Goal: Task Accomplishment & Management: Complete application form

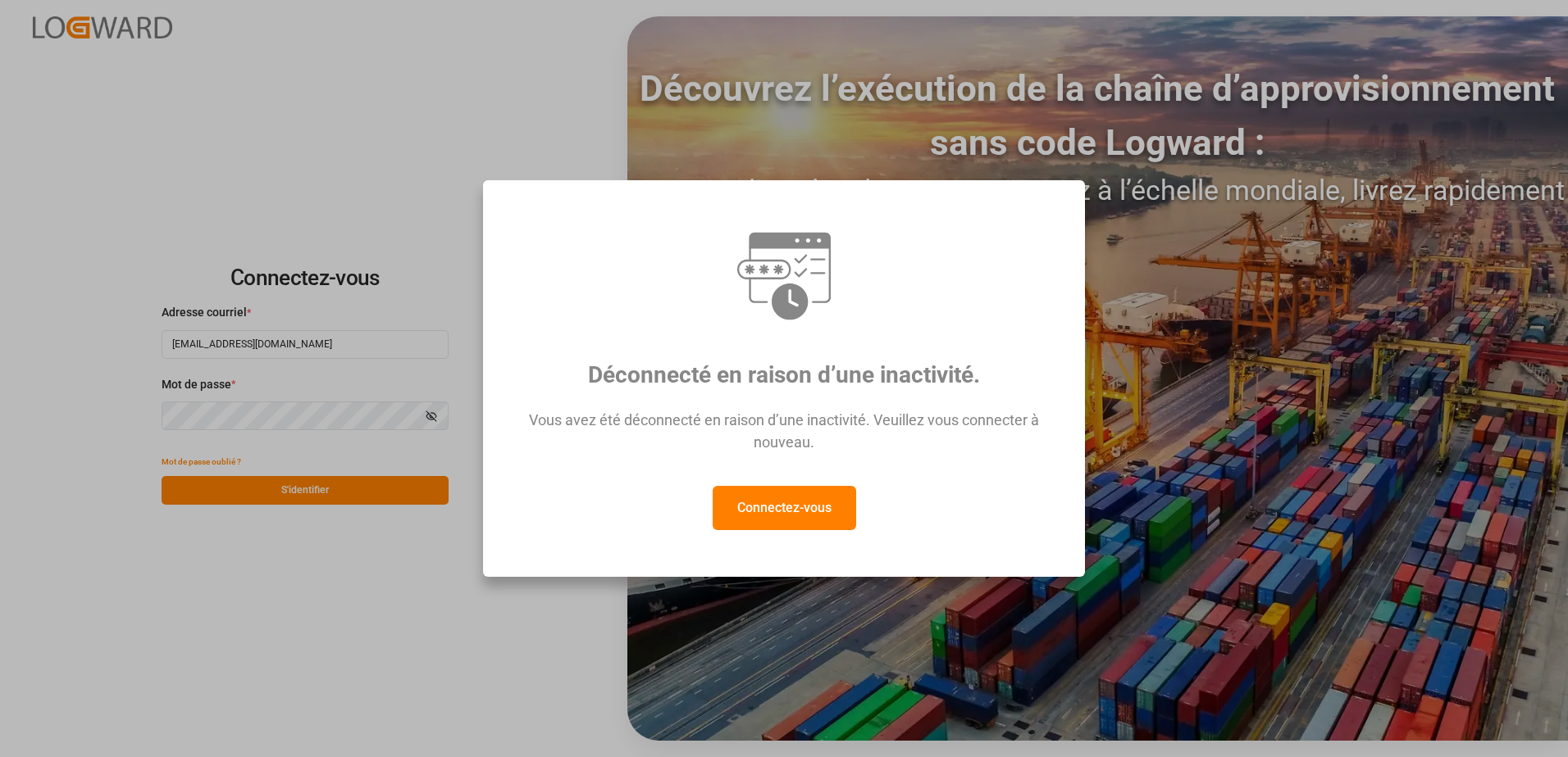
click at [779, 521] on button "Connectez-vous" at bounding box center [784, 508] width 144 height 44
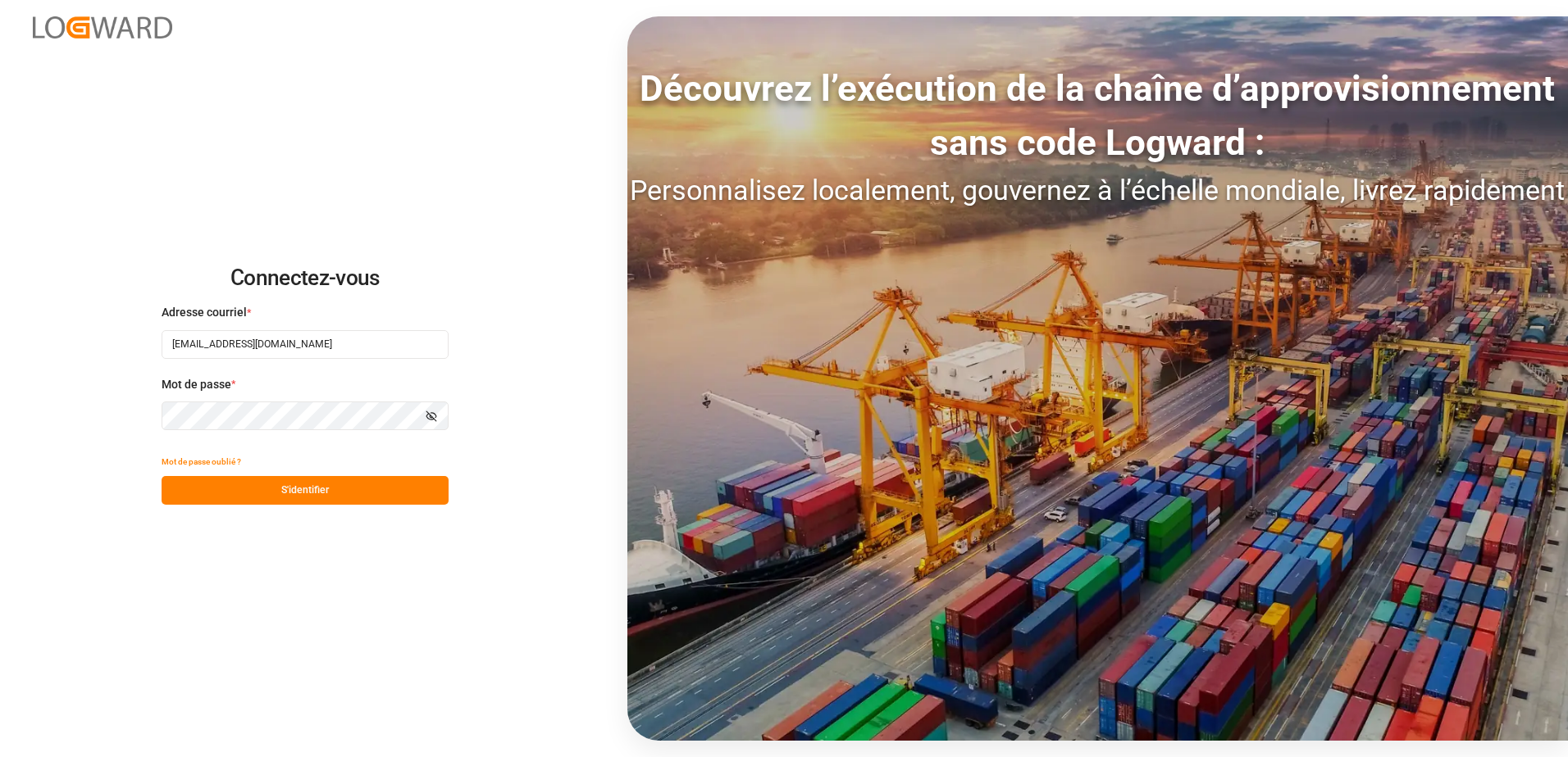
click at [318, 495] on button "S'identifier" at bounding box center [305, 491] width 287 height 28
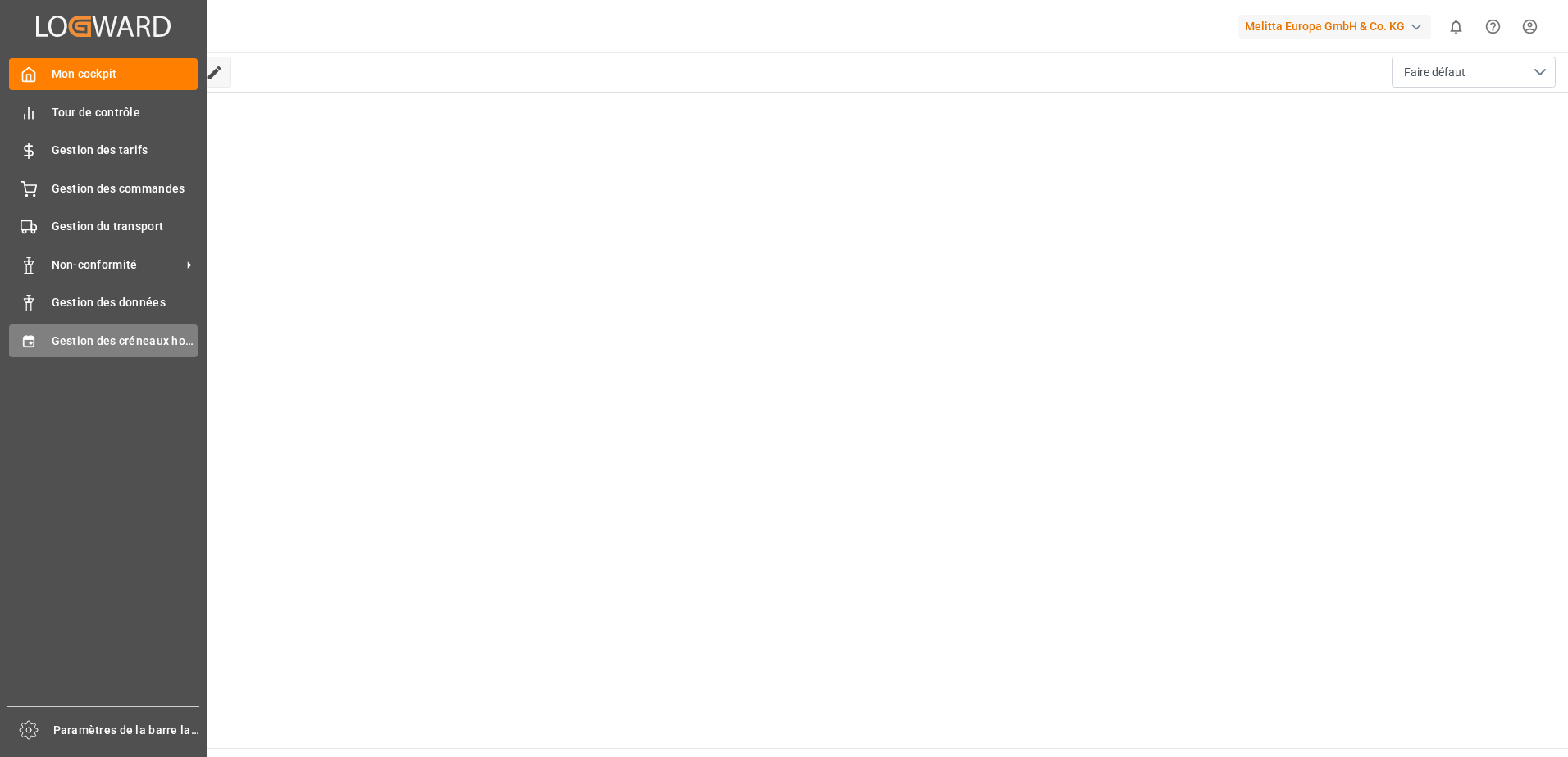
click at [42, 334] on div "Gestion des créneaux horaires Gestion des créneaux horaires" at bounding box center [103, 340] width 189 height 32
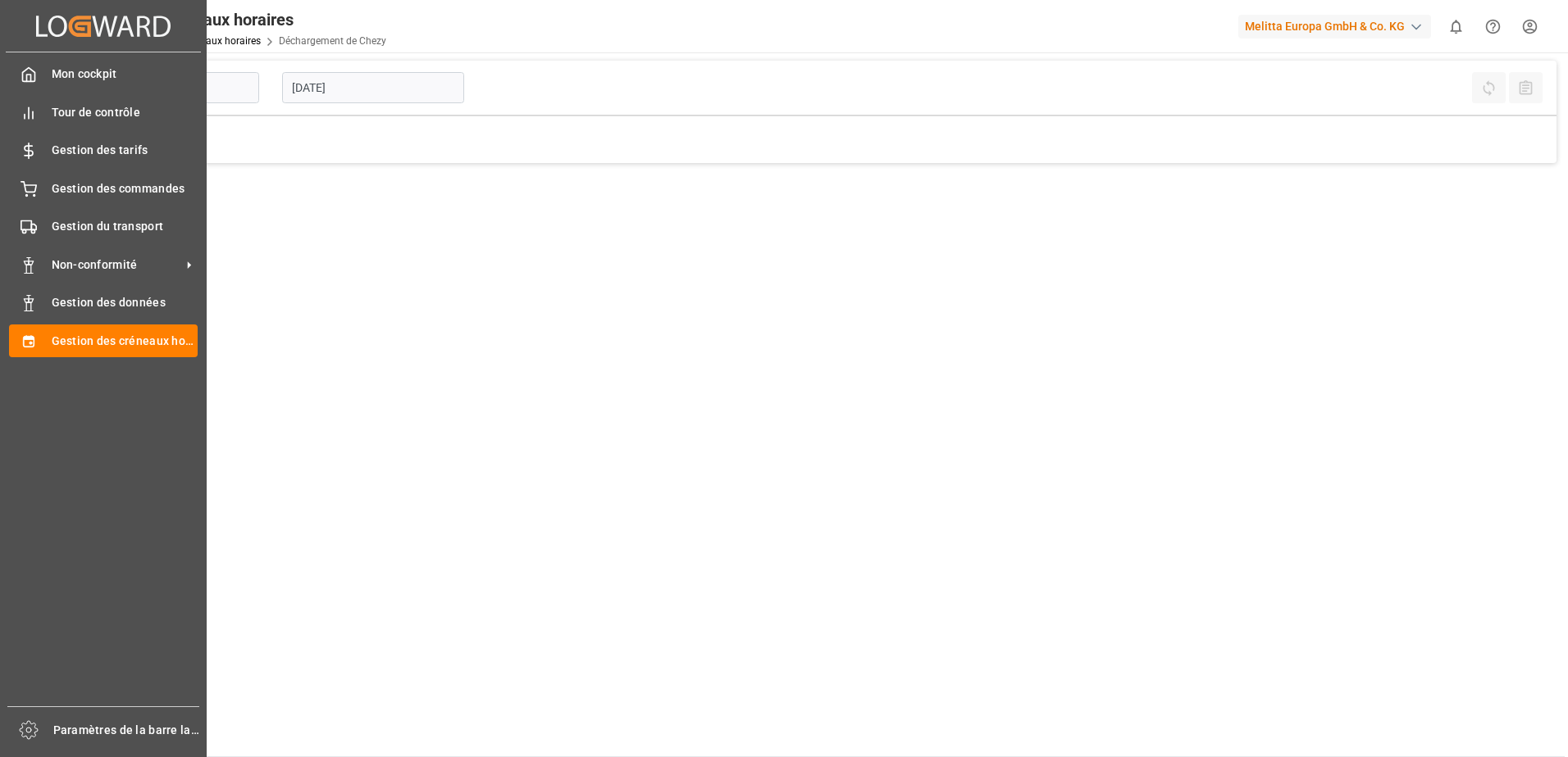
type input "Chezy Unloading"
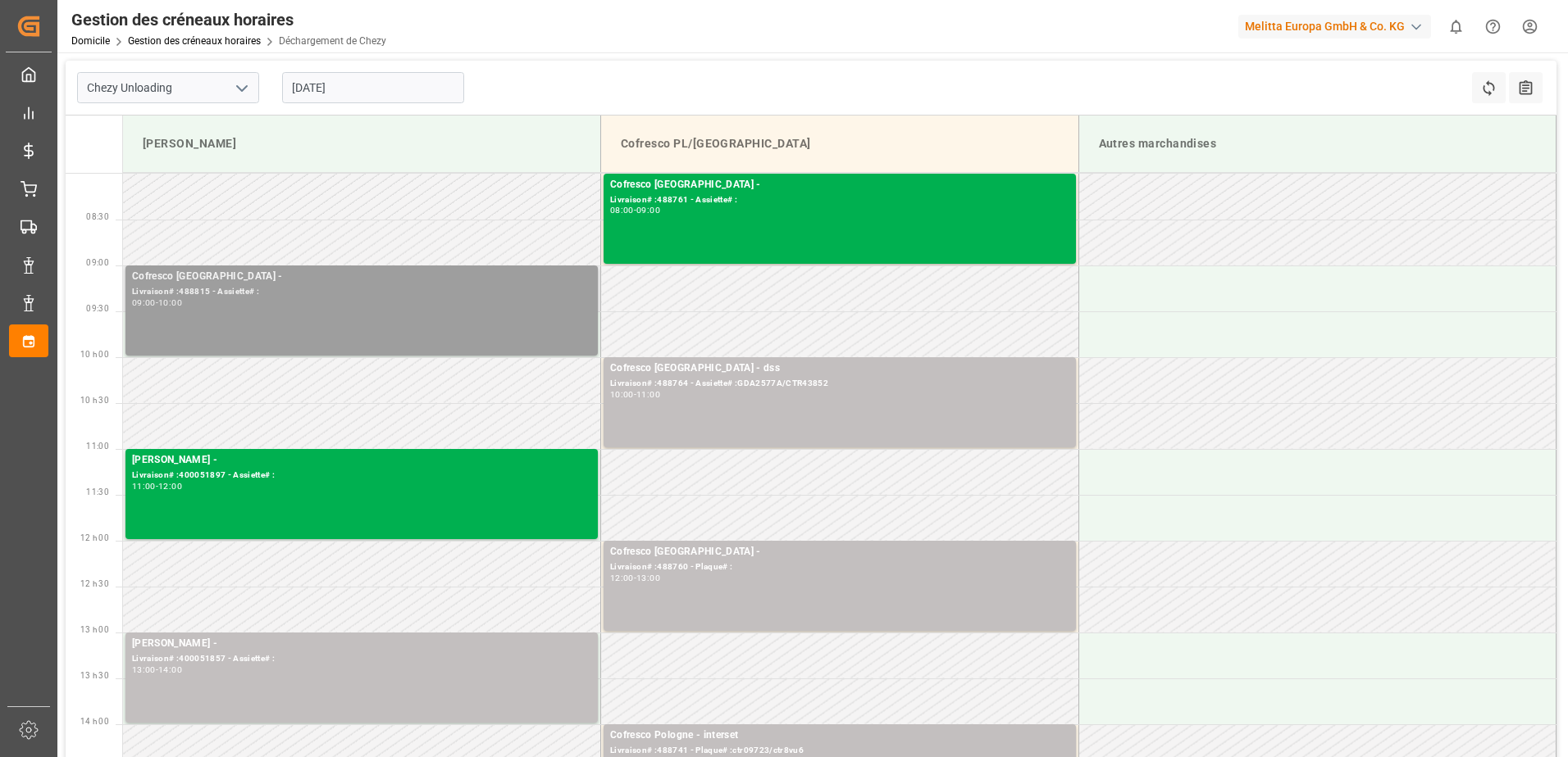
click at [388, 322] on div "Cofresco Pologne - Livraison# :488815 - Assiette# : 09:00 - 10:00" at bounding box center [361, 311] width 459 height 83
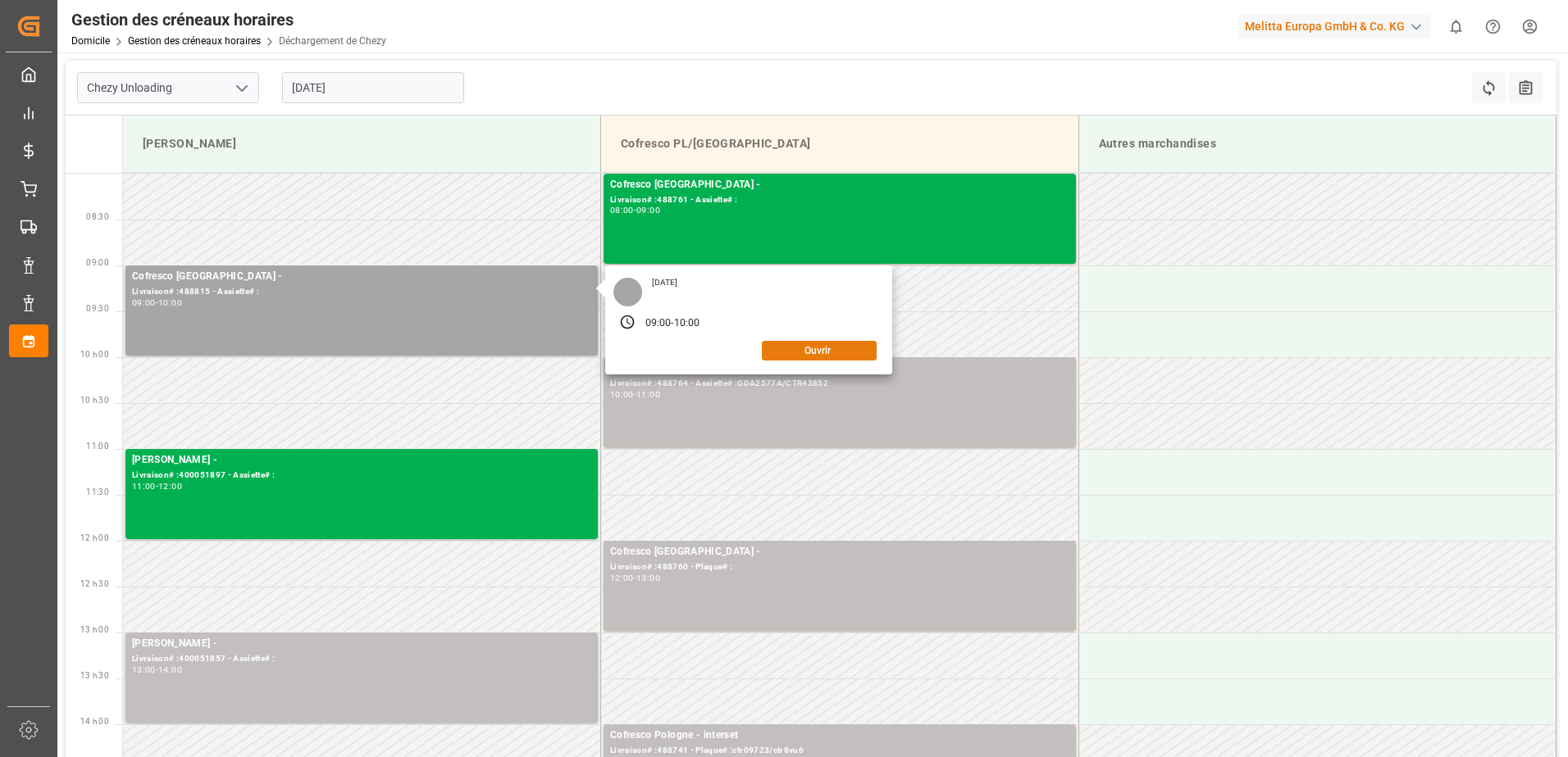
click at [841, 358] on button "Ouvrir" at bounding box center [819, 351] width 115 height 19
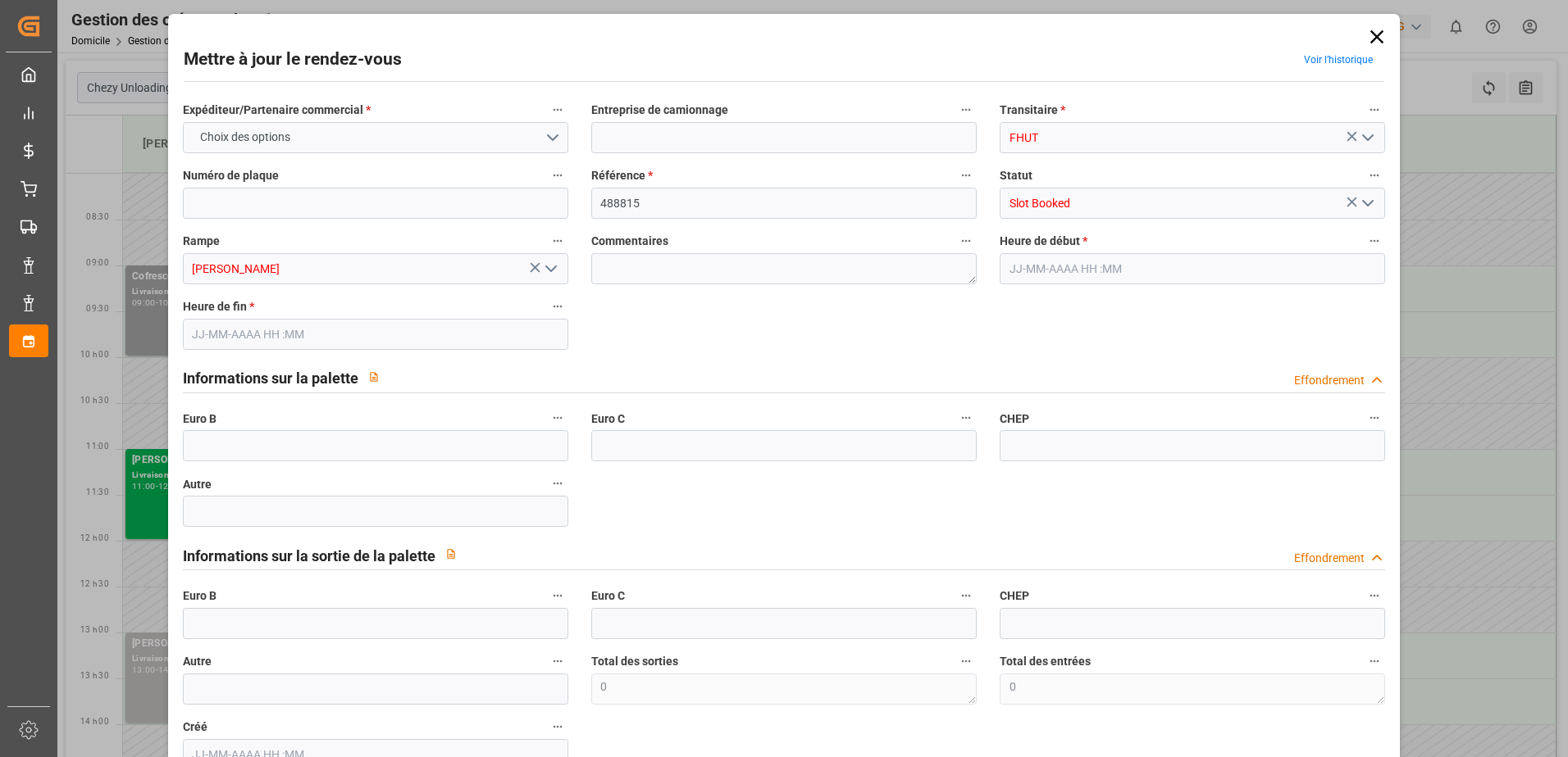
type input "[DATE] 09:00"
type input "[DATE] 10:00"
type input "[DATE] 08:02"
click at [1359, 195] on icon "Ouvrir le menu" at bounding box center [1368, 203] width 19 height 19
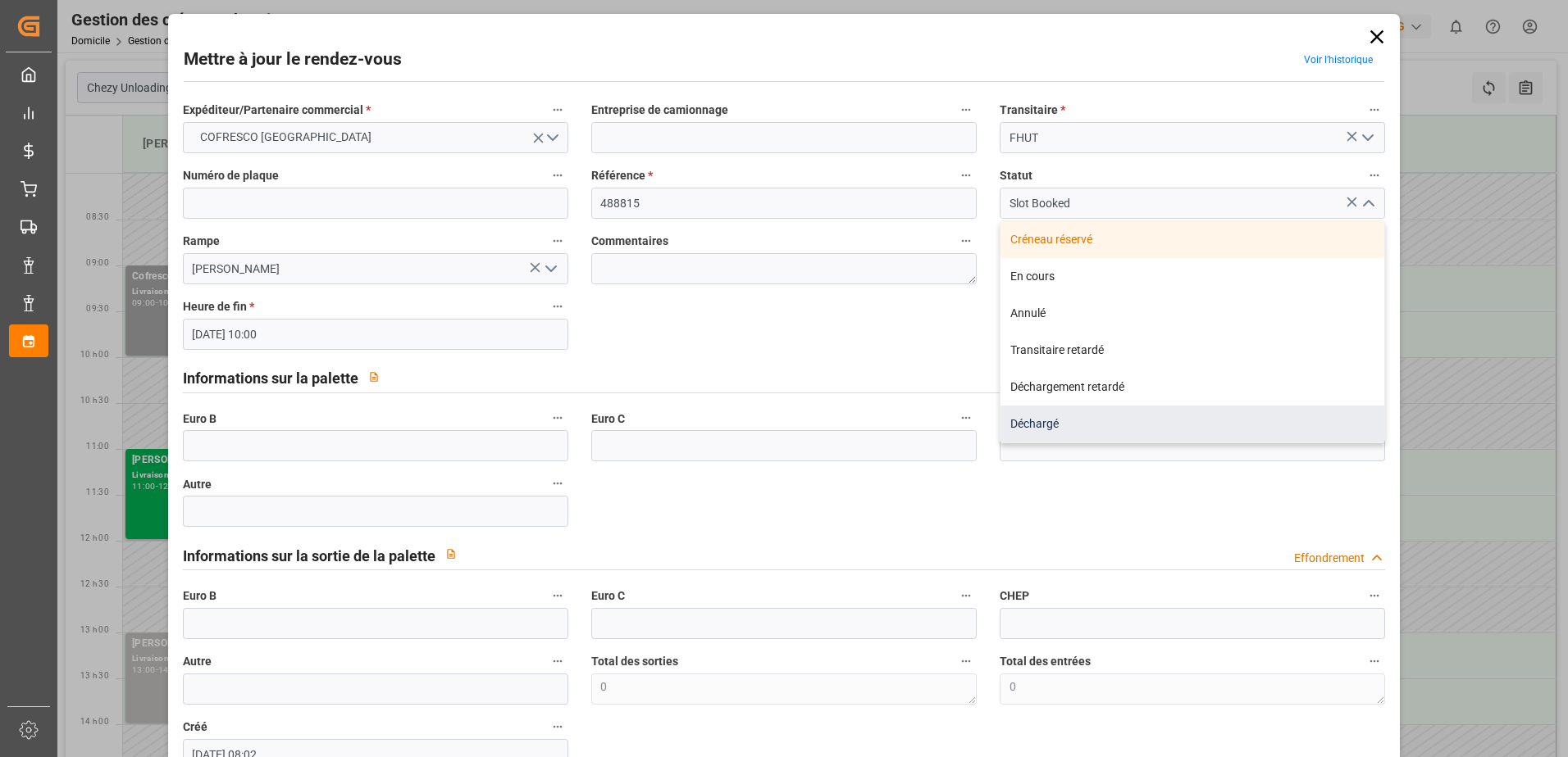
click at [1016, 426] on div "Déchargé" at bounding box center [1192, 424] width 384 height 37
type input "Unloaded"
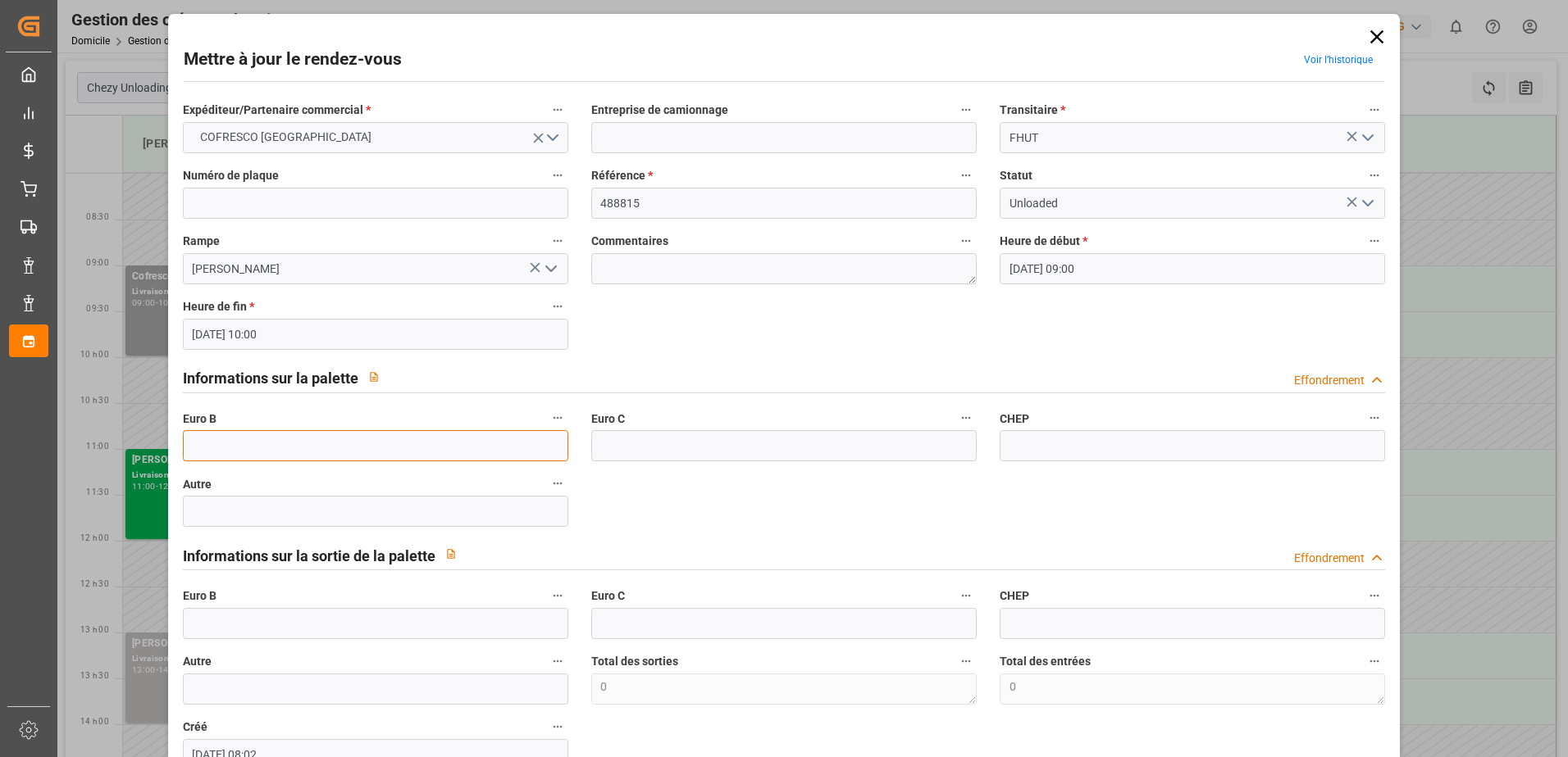
click at [242, 444] on input "text" at bounding box center [375, 445] width 385 height 31
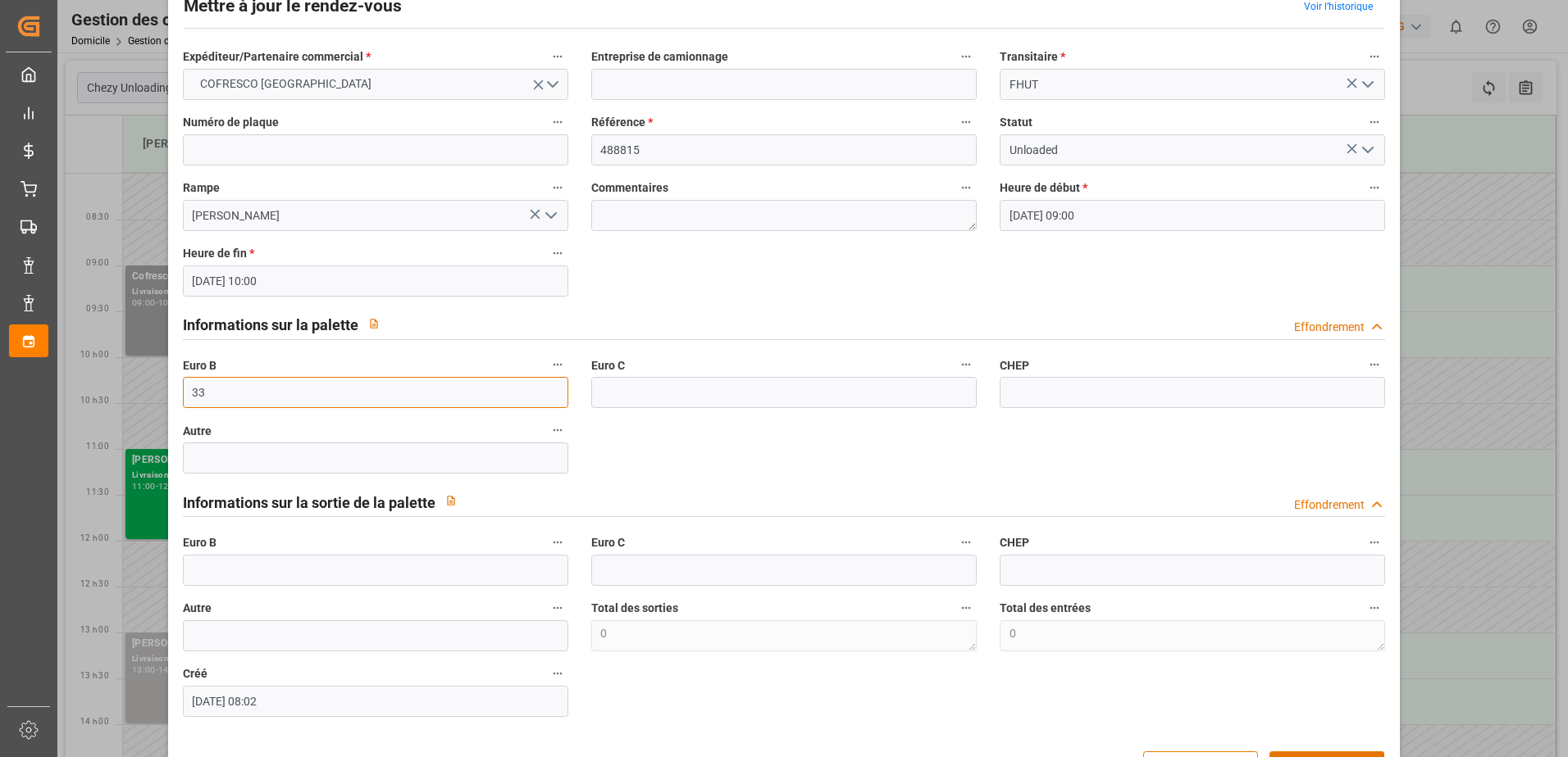
scroll to position [108, 0]
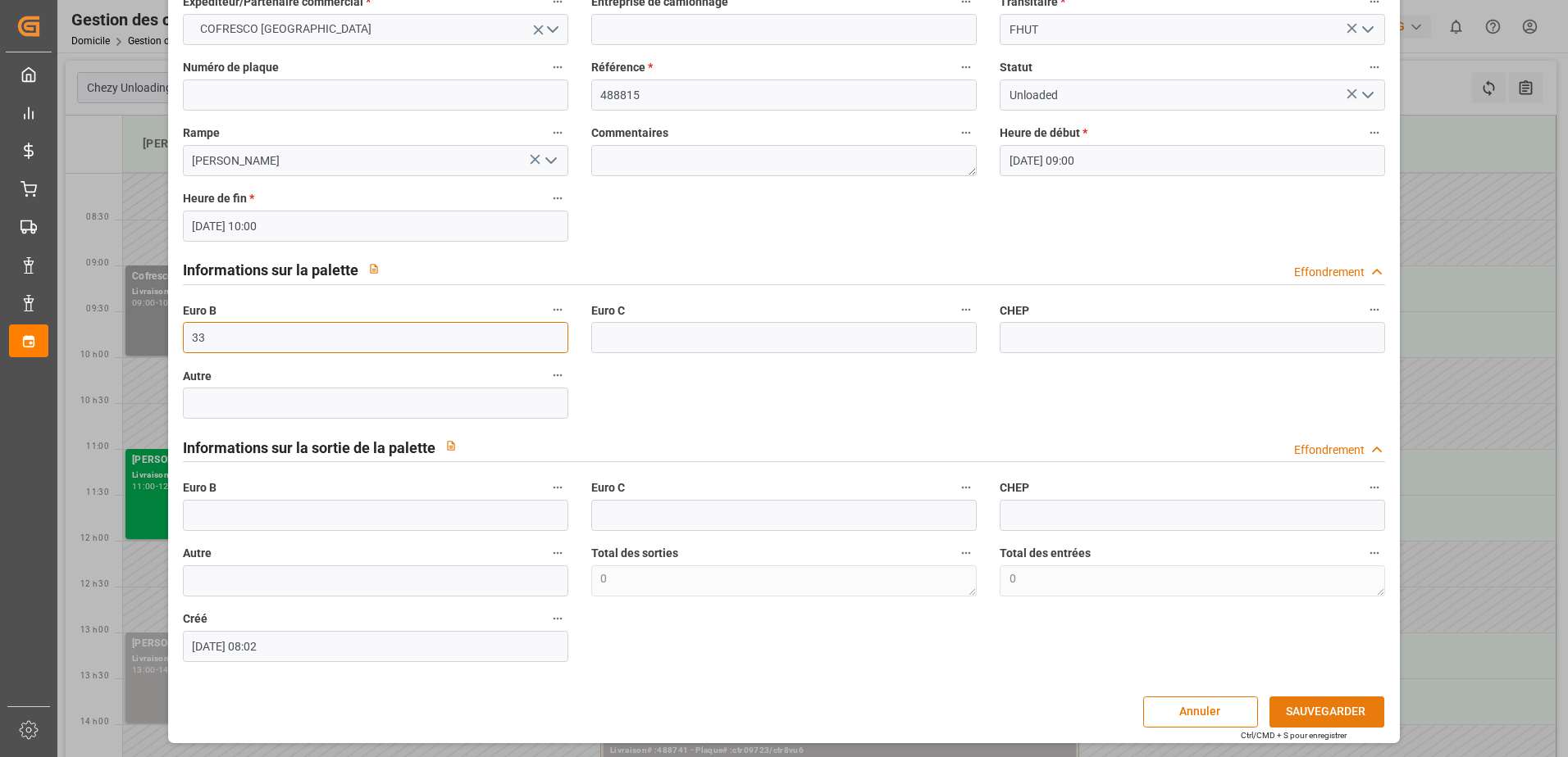
type input "33"
click at [1302, 706] on button "SAUVEGARDER" at bounding box center [1327, 712] width 115 height 31
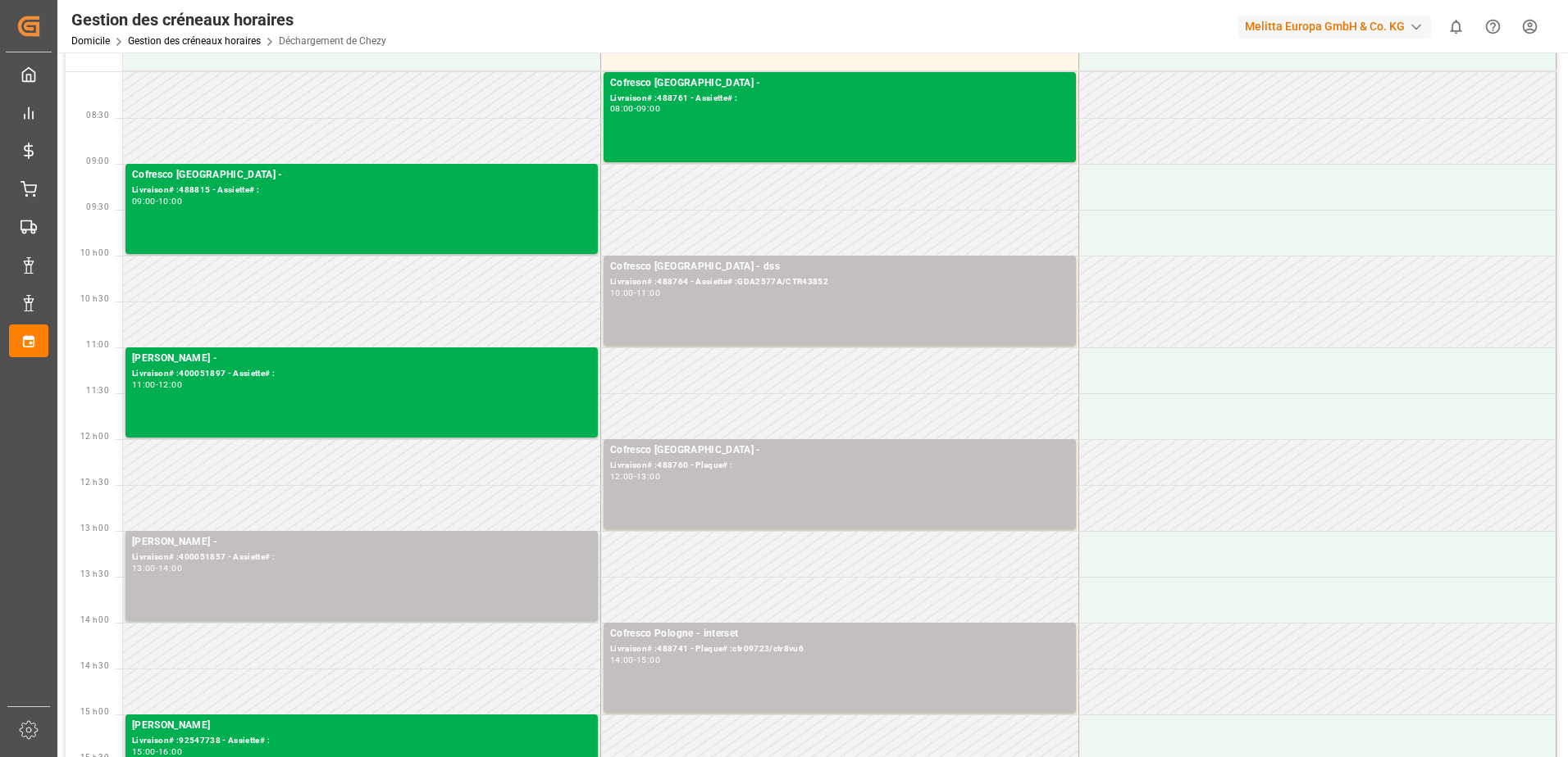
scroll to position [246, 0]
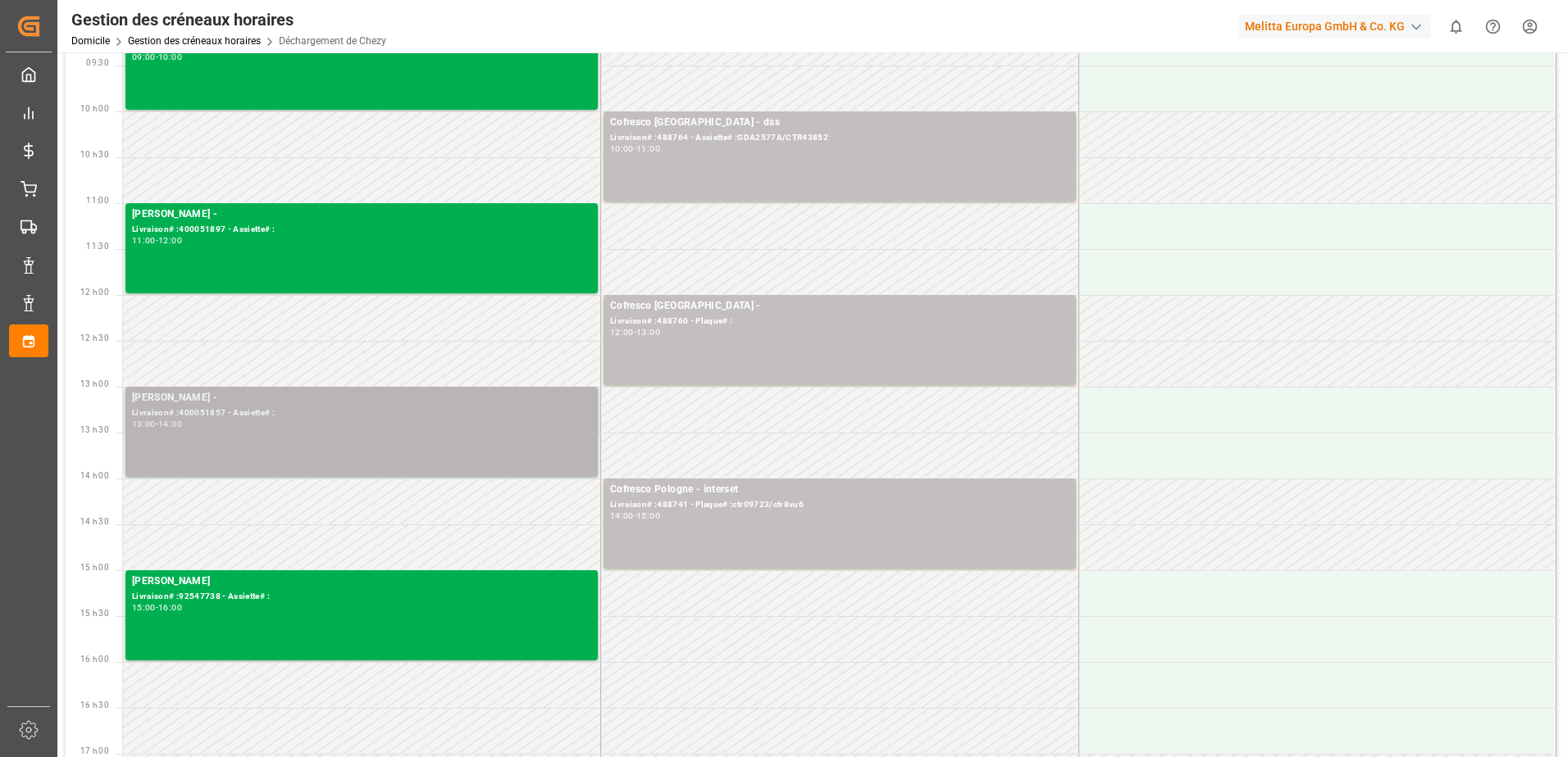
click at [348, 436] on div "[PERSON_NAME] - Livraison# :400051857 - Assiette# : 13:00 - 14:00" at bounding box center [361, 432] width 459 height 83
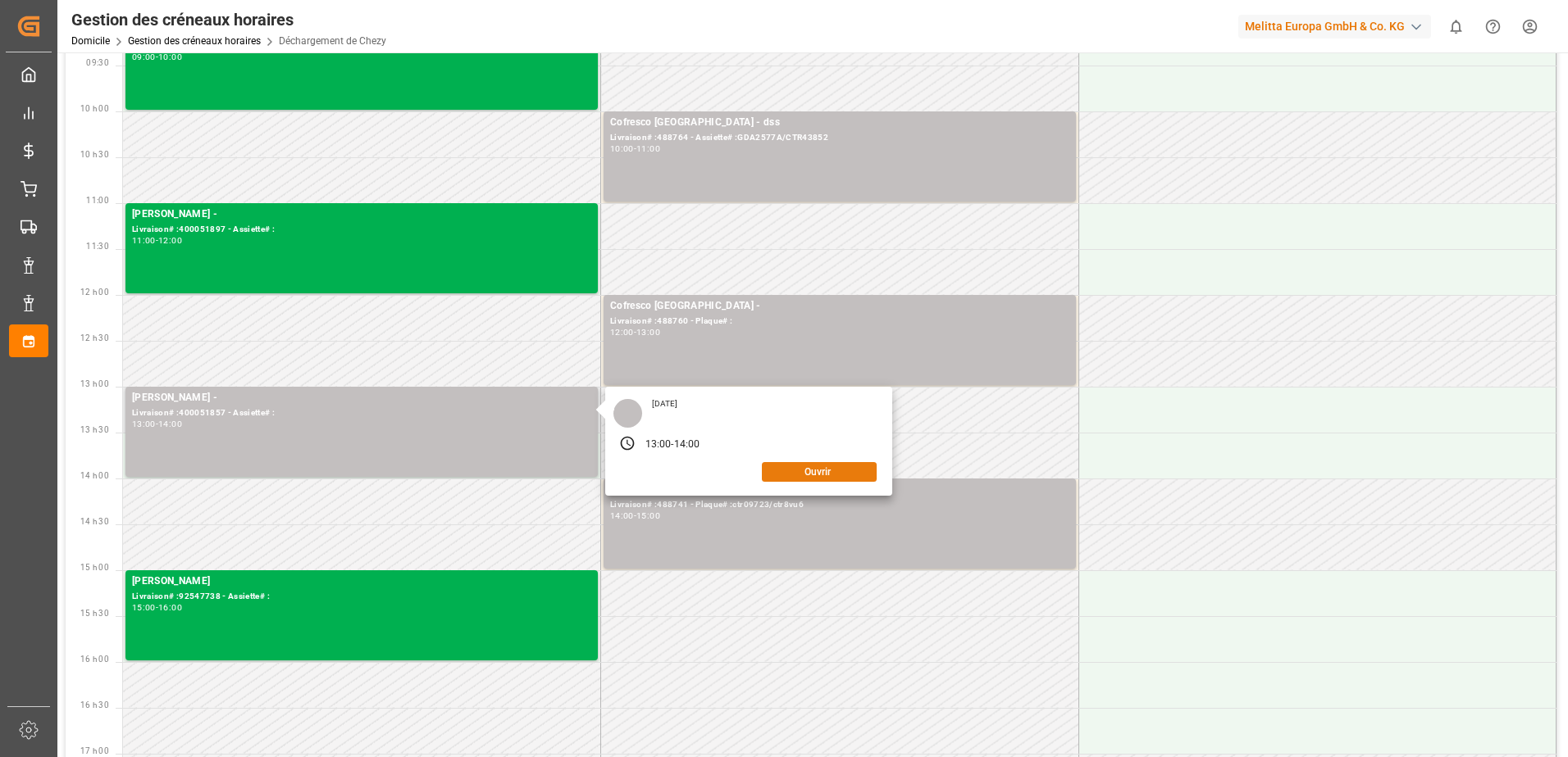
click at [787, 474] on button "Ouvrir" at bounding box center [819, 472] width 115 height 19
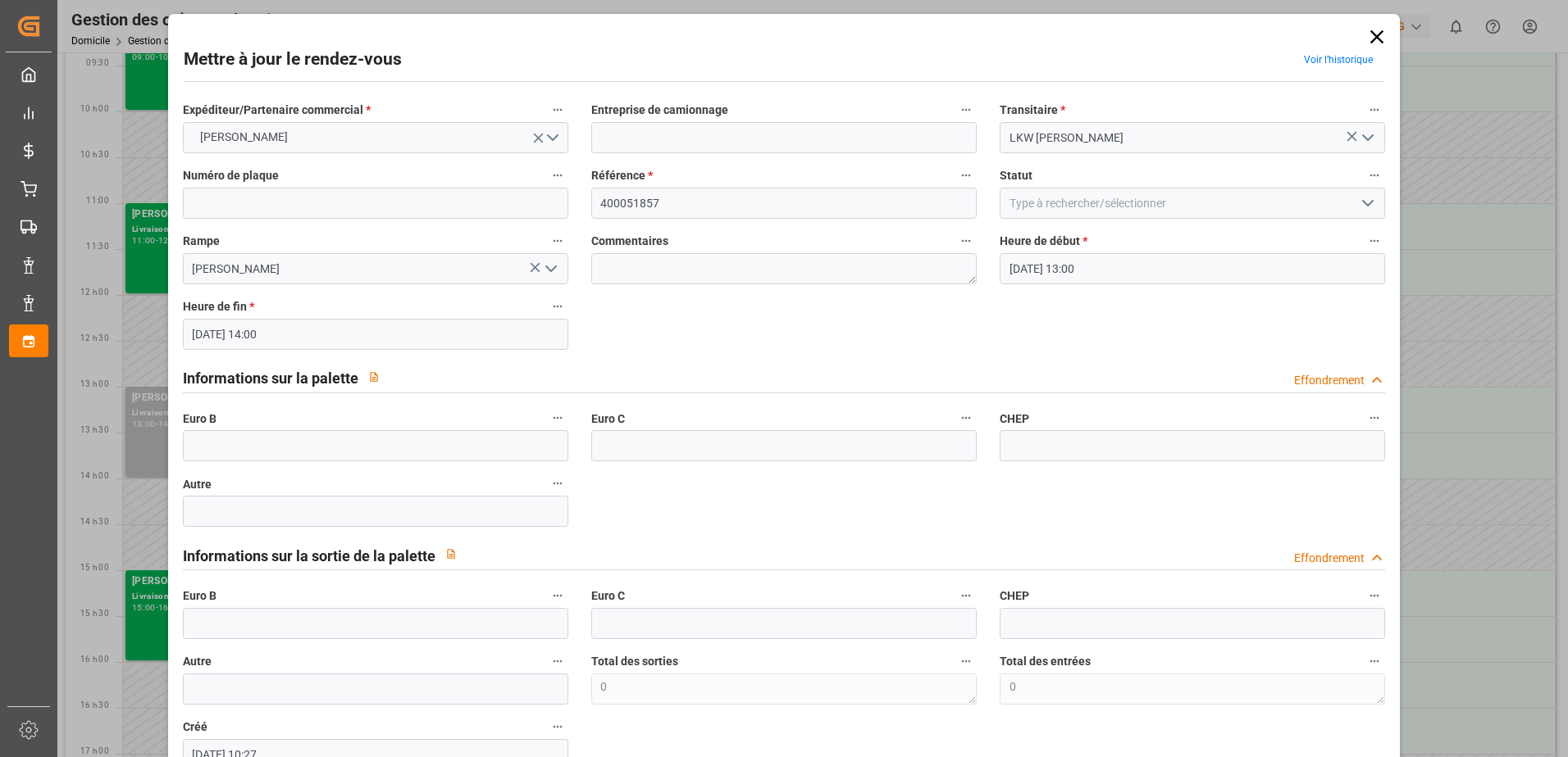
click at [1370, 38] on icon at bounding box center [1376, 36] width 13 height 13
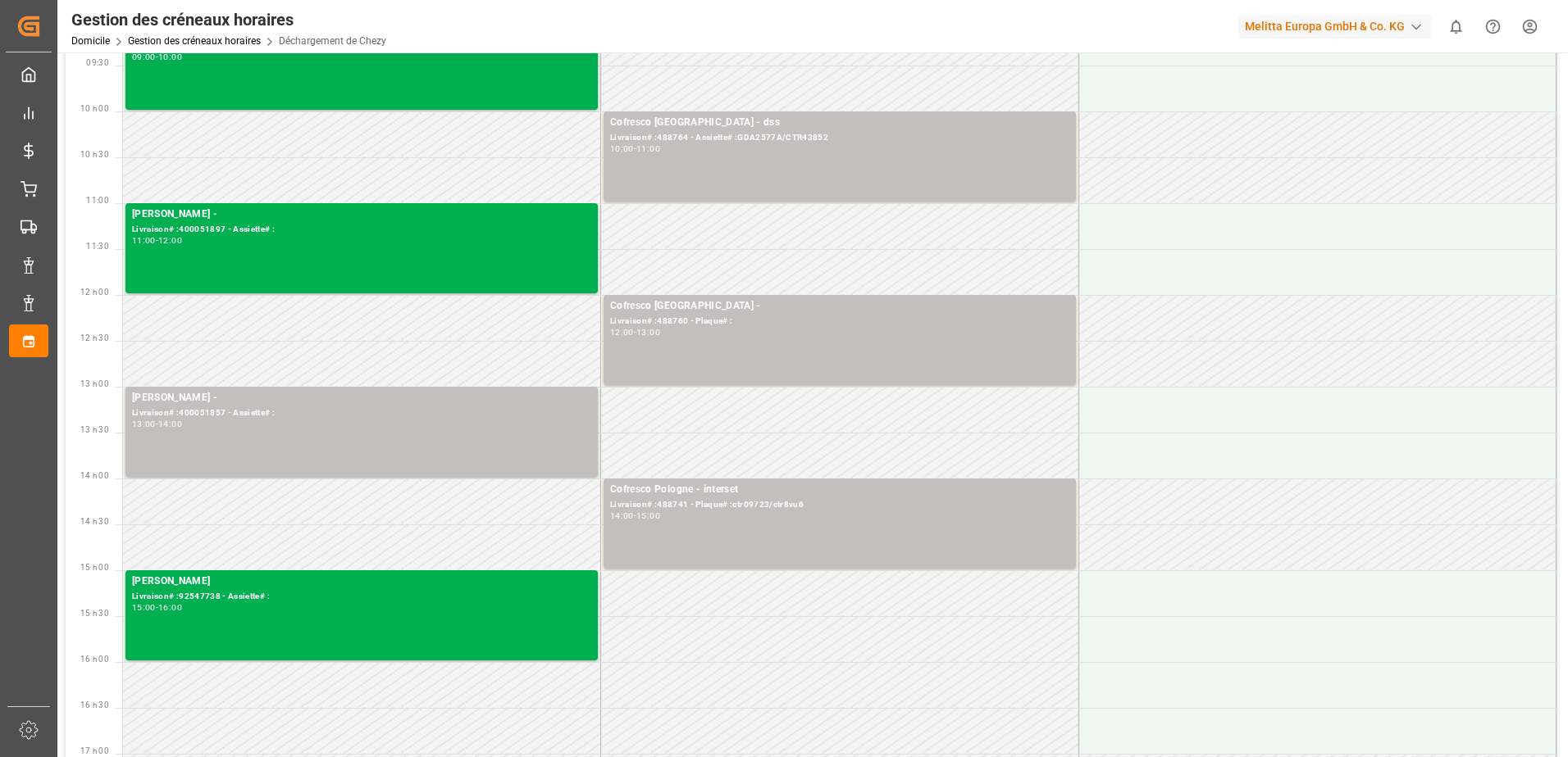
scroll to position [164, 0]
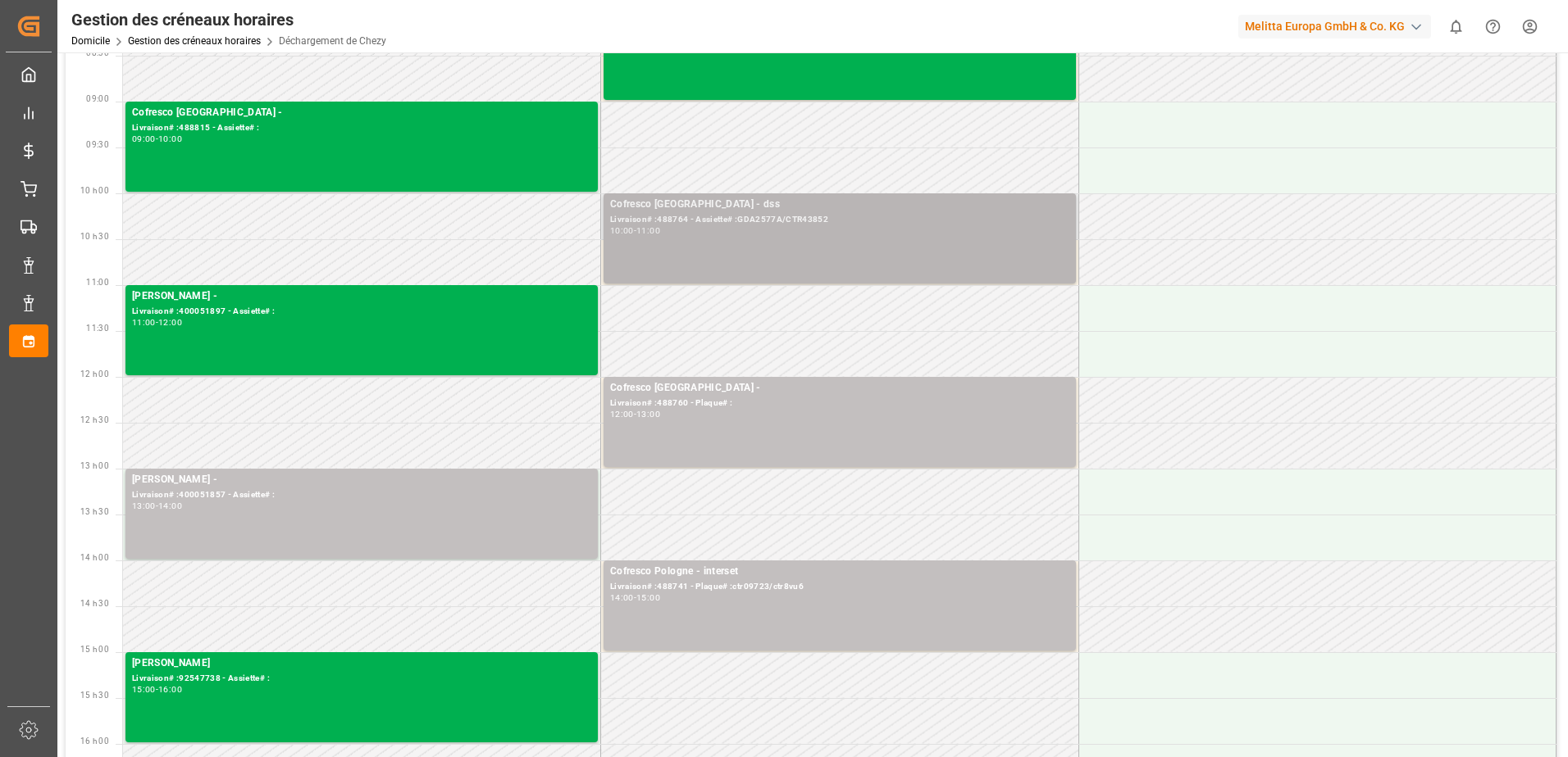
click at [844, 248] on div "Cofresco Pologne - dss Livraison# :488764 - Assiette# :GDA2577A/CTR43852 10:00 …" at bounding box center [840, 238] width 459 height 83
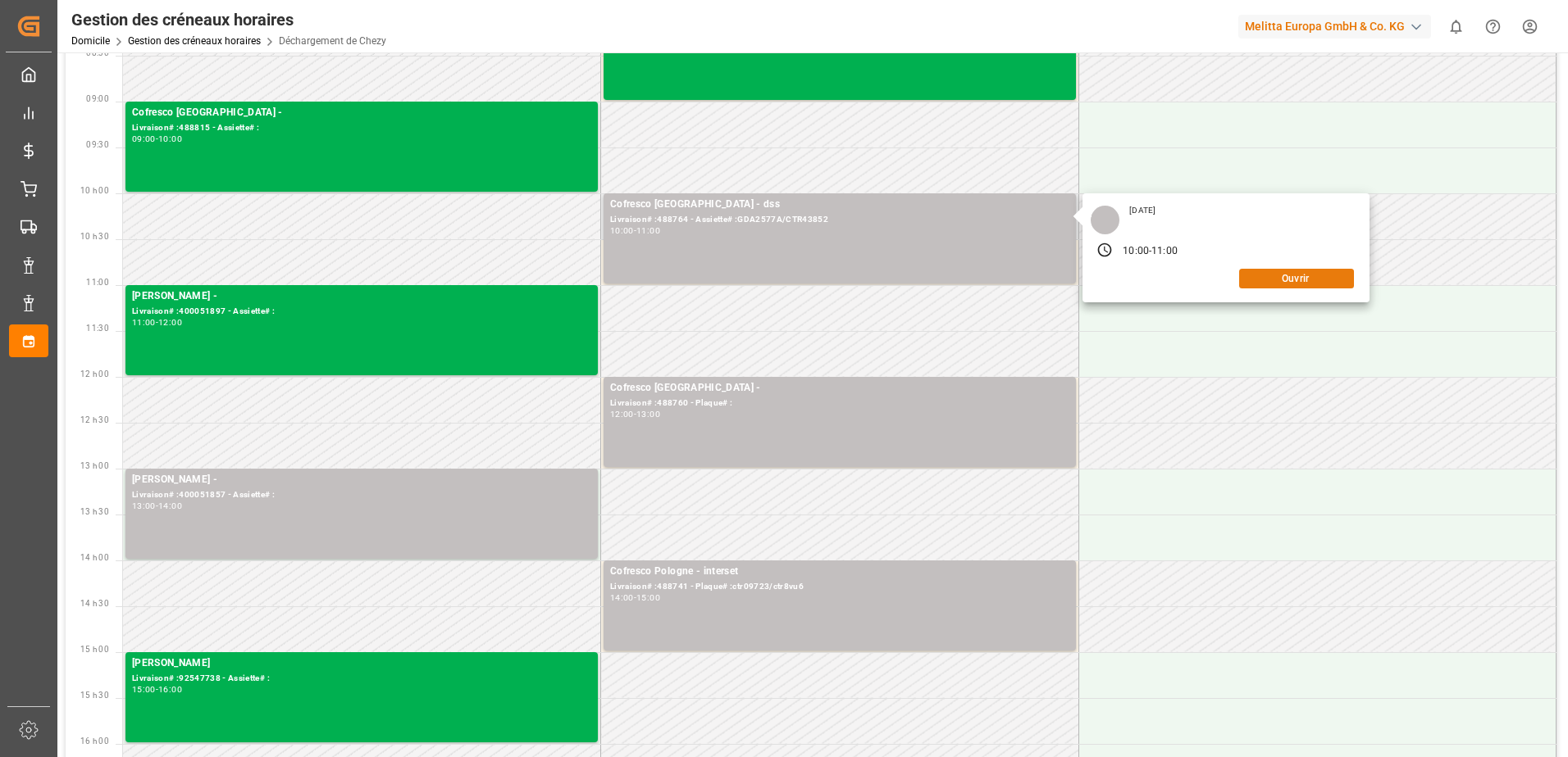
click at [1248, 274] on button "Ouvrir" at bounding box center [1296, 279] width 115 height 19
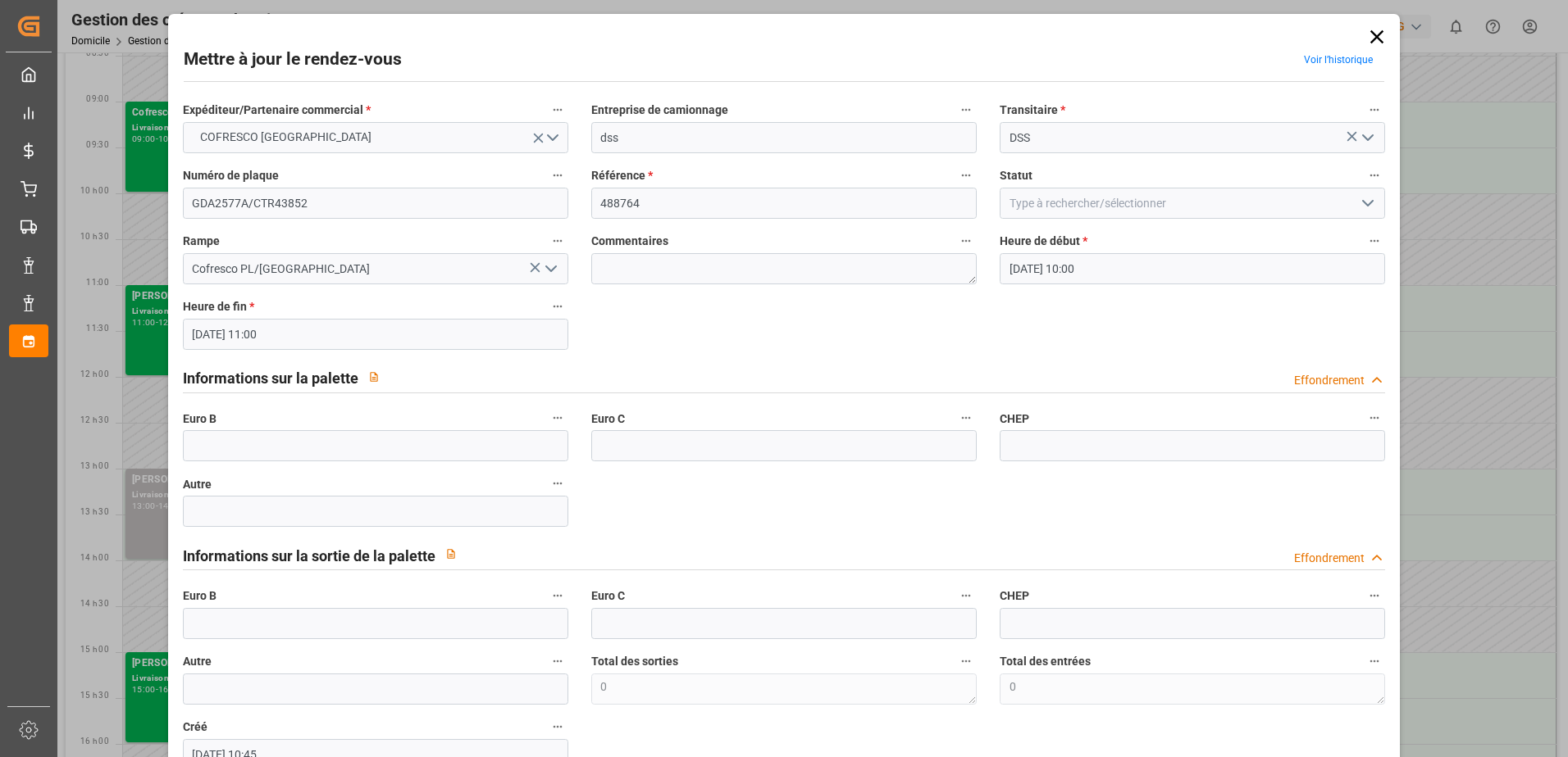
click at [1367, 38] on icon at bounding box center [1377, 37] width 23 height 23
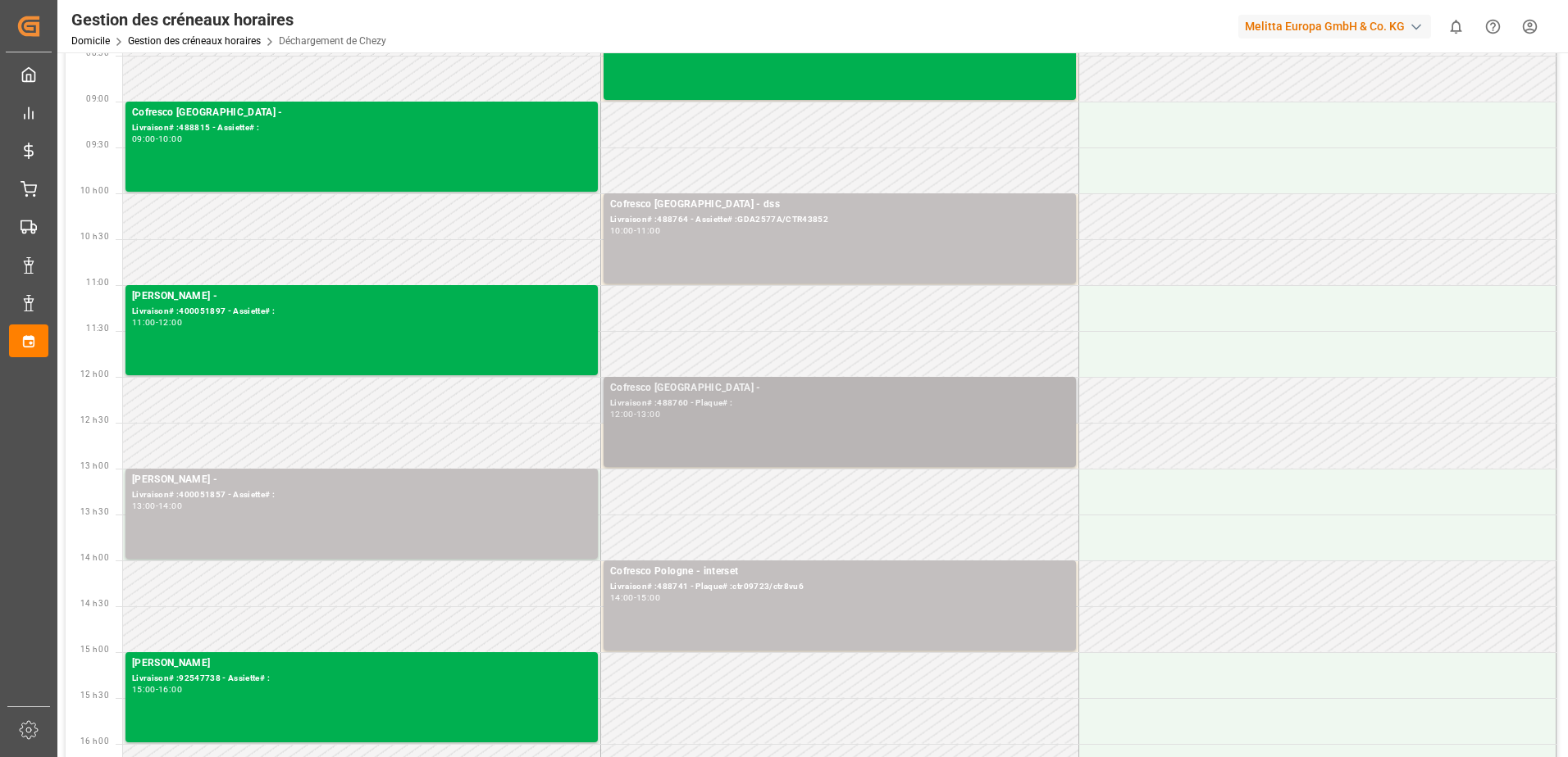
click at [772, 440] on div "Cofresco Pologne - Livraison# :488760 - Plaque# : 12:00 - 13:00" at bounding box center [840, 421] width 459 height 83
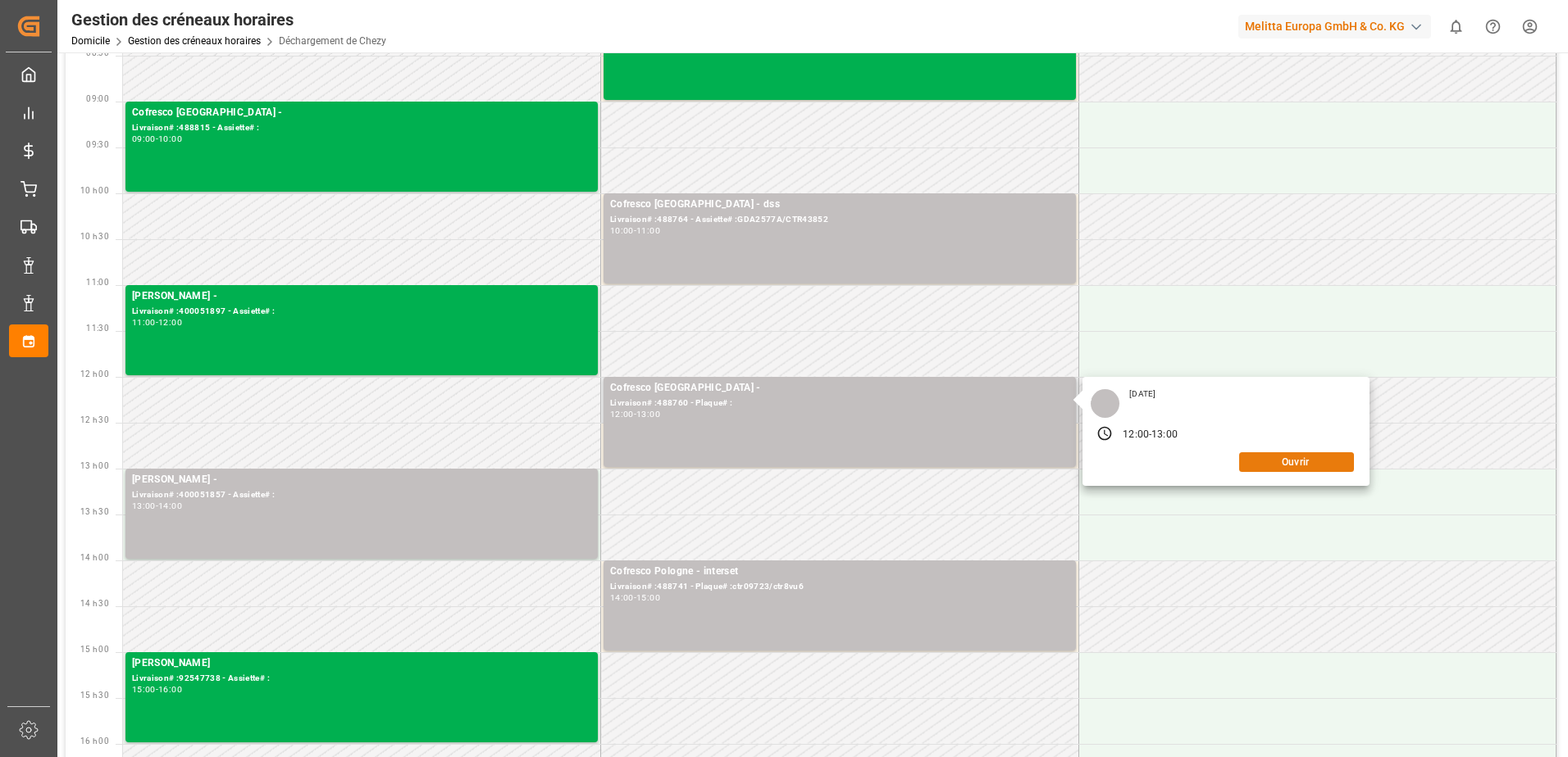
click at [1302, 466] on button "Ouvrir" at bounding box center [1296, 462] width 115 height 19
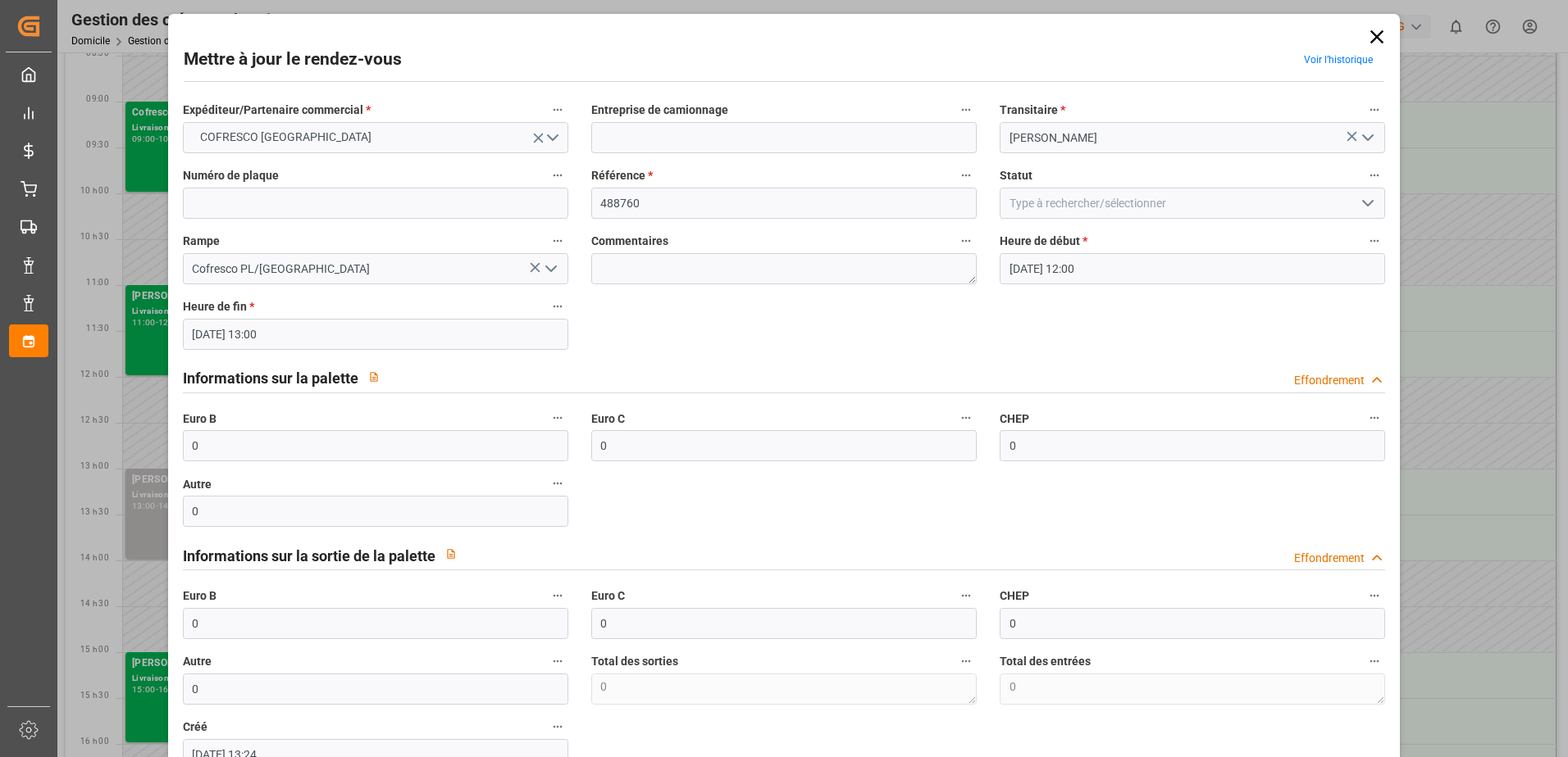
click at [1376, 42] on icon at bounding box center [1376, 36] width 13 height 13
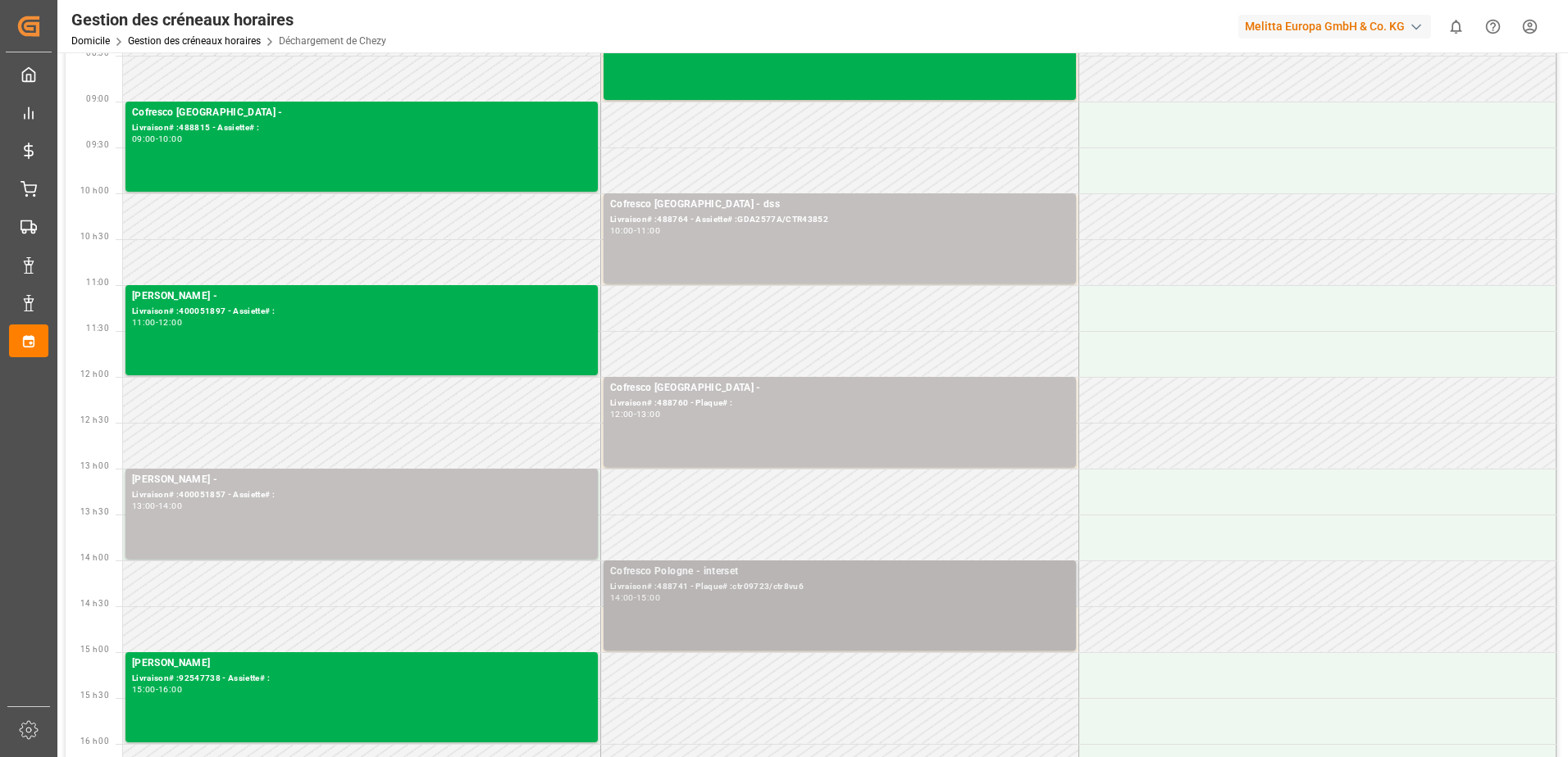
click at [992, 591] on div "Livraison# :488741 - Plaque# :ctr09723/ctr8vu6" at bounding box center [840, 587] width 459 height 14
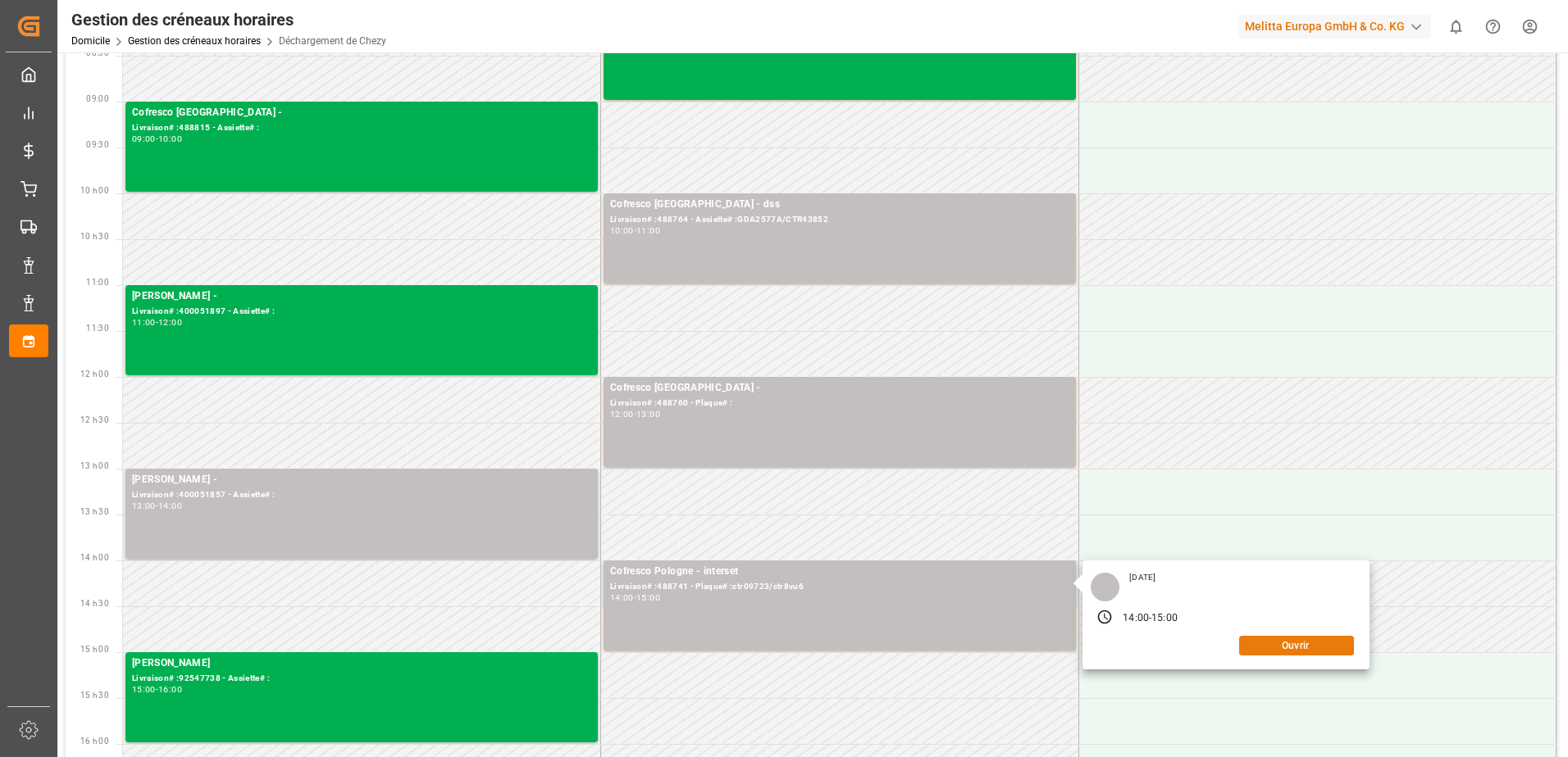
click at [1319, 646] on button "Ouvrir" at bounding box center [1296, 645] width 115 height 19
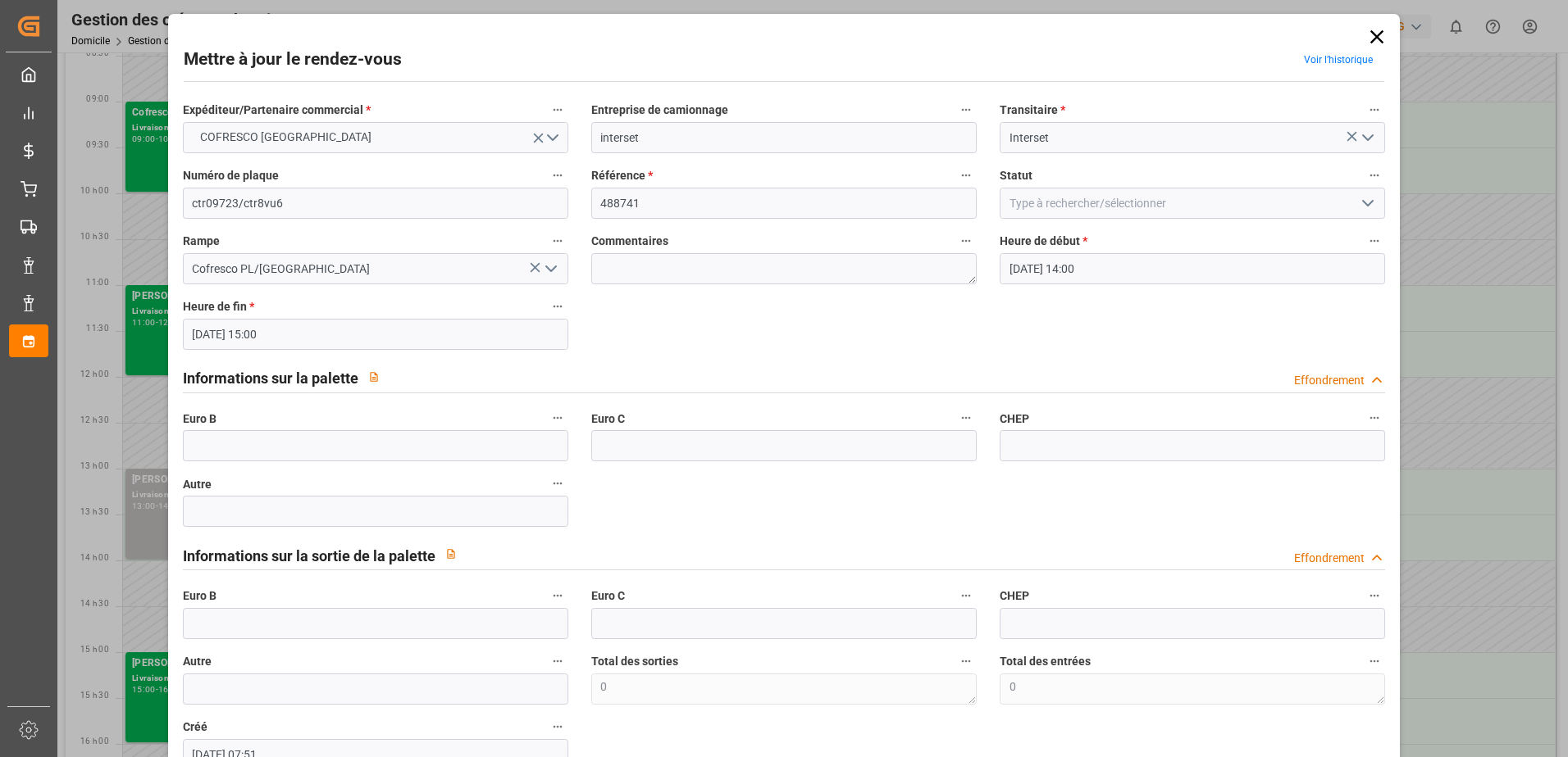
click at [1365, 35] on icon at bounding box center [1377, 37] width 23 height 23
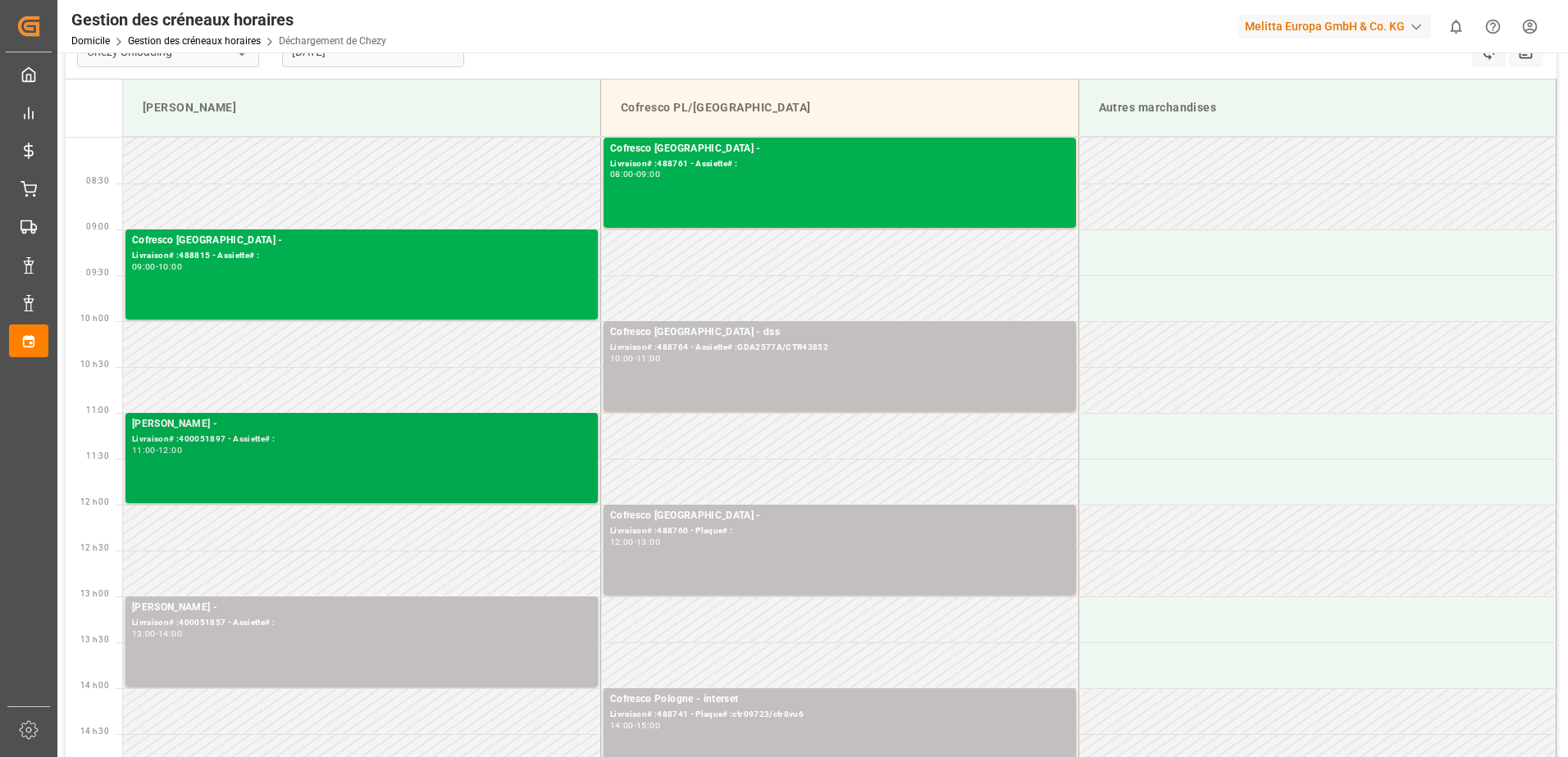
scroll to position [0, 0]
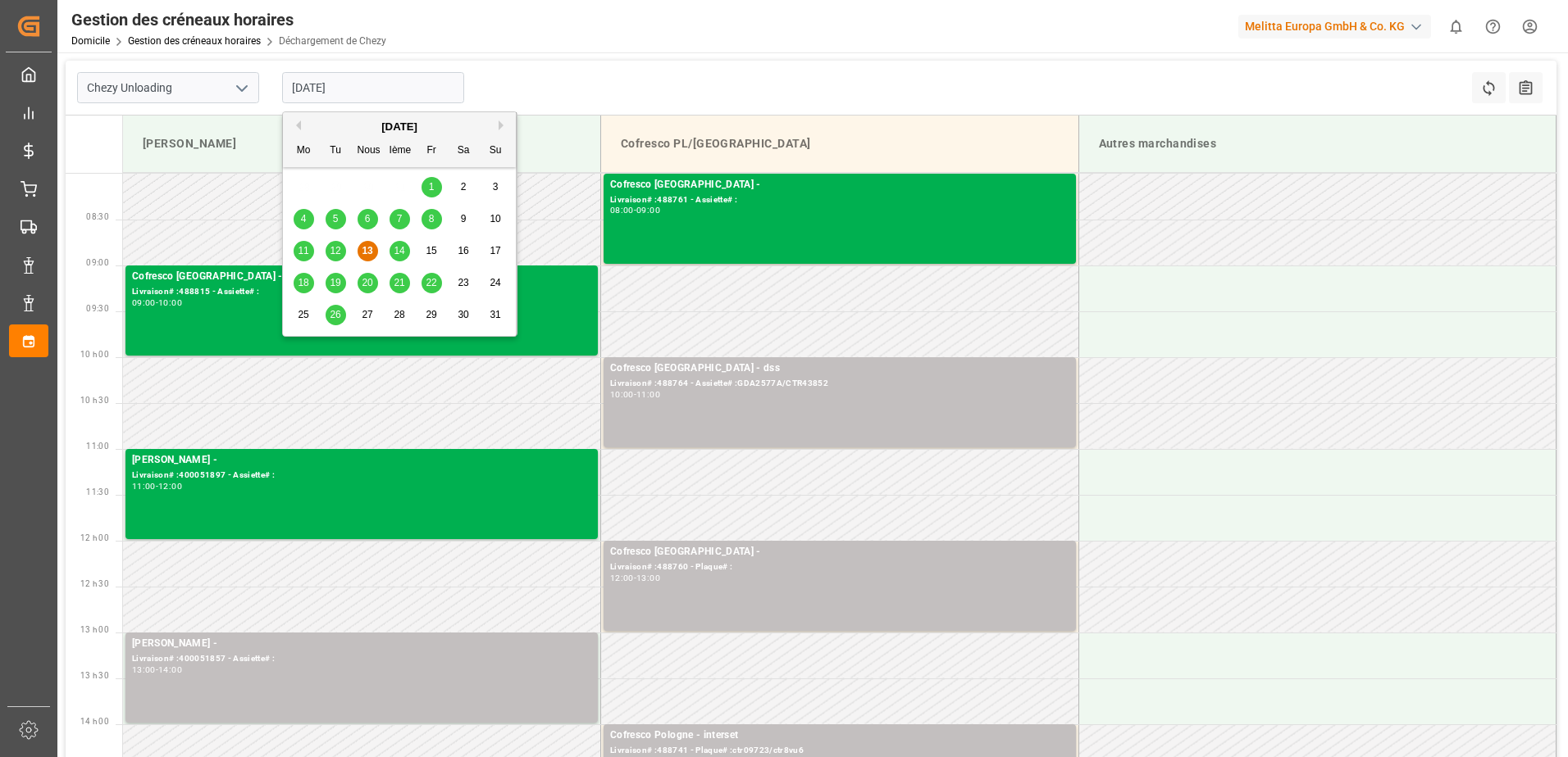
click at [356, 77] on input "[DATE]" at bounding box center [372, 87] width 182 height 31
click at [336, 254] on span "12" at bounding box center [335, 251] width 11 height 12
type input "[DATE]"
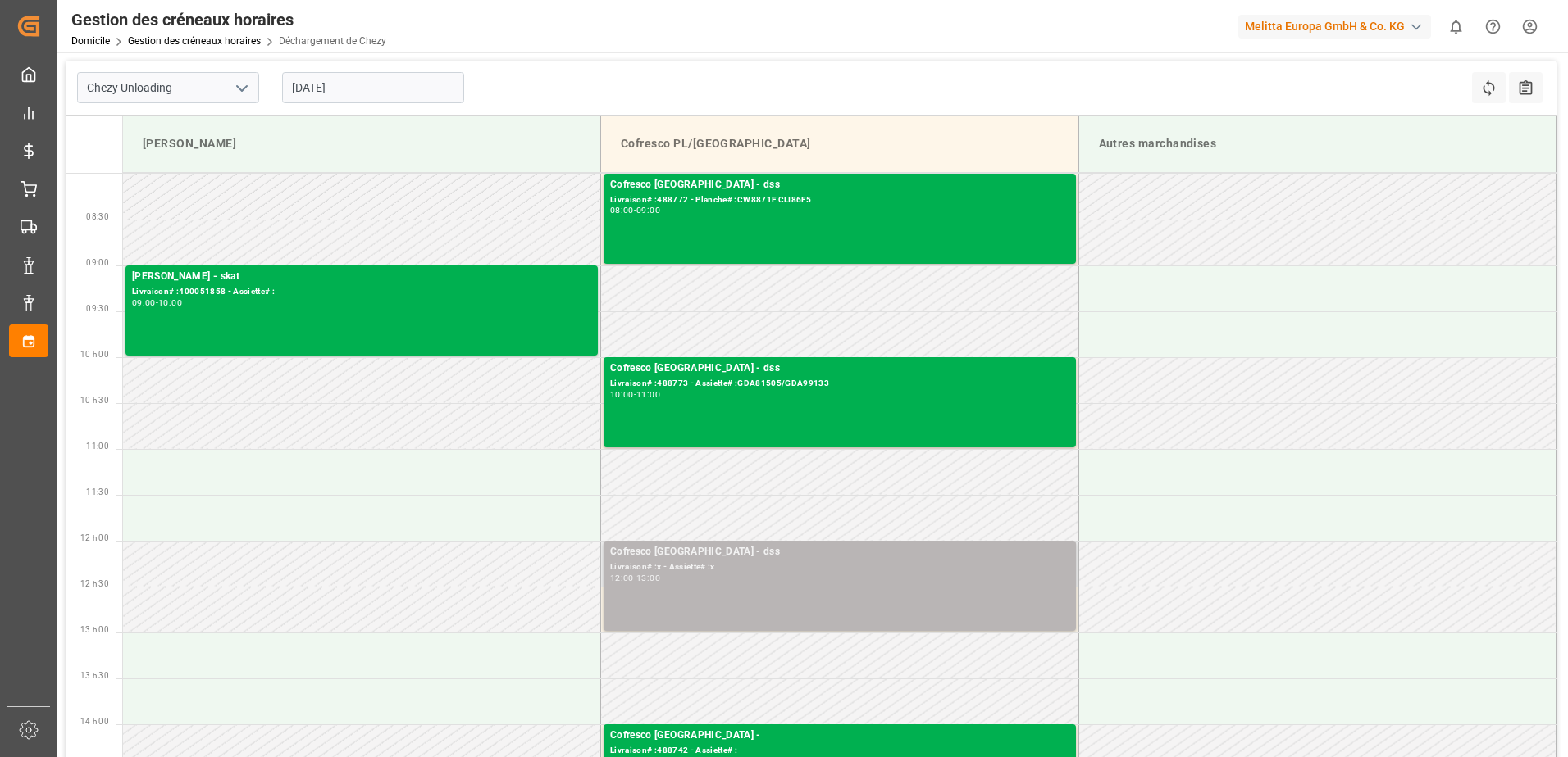
click at [896, 568] on div "Livraison# :x - Assiette# :x" at bounding box center [840, 568] width 459 height 14
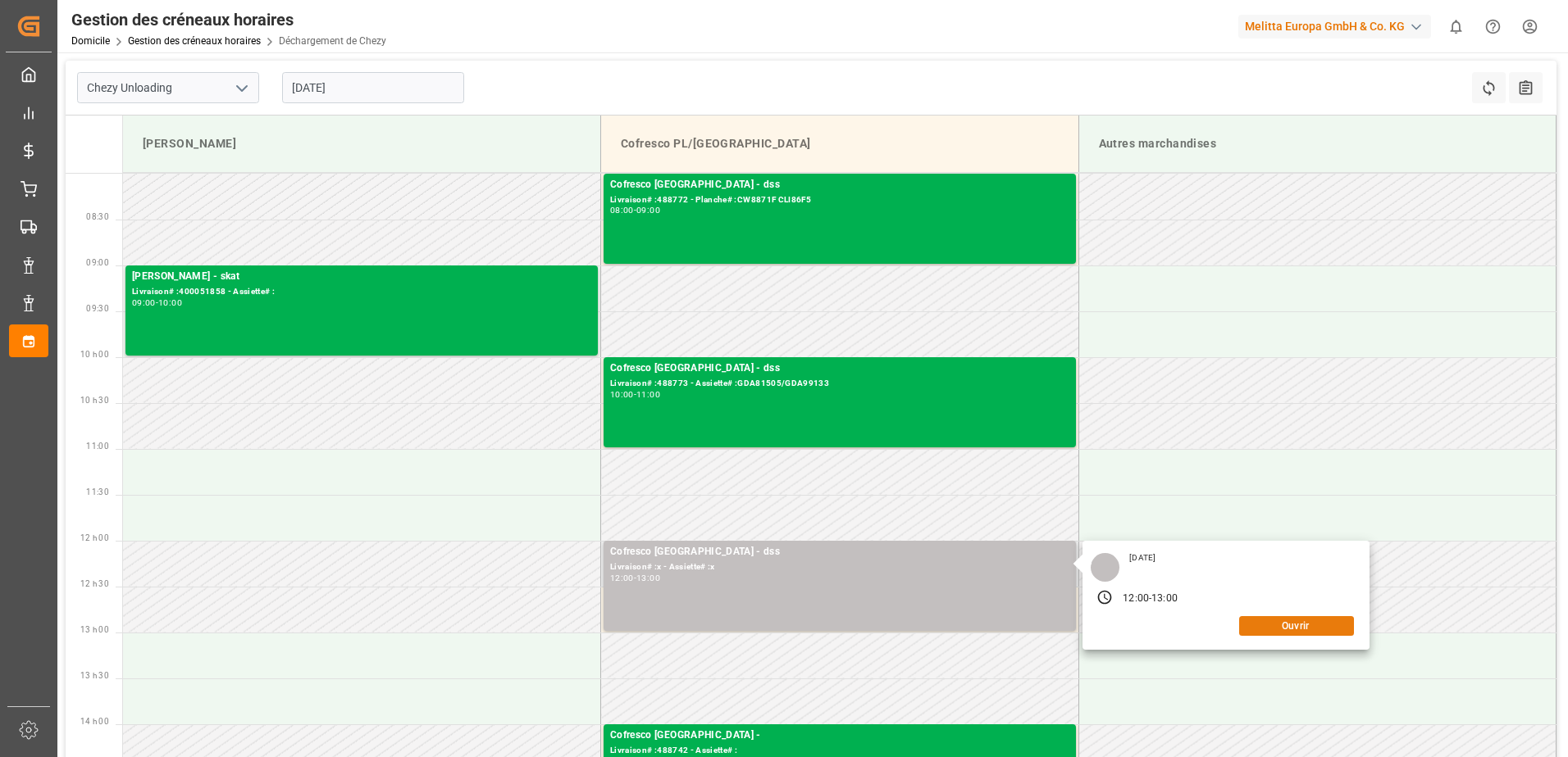
click at [1282, 630] on button "Ouvrir" at bounding box center [1296, 626] width 115 height 19
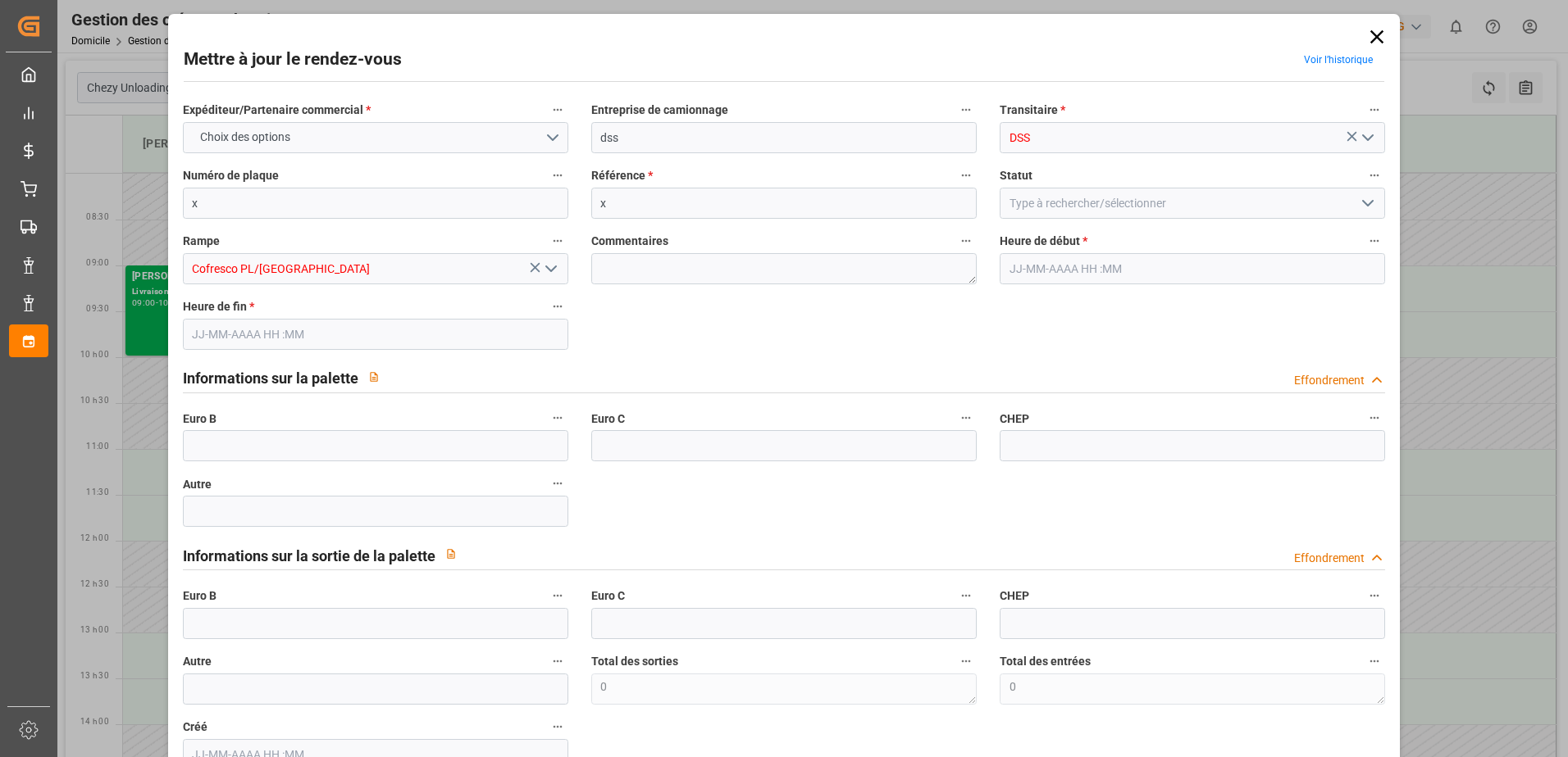
type input "[DATE] 12:00"
type input "[DATE] 13:00"
type input "[DATE] 08:19"
click at [1370, 34] on icon at bounding box center [1376, 36] width 13 height 13
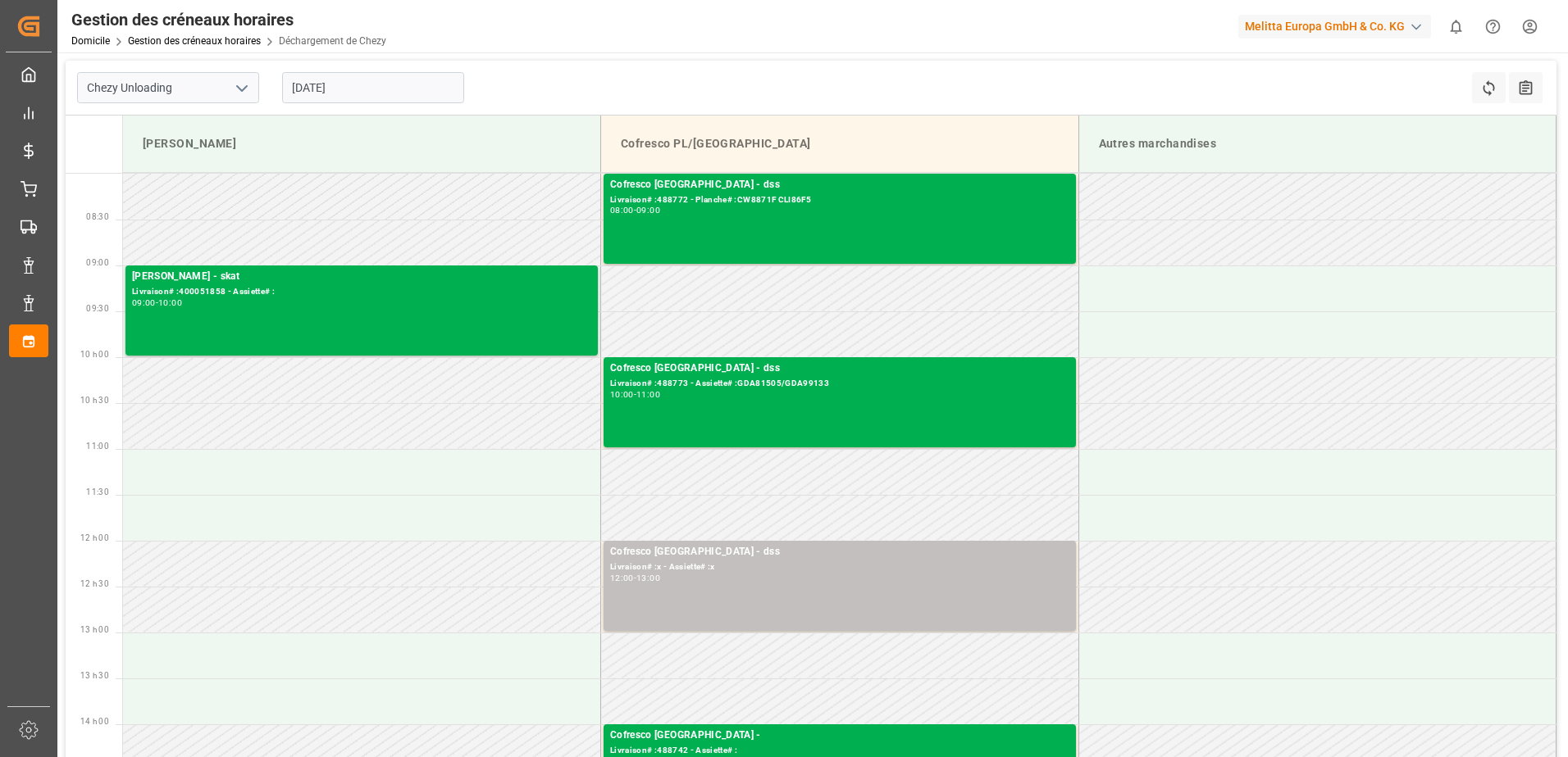
click at [369, 90] on input "[DATE]" at bounding box center [372, 87] width 182 height 31
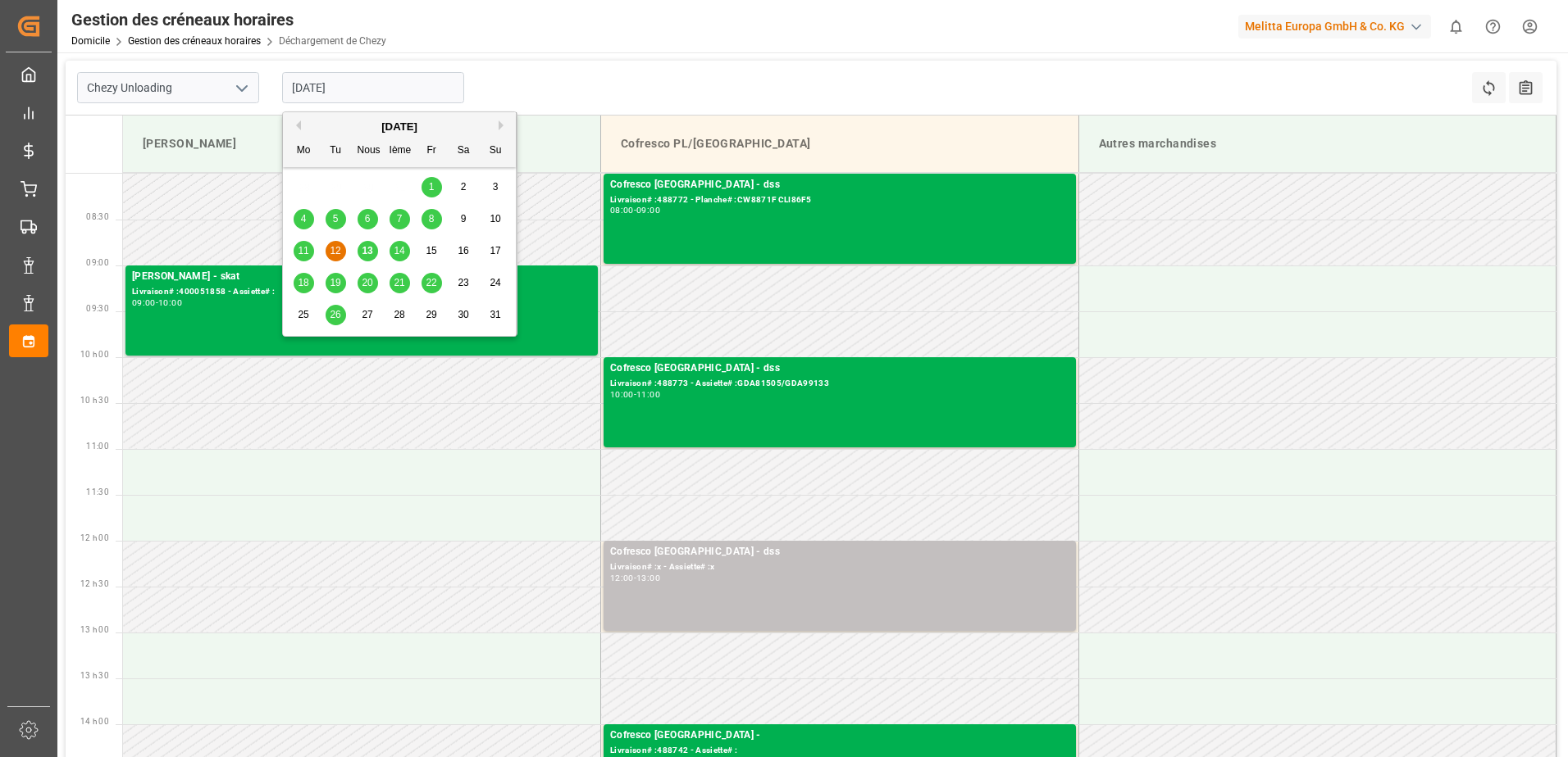
click at [400, 252] on span "14" at bounding box center [399, 251] width 11 height 12
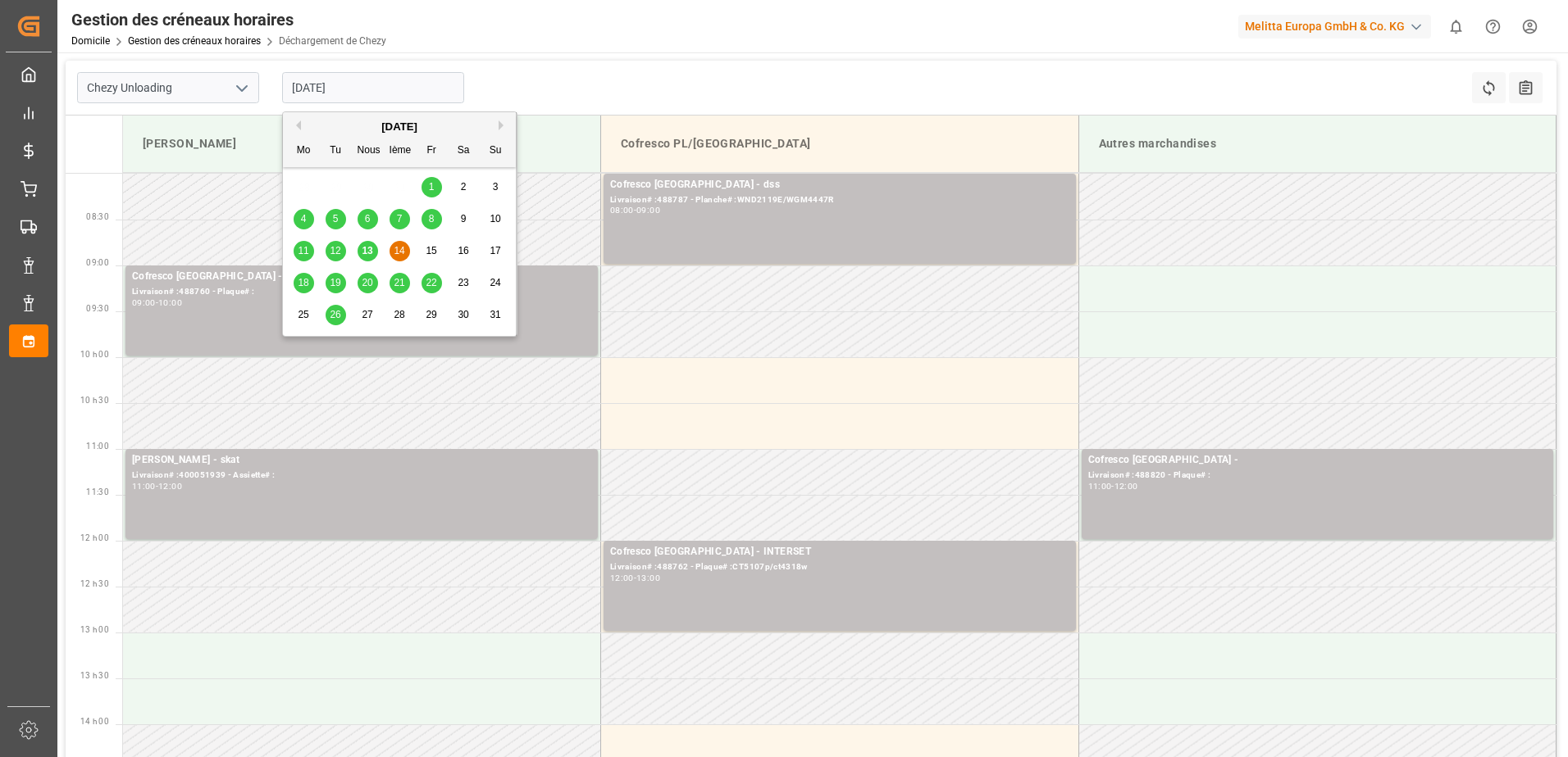
click at [345, 95] on input "[DATE]" at bounding box center [372, 87] width 182 height 31
click at [361, 255] on span "13" at bounding box center [367, 251] width 11 height 12
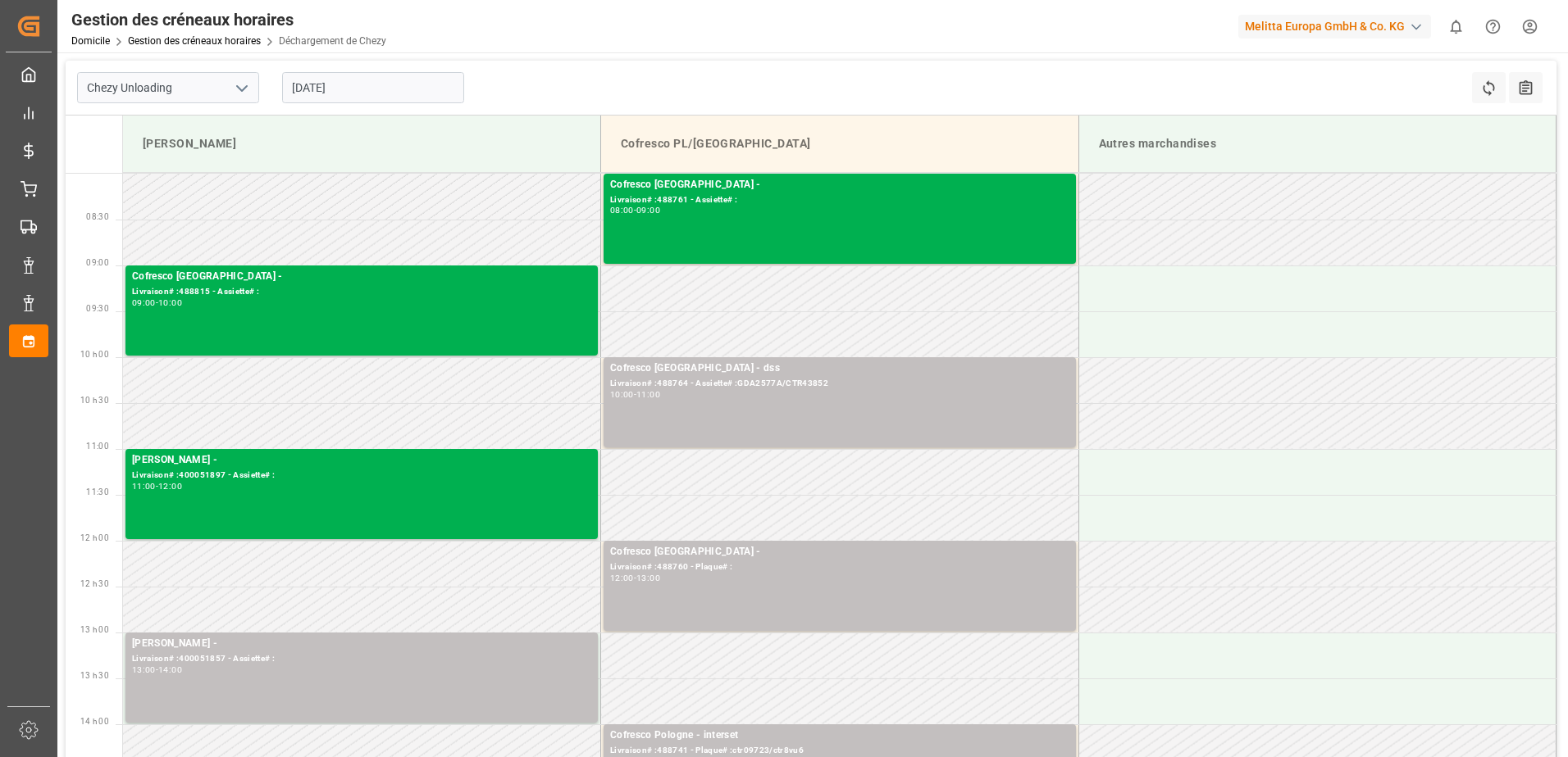
click at [322, 78] on input "[DATE]" at bounding box center [372, 87] width 182 height 31
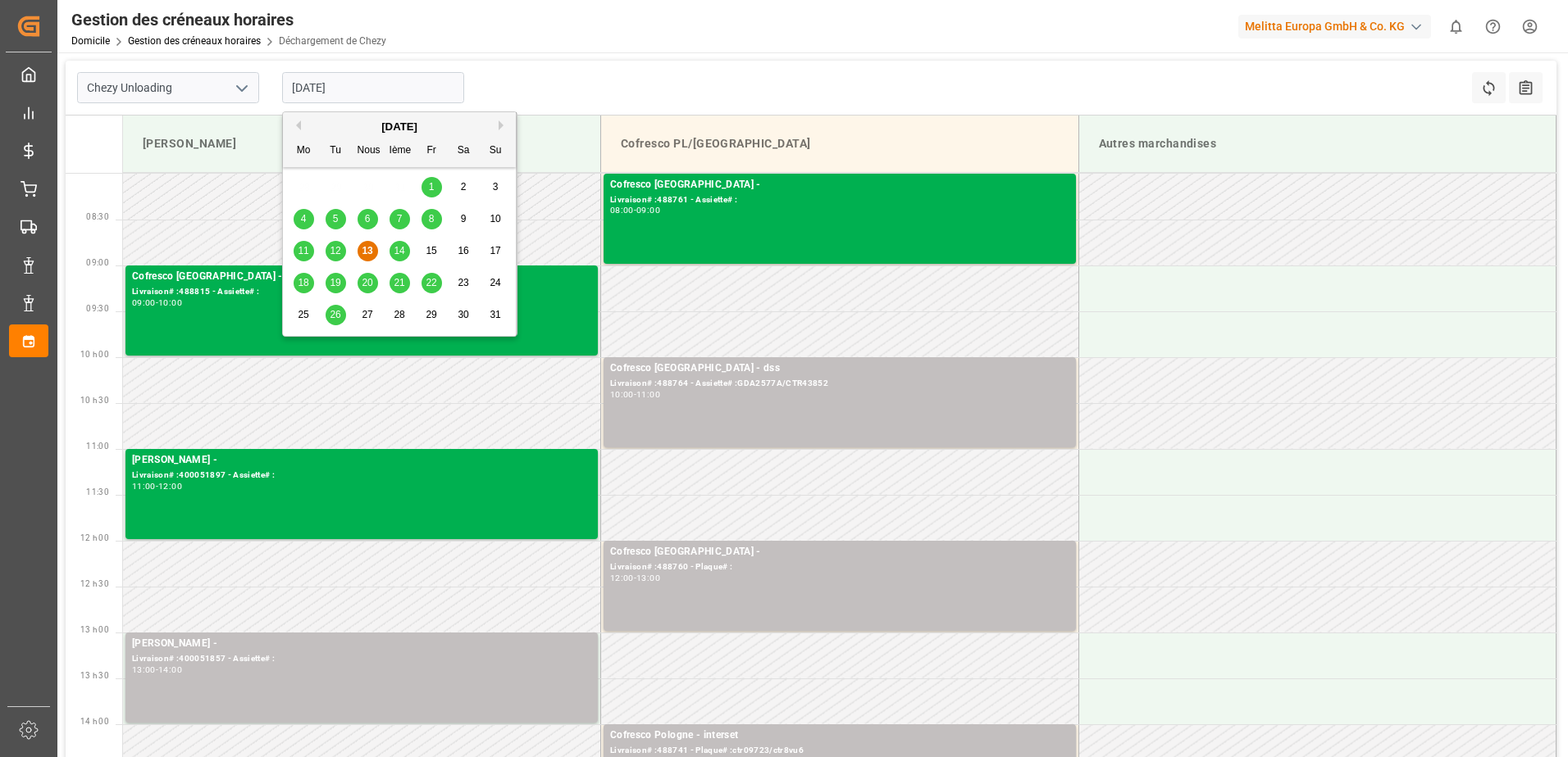
click at [308, 252] on span "11" at bounding box center [303, 251] width 11 height 12
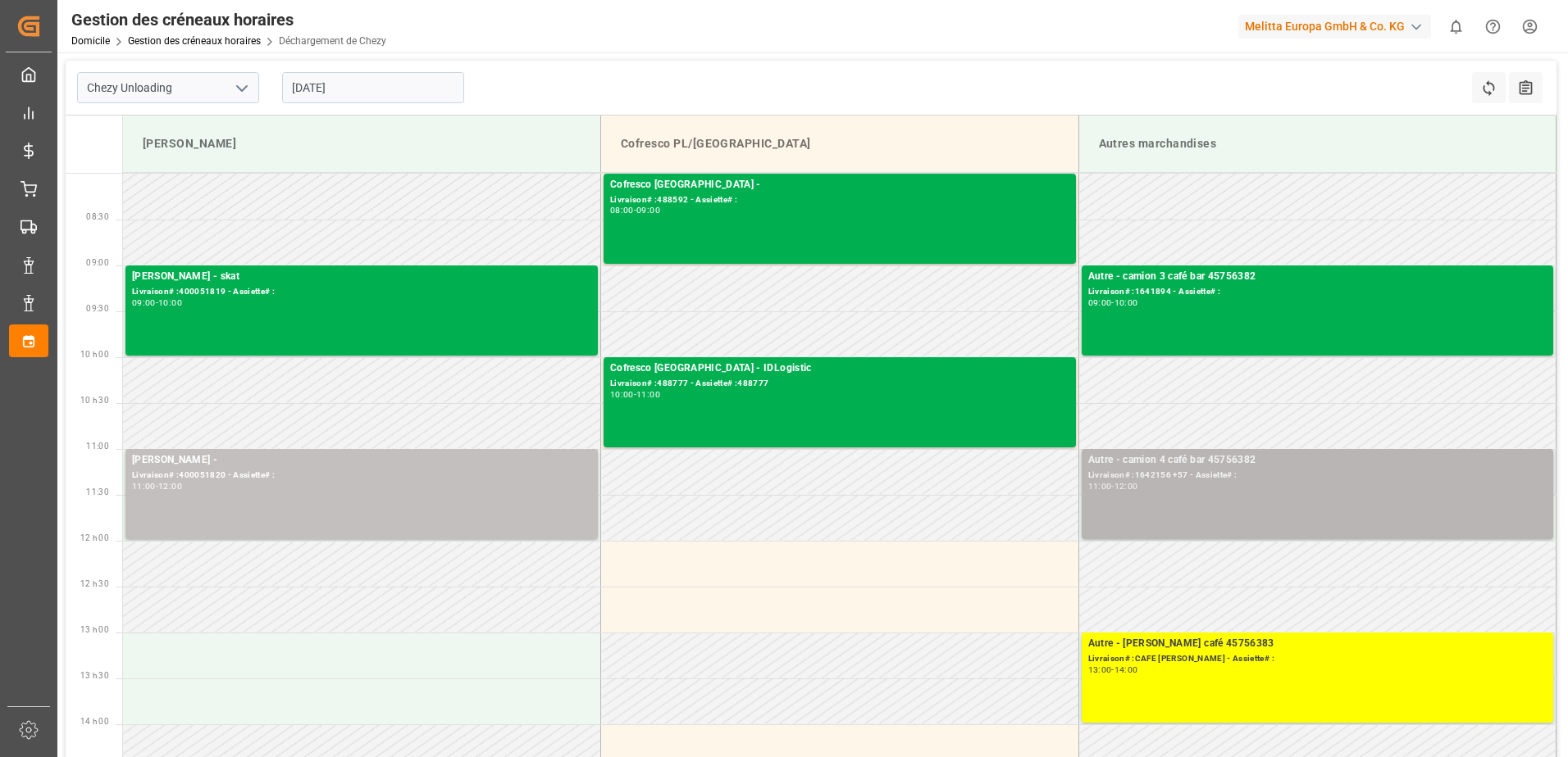
click at [1282, 504] on div "Autre - camion 4 café bar 45756382 Livraison# :1642156 +57 - Assiette# : 11:00 …" at bounding box center [1317, 494] width 459 height 83
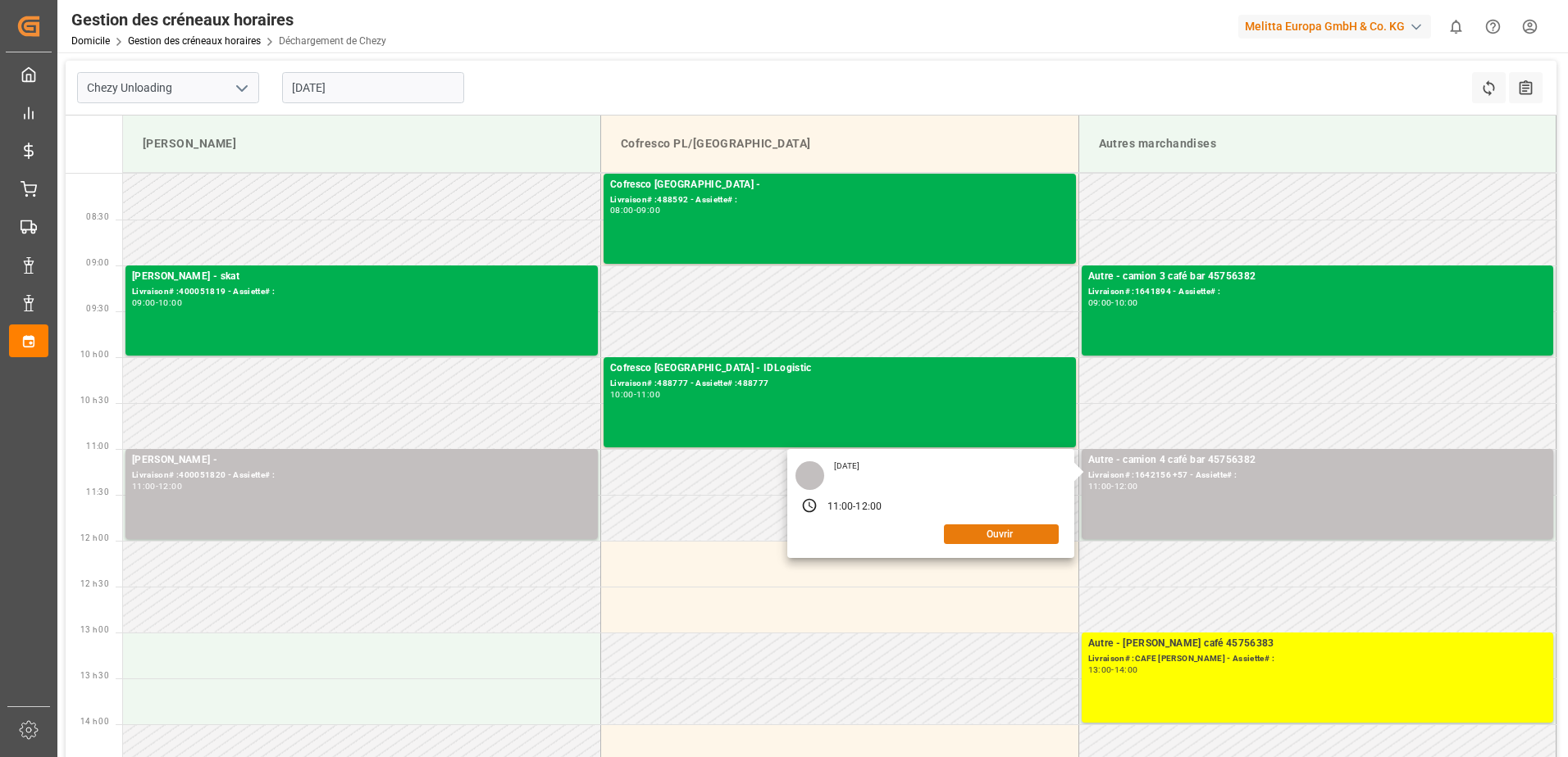
click at [985, 529] on button "Ouvrir" at bounding box center [1001, 534] width 115 height 19
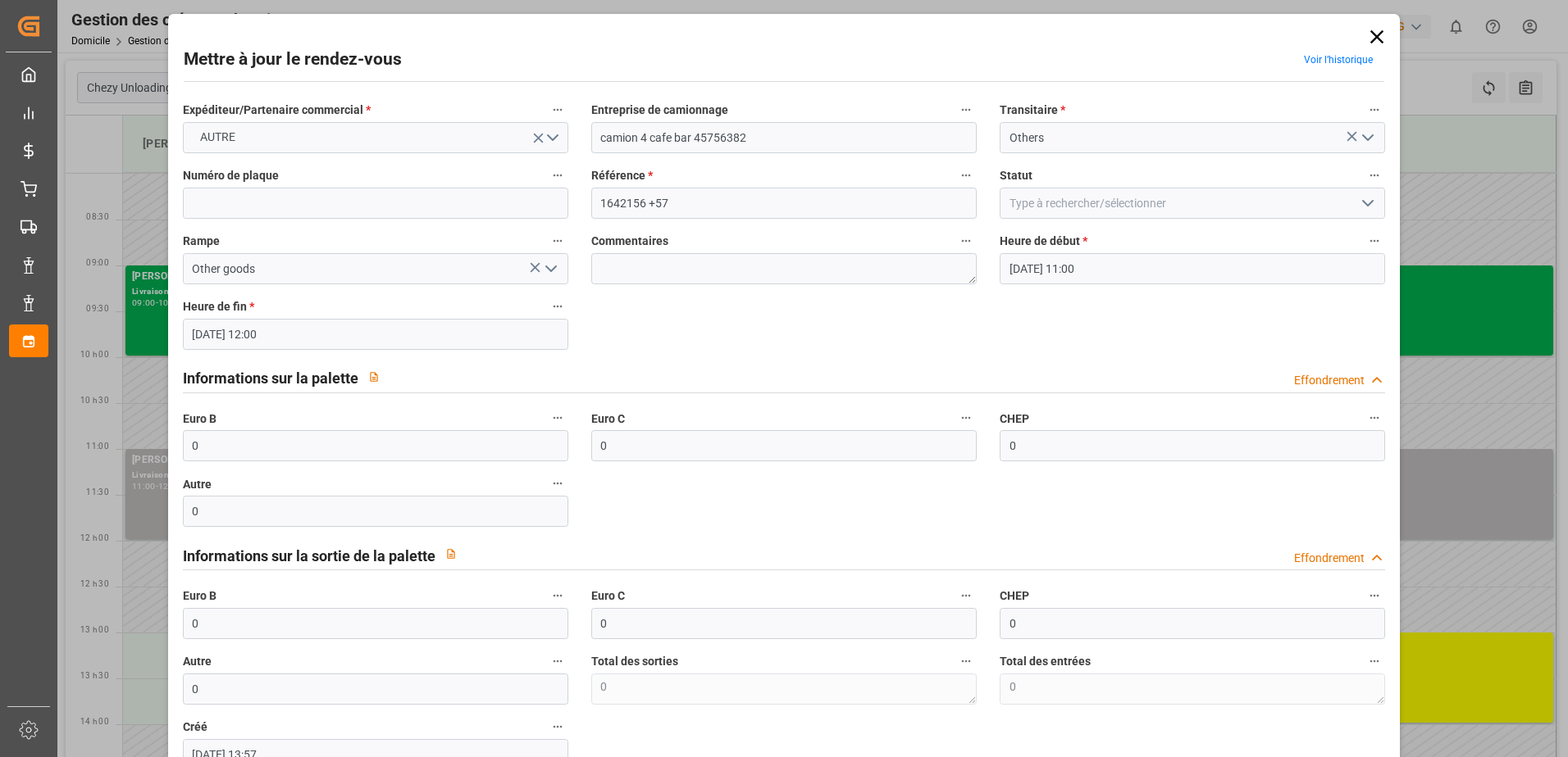
click at [1370, 35] on icon at bounding box center [1376, 36] width 13 height 13
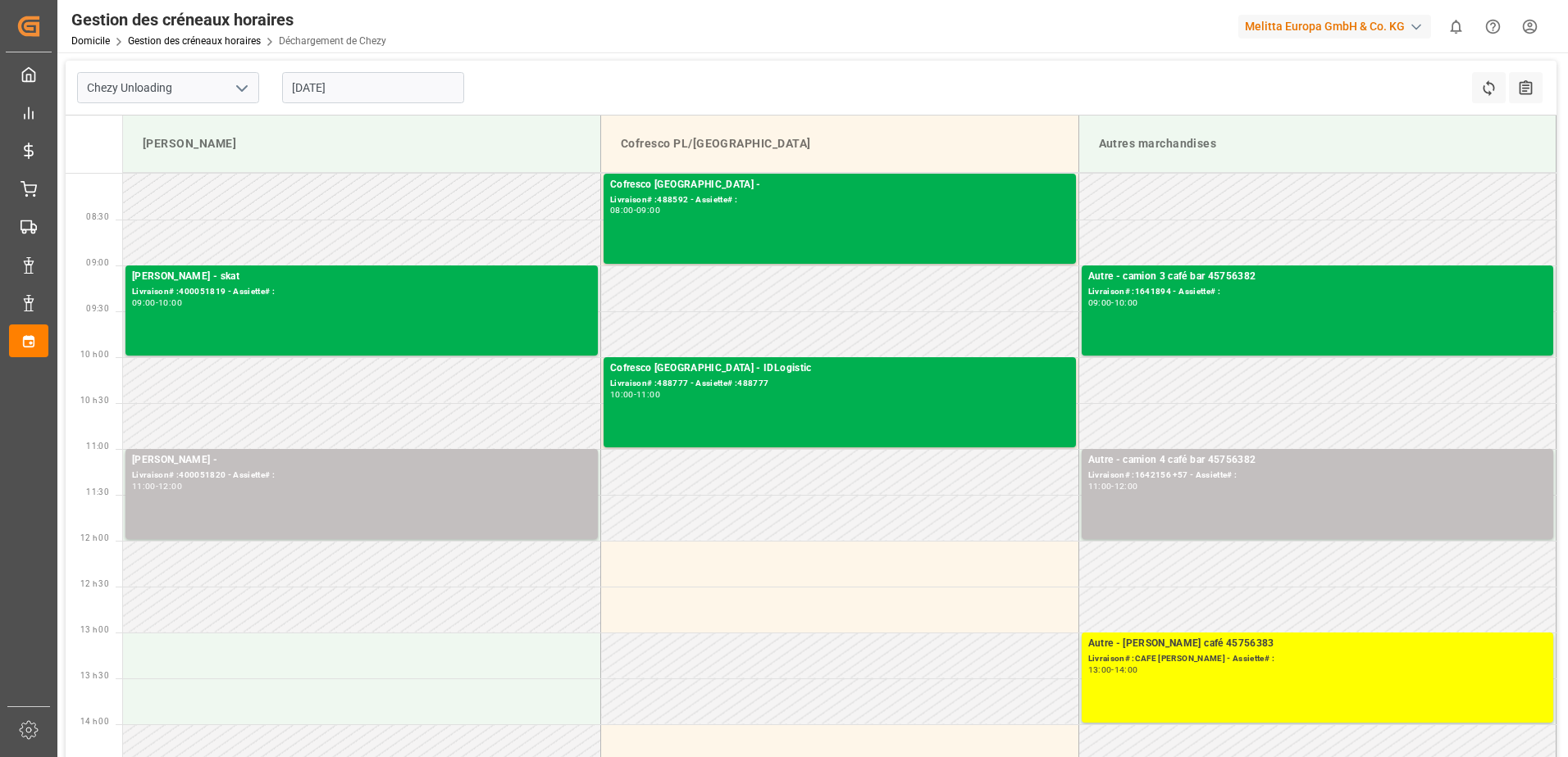
click at [351, 90] on input "[DATE]" at bounding box center [372, 87] width 182 height 31
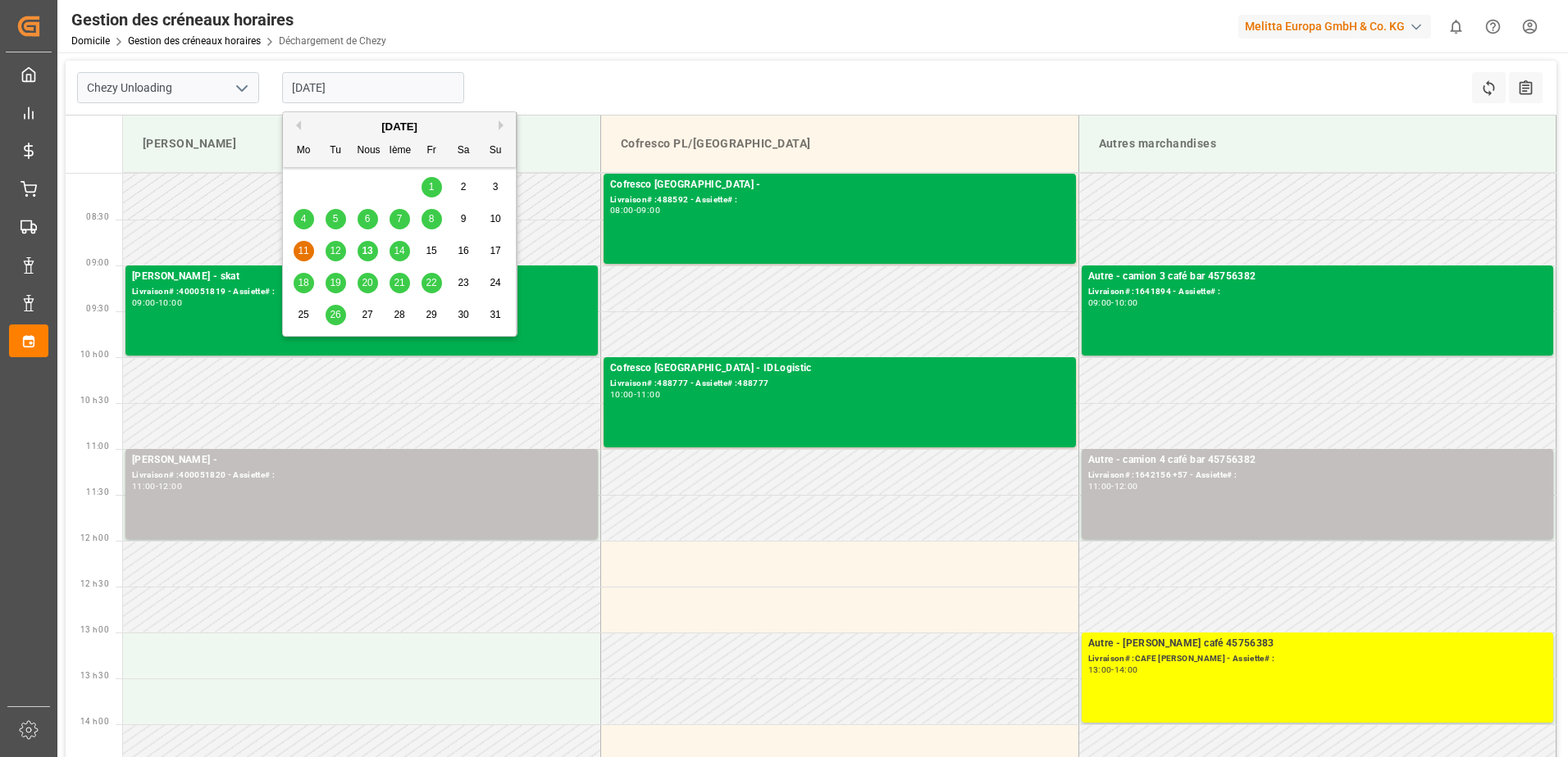
click at [337, 255] on span "12" at bounding box center [335, 251] width 11 height 12
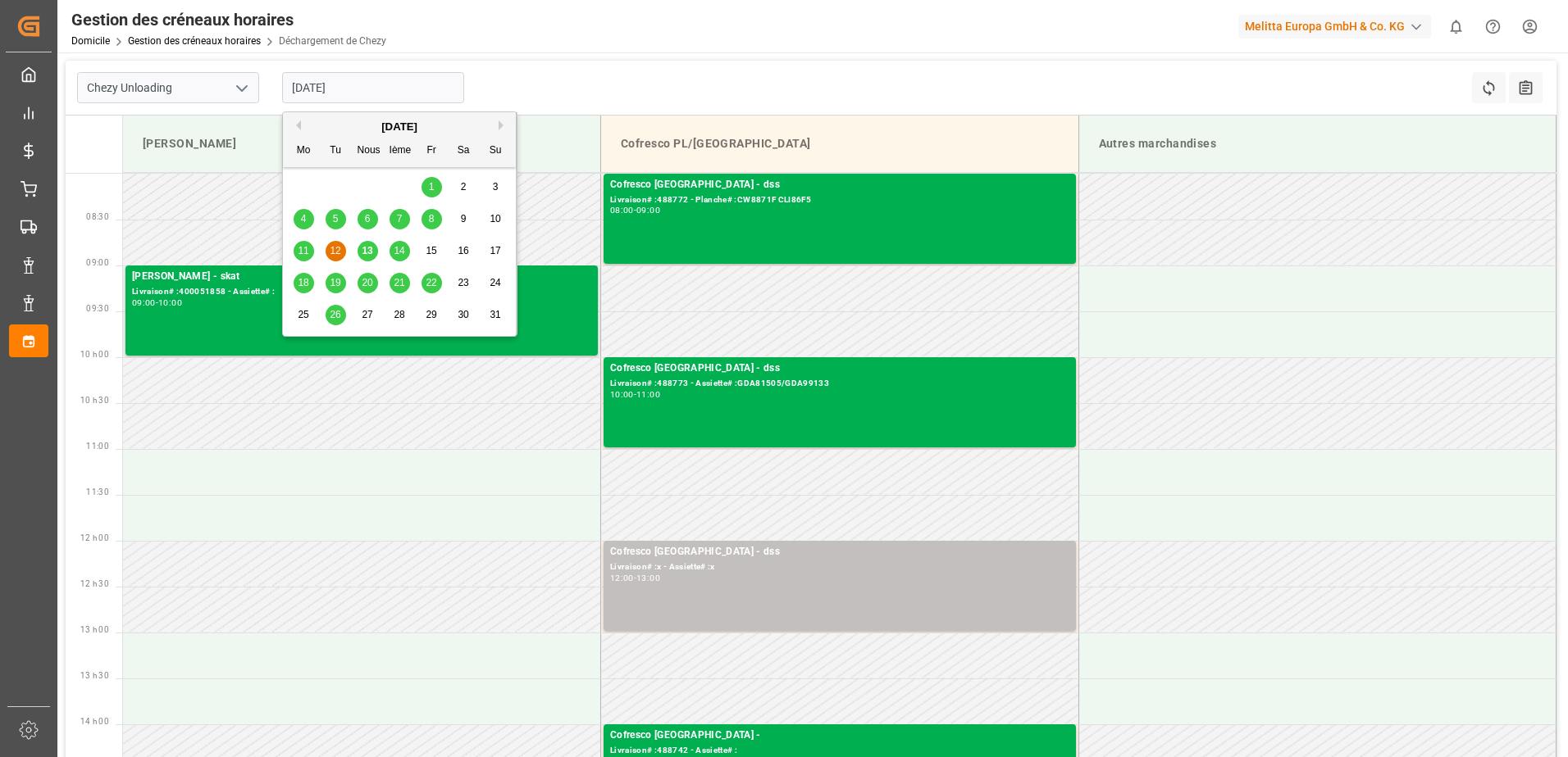
click at [378, 86] on input "[DATE]" at bounding box center [372, 87] width 182 height 31
click at [369, 251] on span "13" at bounding box center [367, 251] width 11 height 12
type input "[DATE]"
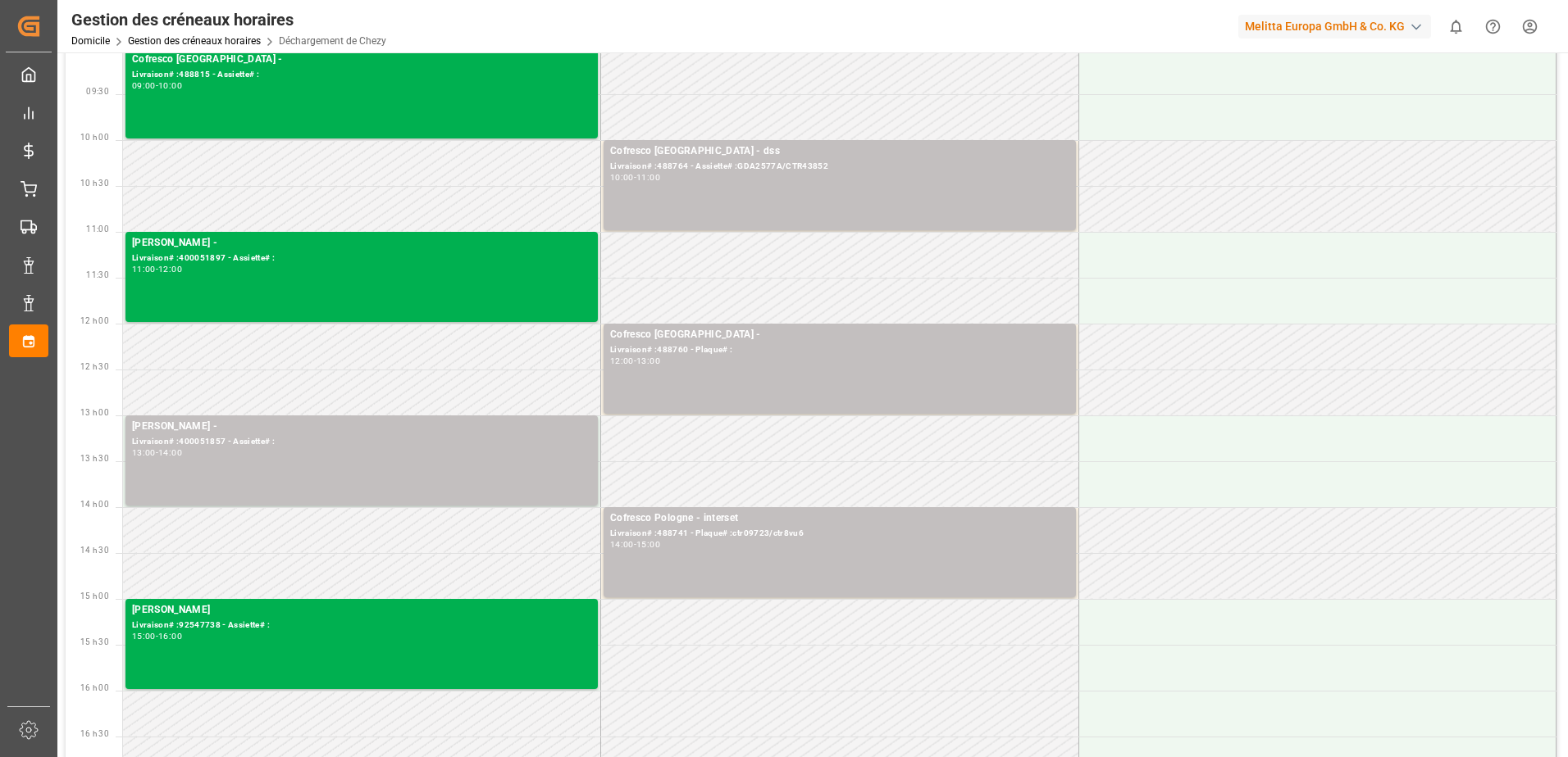
scroll to position [246, 0]
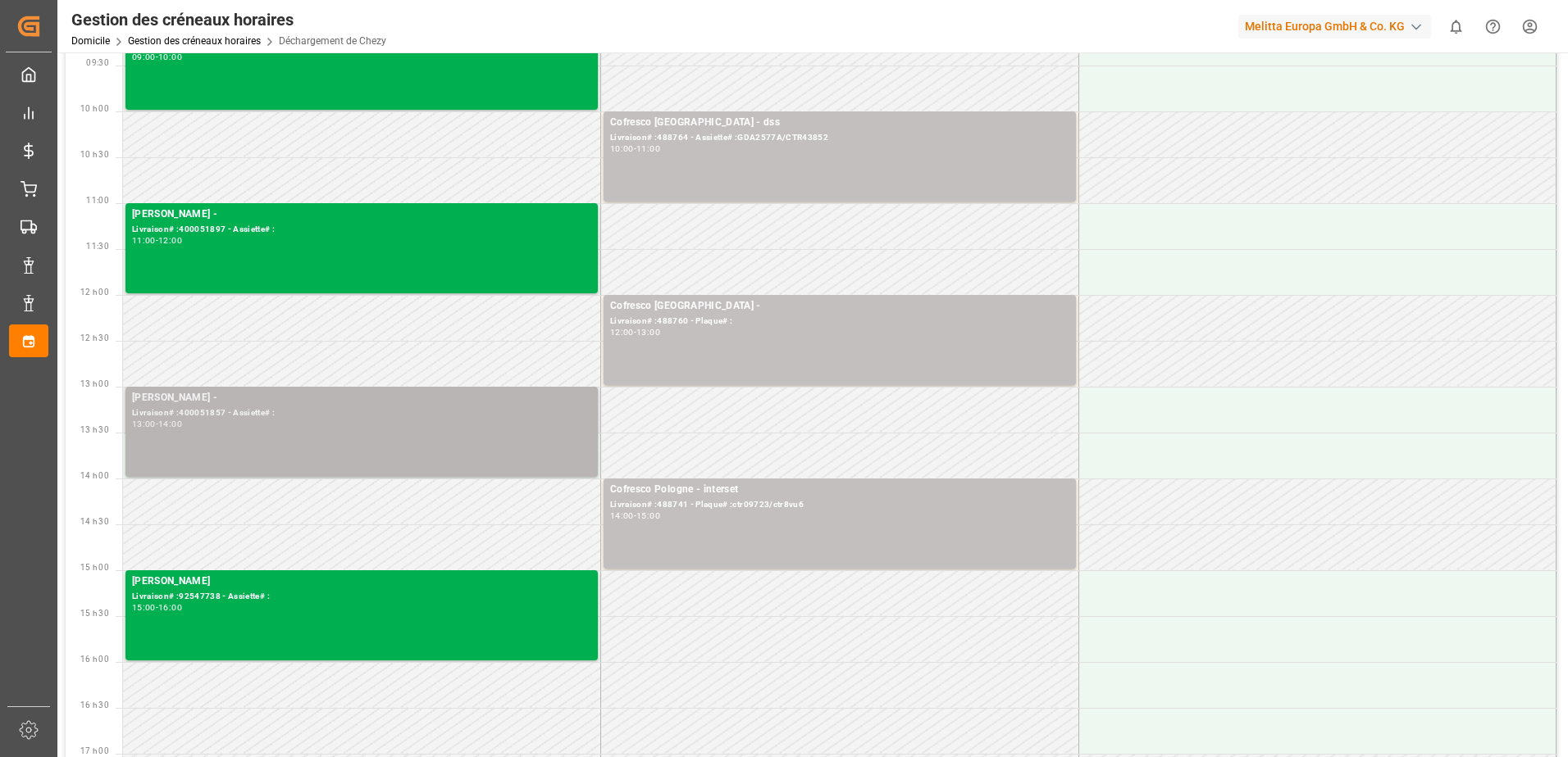
click at [443, 452] on div "[PERSON_NAME] - Livraison# :400051857 - Assiette# : 13:00 - 14:00" at bounding box center [361, 432] width 459 height 83
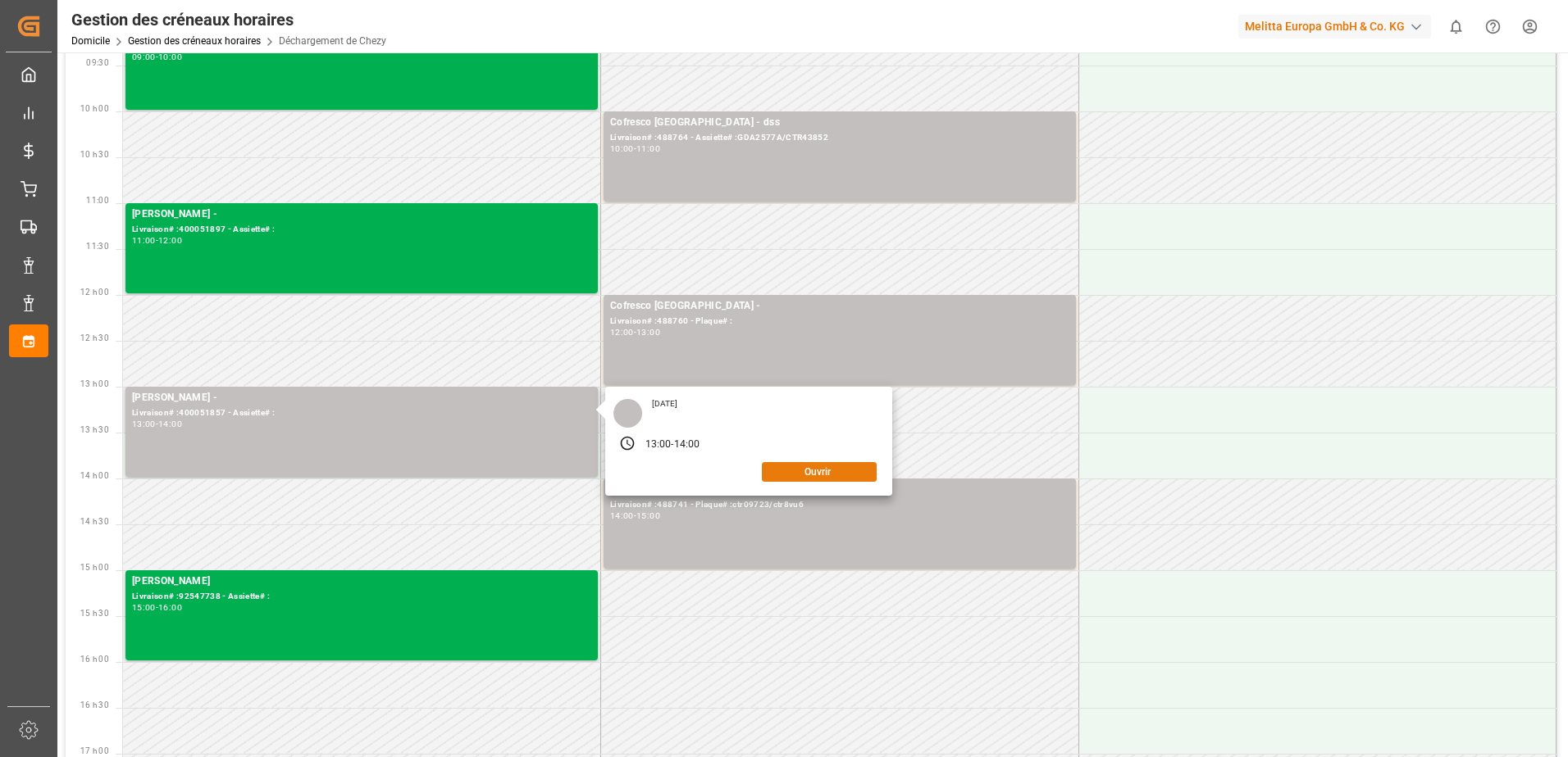
click at [788, 473] on button "Ouvrir" at bounding box center [819, 472] width 115 height 19
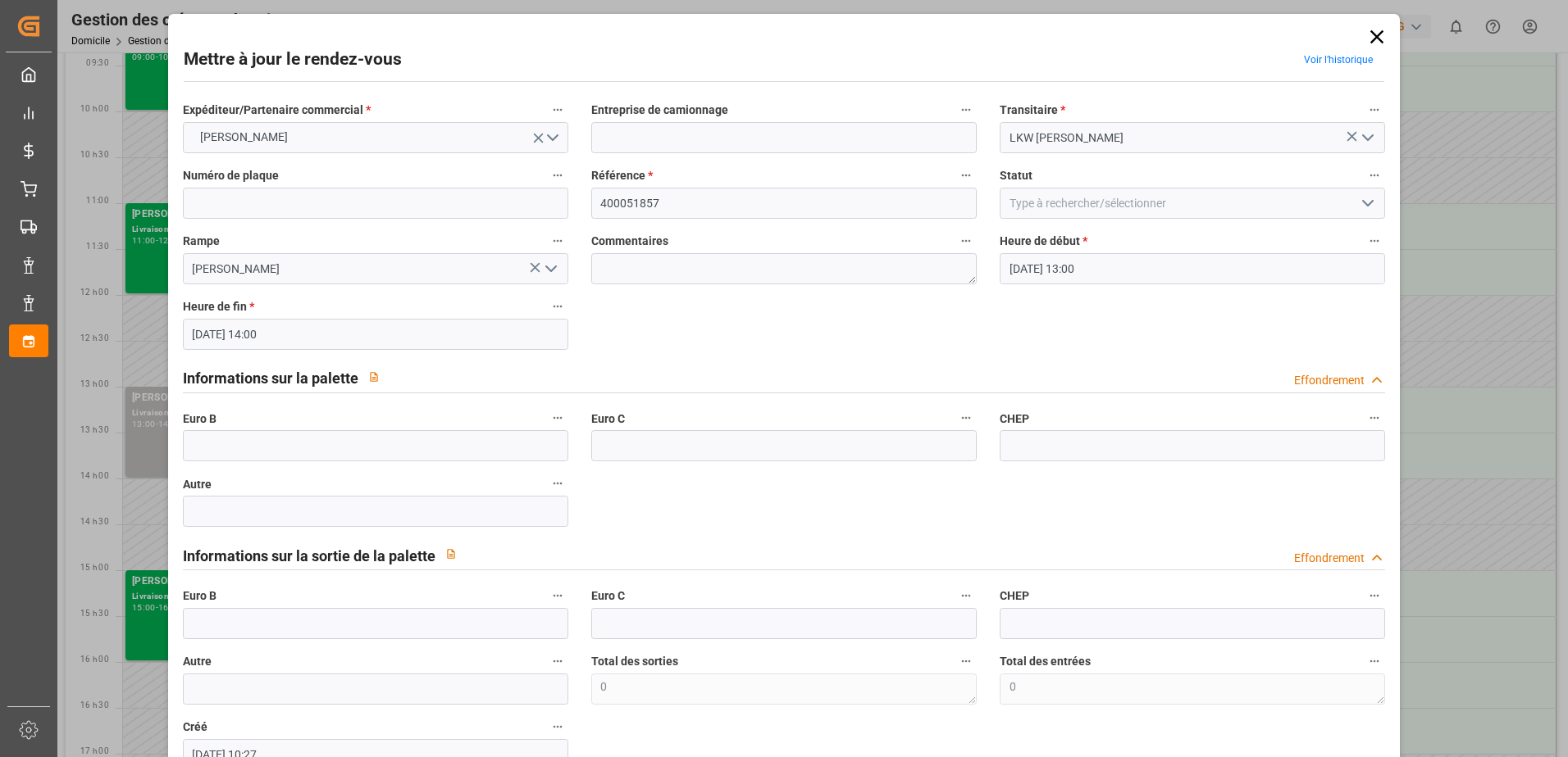
click at [1372, 35] on icon at bounding box center [1376, 36] width 13 height 13
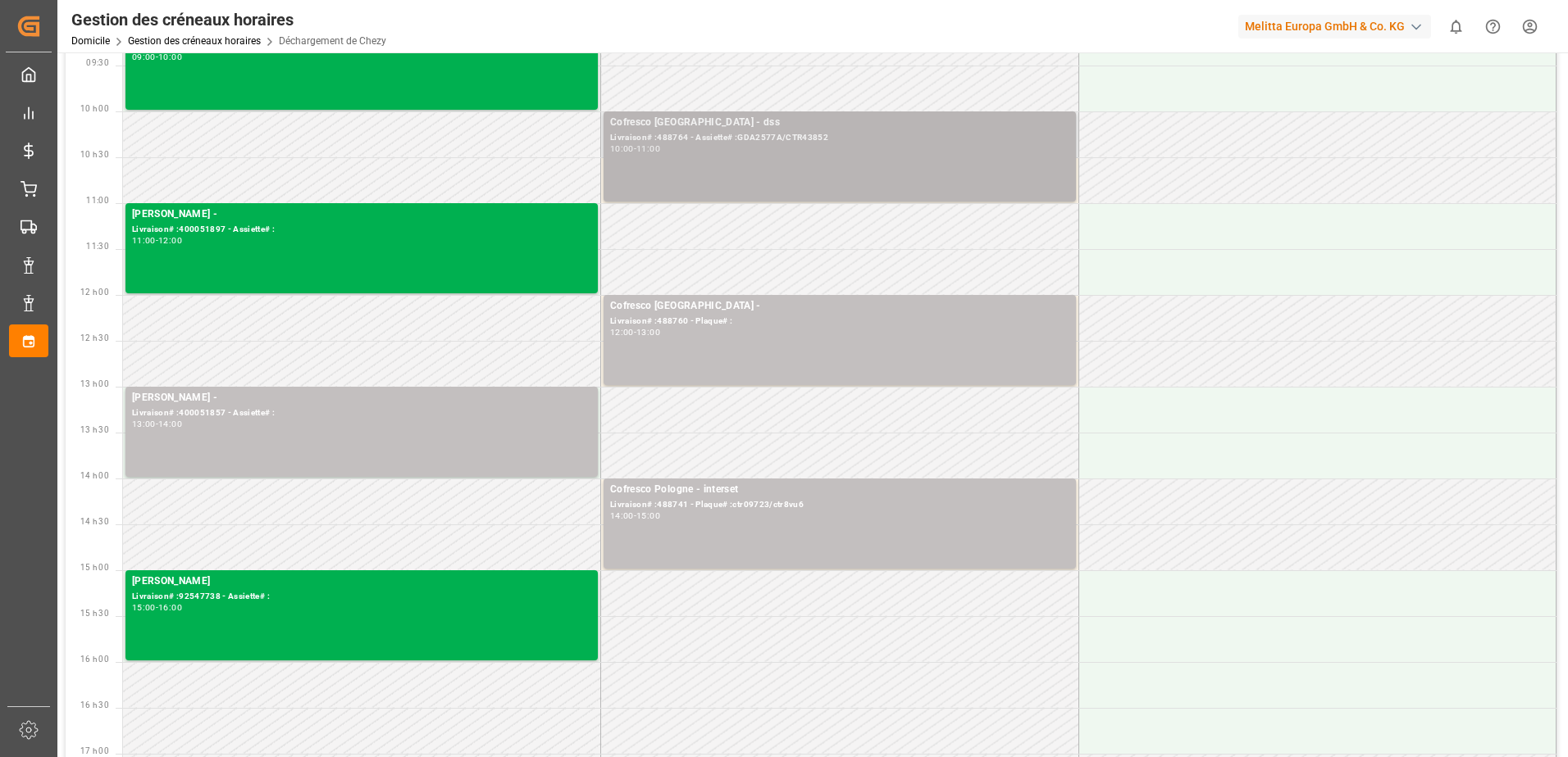
click at [842, 170] on div "Cofresco Pologne - dss Livraison# :488764 - Assiette# :GDA2577A/CTR43852 10:00 …" at bounding box center [840, 157] width 459 height 83
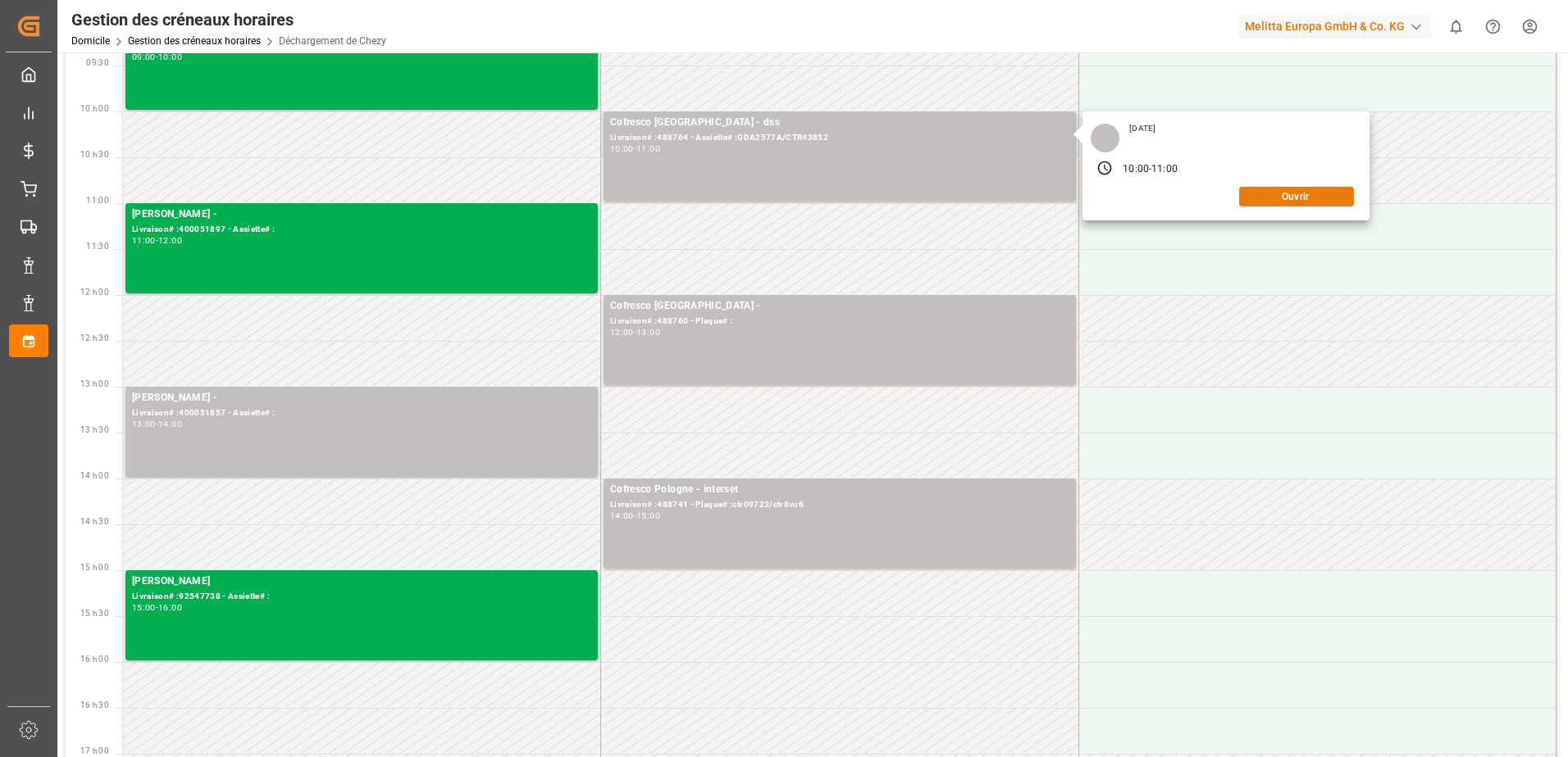
click at [1303, 199] on button "Ouvrir" at bounding box center [1296, 197] width 115 height 19
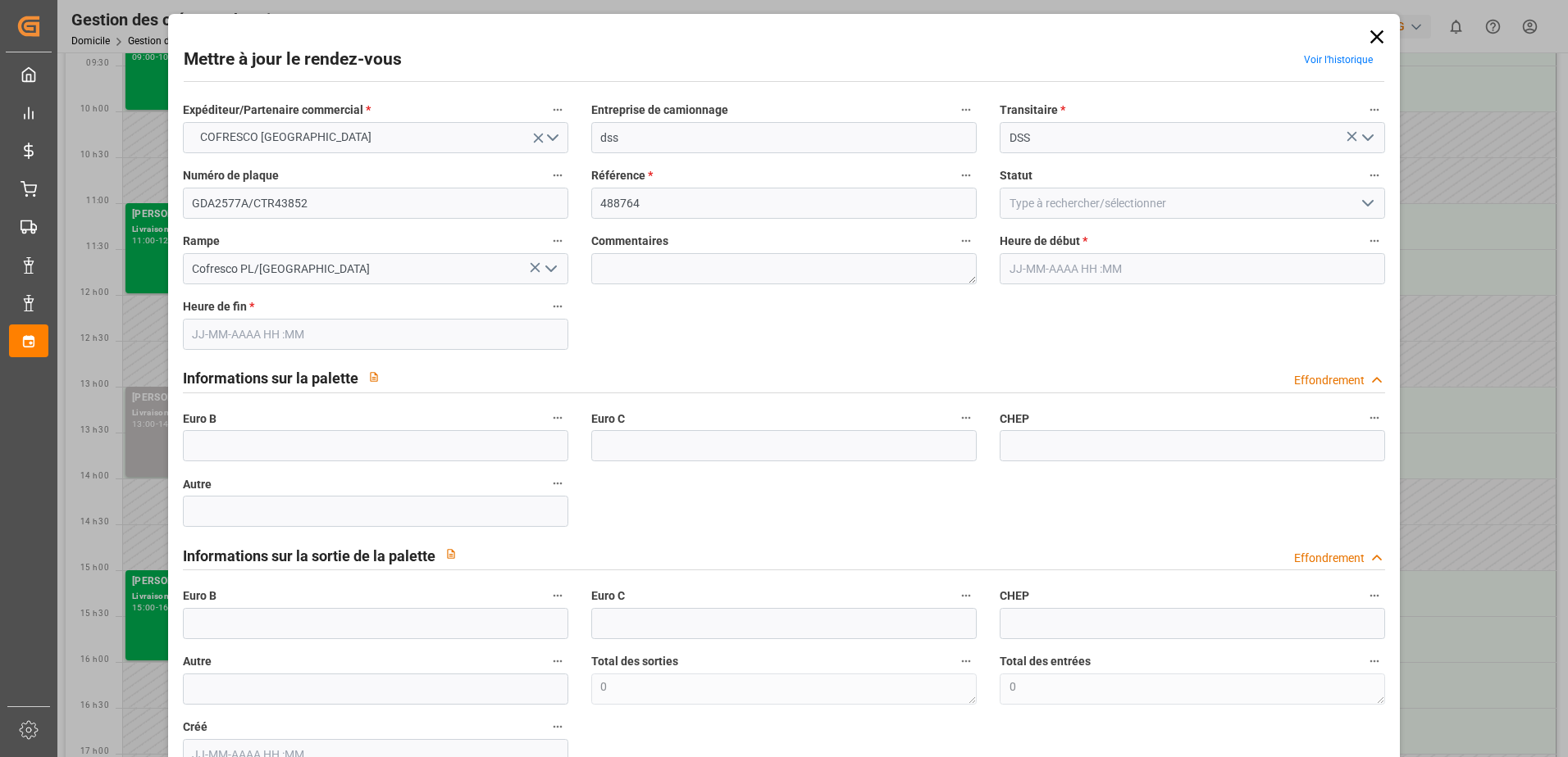
type input "[DATE] 10:00"
type input "[DATE] 11:00"
type input "[DATE] 10:45"
click at [1372, 33] on icon at bounding box center [1377, 37] width 23 height 23
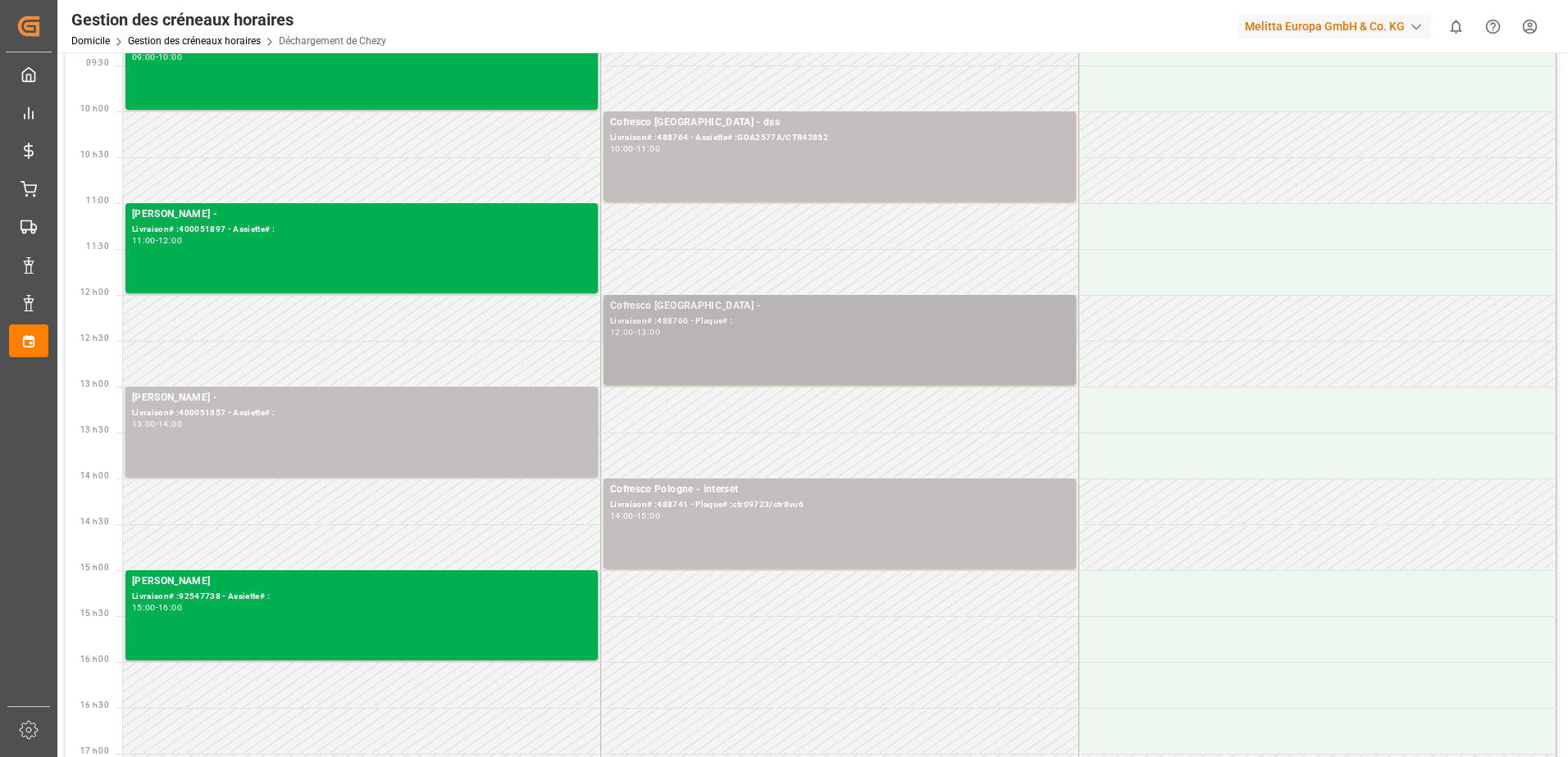
click at [1057, 328] on div "12:00 - 13:00" at bounding box center [840, 333] width 459 height 9
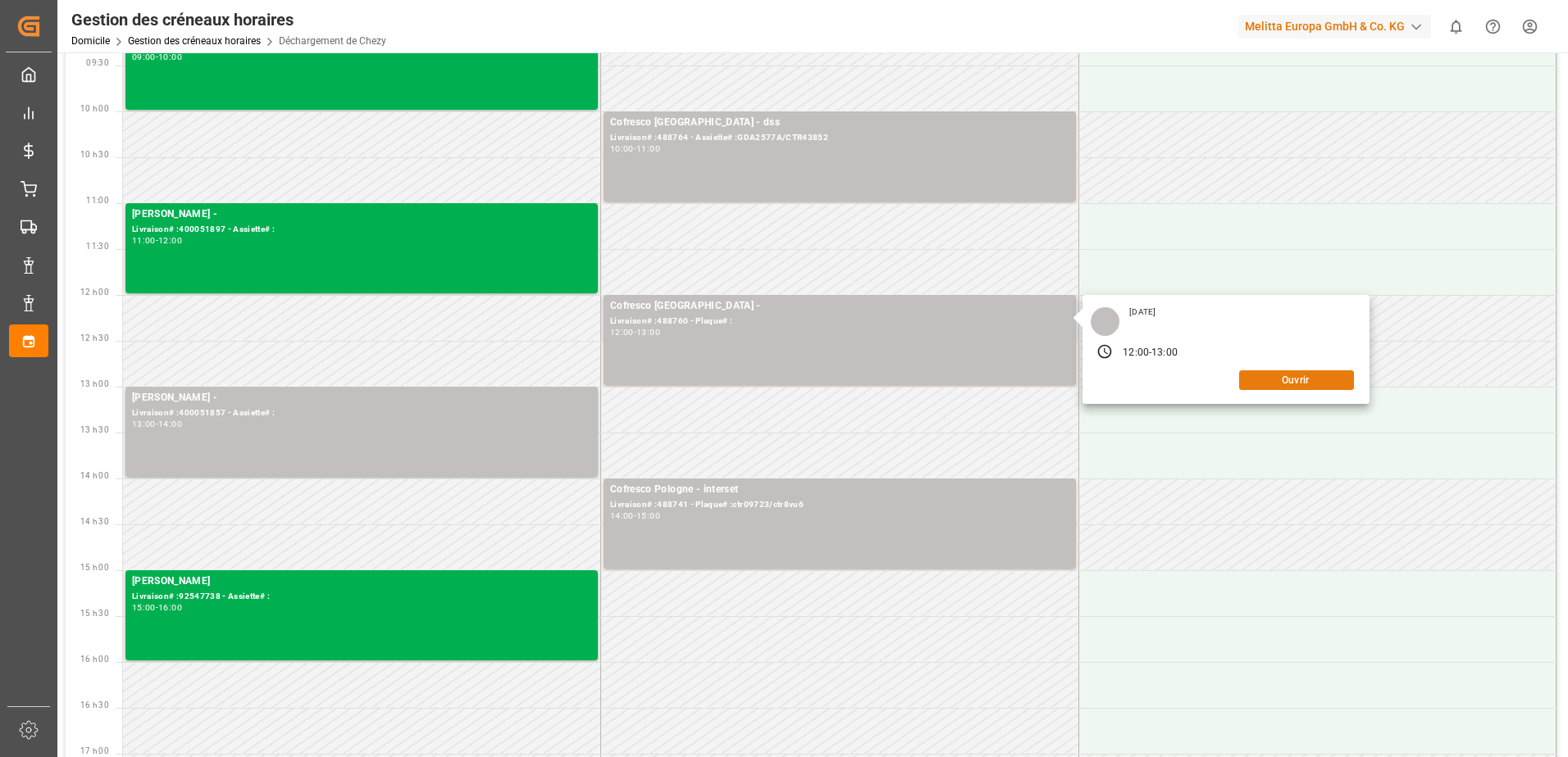
click at [1275, 382] on button "Ouvrir" at bounding box center [1296, 380] width 115 height 19
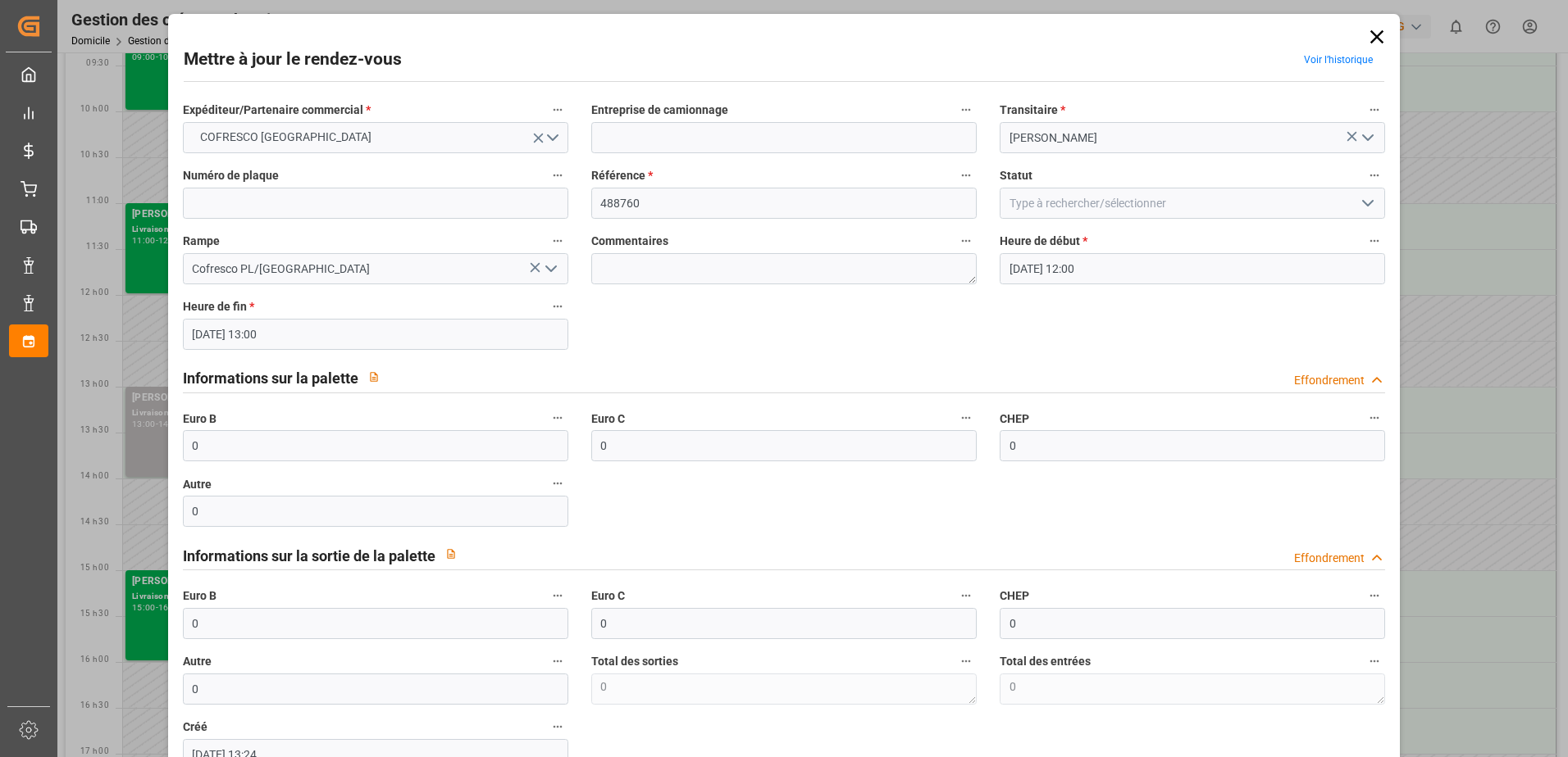
click at [1374, 32] on icon at bounding box center [1377, 37] width 23 height 23
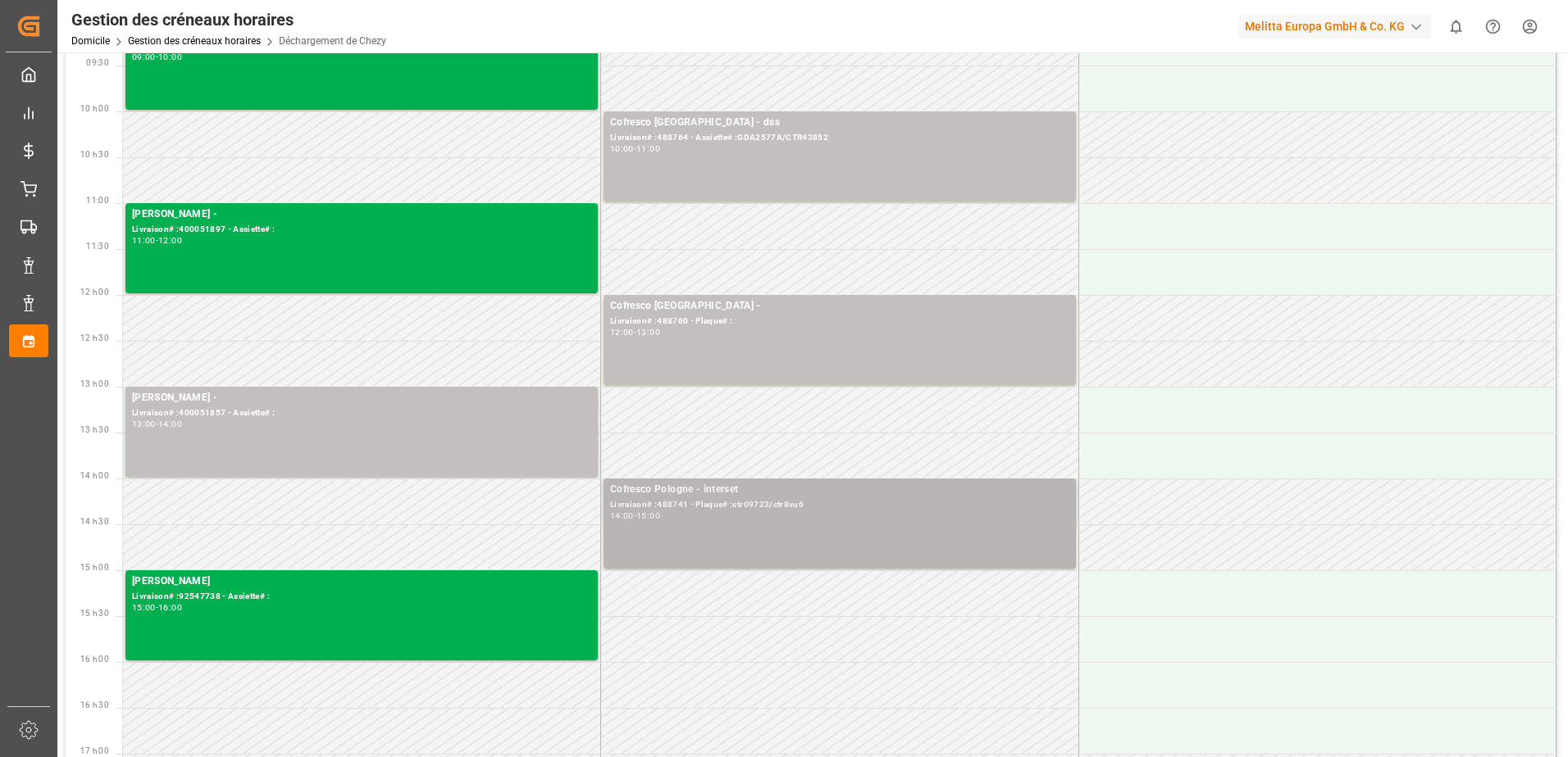
click at [901, 533] on div "Cofresco Pologne - interset Livraison# :488741 - Plaque# :ctr09723/ctr8vu6 14:0…" at bounding box center [840, 523] width 459 height 83
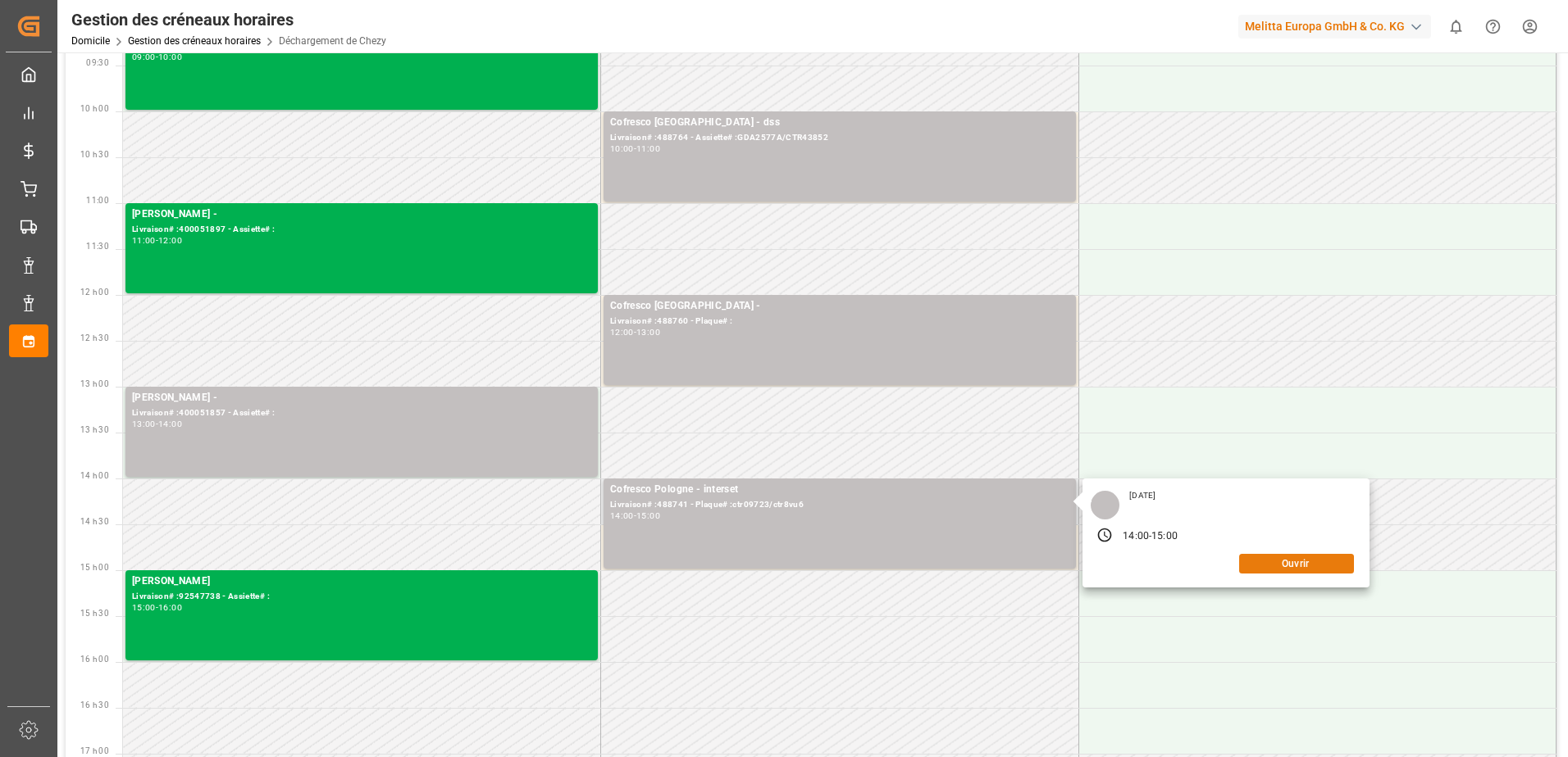
click at [1337, 566] on button "Ouvrir" at bounding box center [1296, 564] width 115 height 19
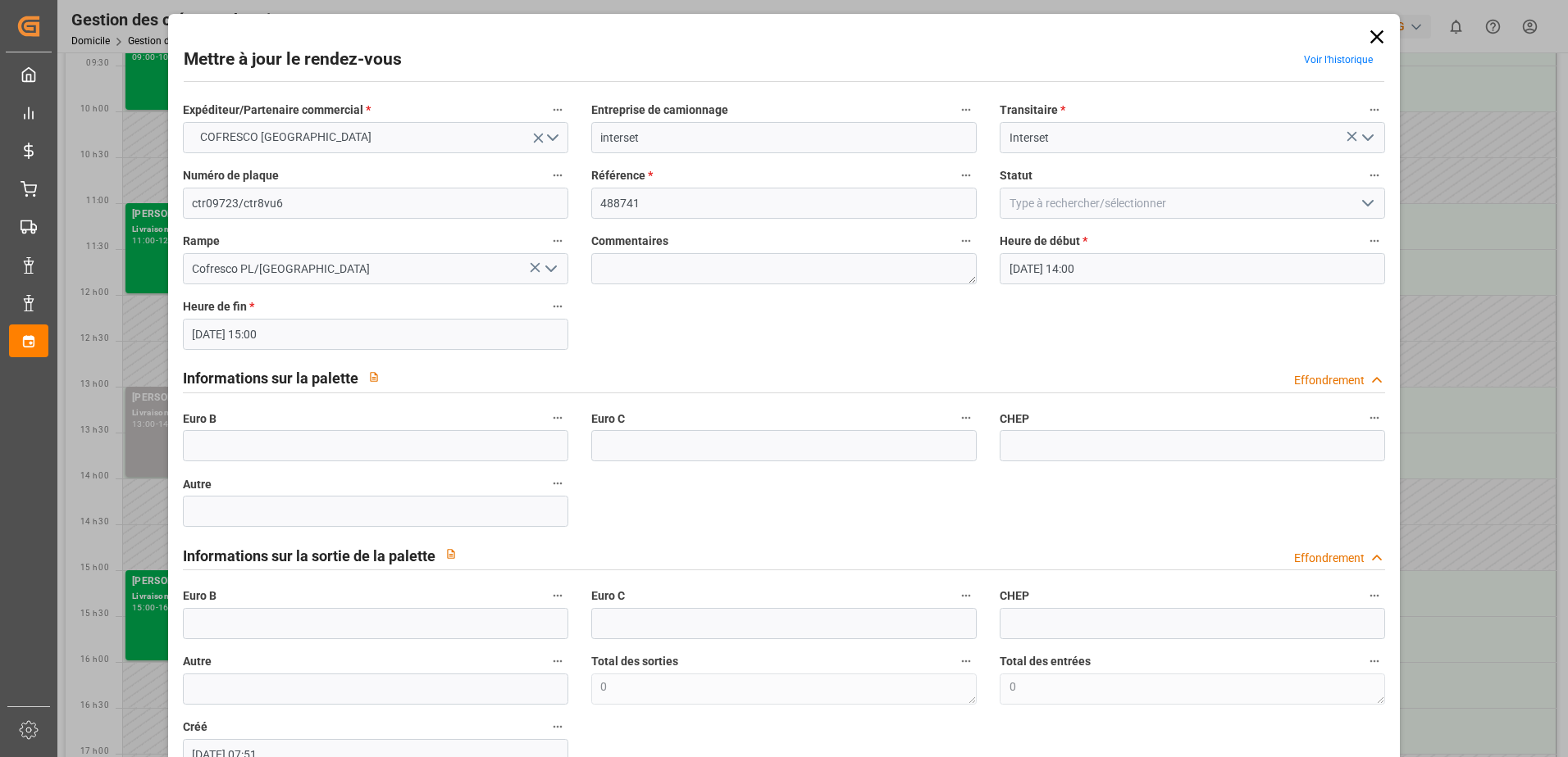
click at [1367, 34] on icon at bounding box center [1377, 37] width 23 height 23
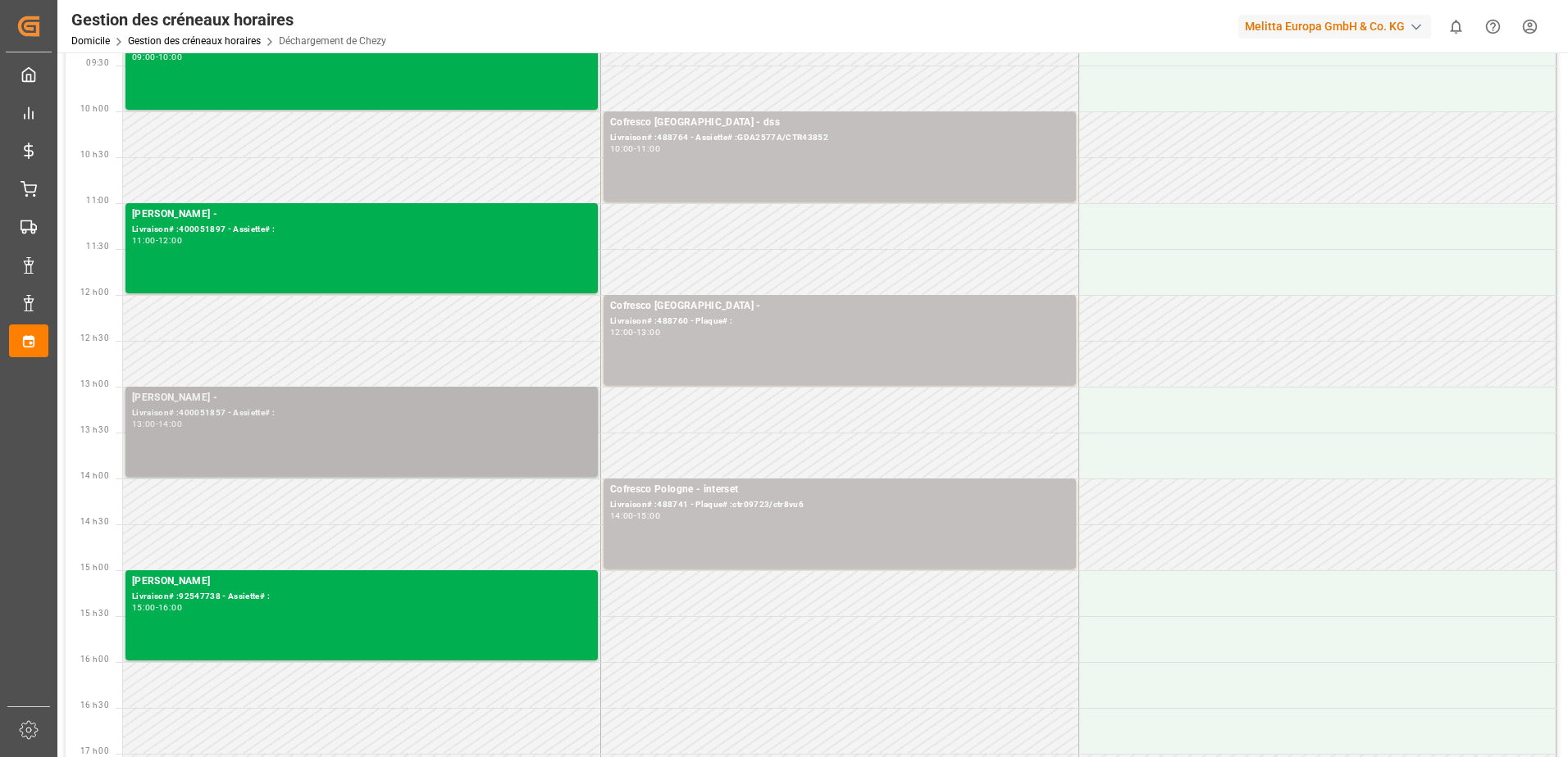
click at [376, 431] on div "[PERSON_NAME] - Livraison# :400051857 - Assiette# : 13:00 - 14:00" at bounding box center [361, 432] width 459 height 83
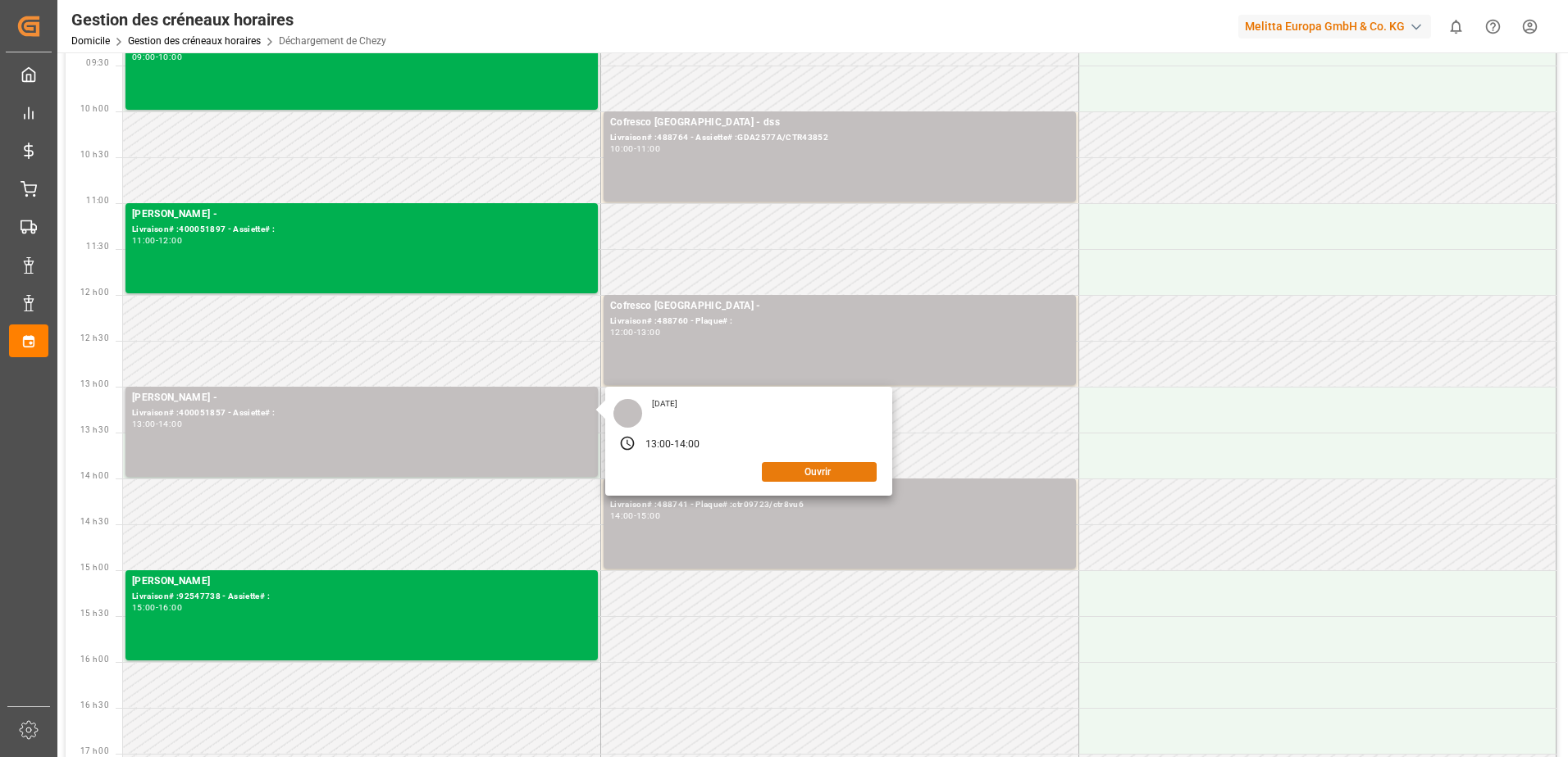
click at [784, 470] on button "Ouvrir" at bounding box center [819, 472] width 115 height 19
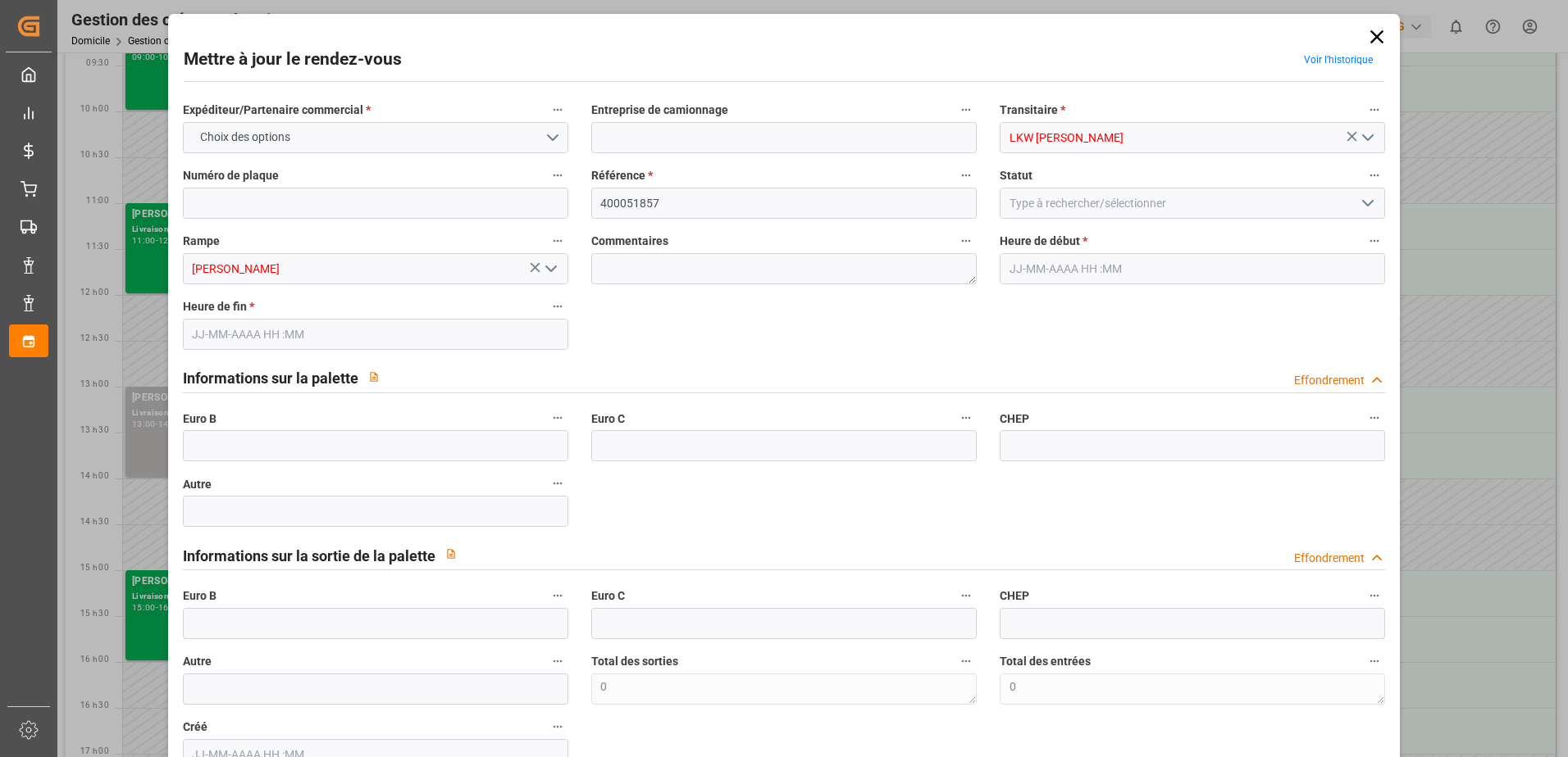
type input "[DATE] 13:00"
type input "[DATE] 14:00"
type input "[DATE] 10:27"
click at [1382, 37] on icon at bounding box center [1377, 37] width 23 height 23
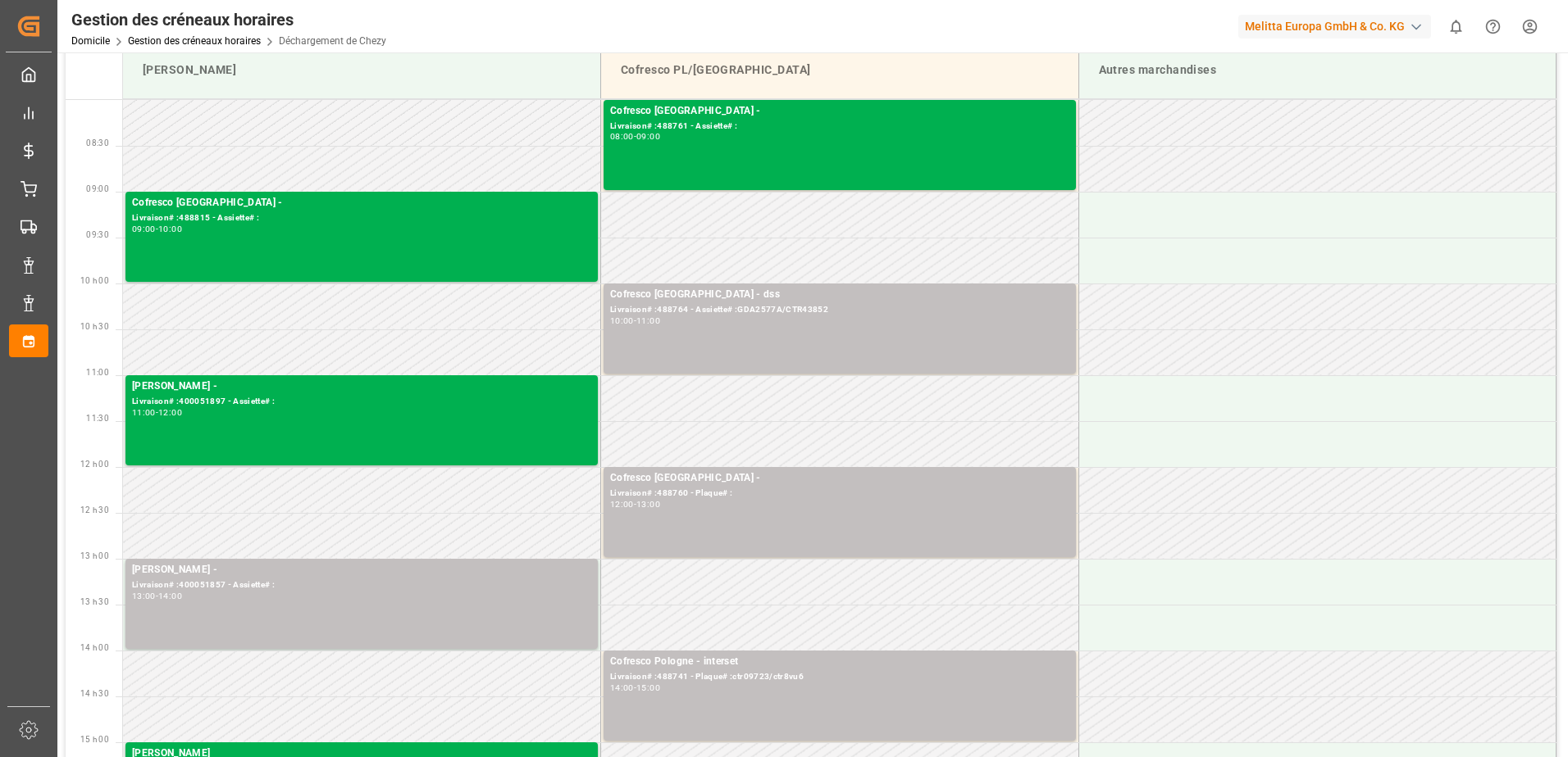
scroll to position [0, 0]
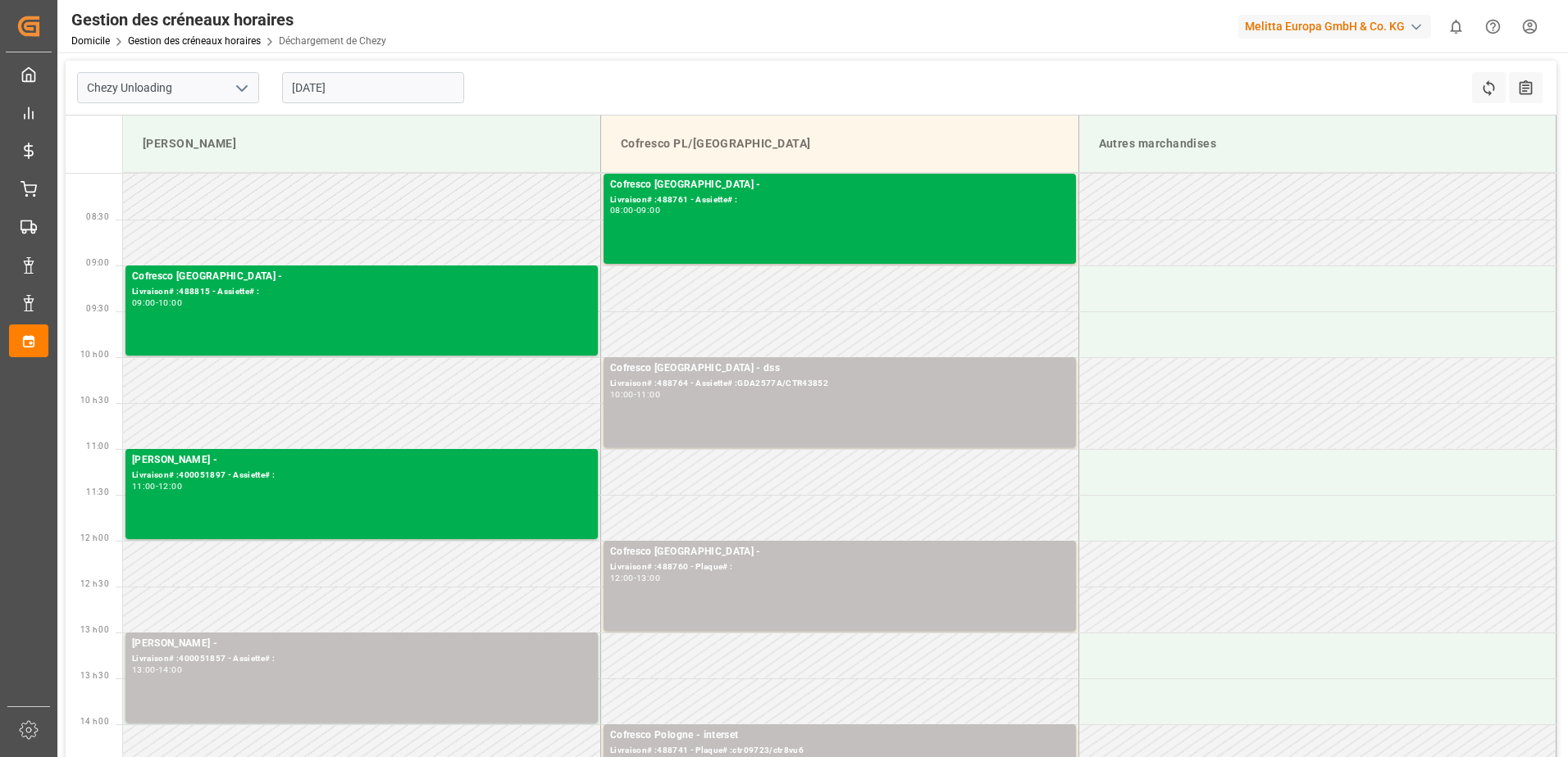
click at [369, 94] on input "[DATE]" at bounding box center [372, 87] width 182 height 31
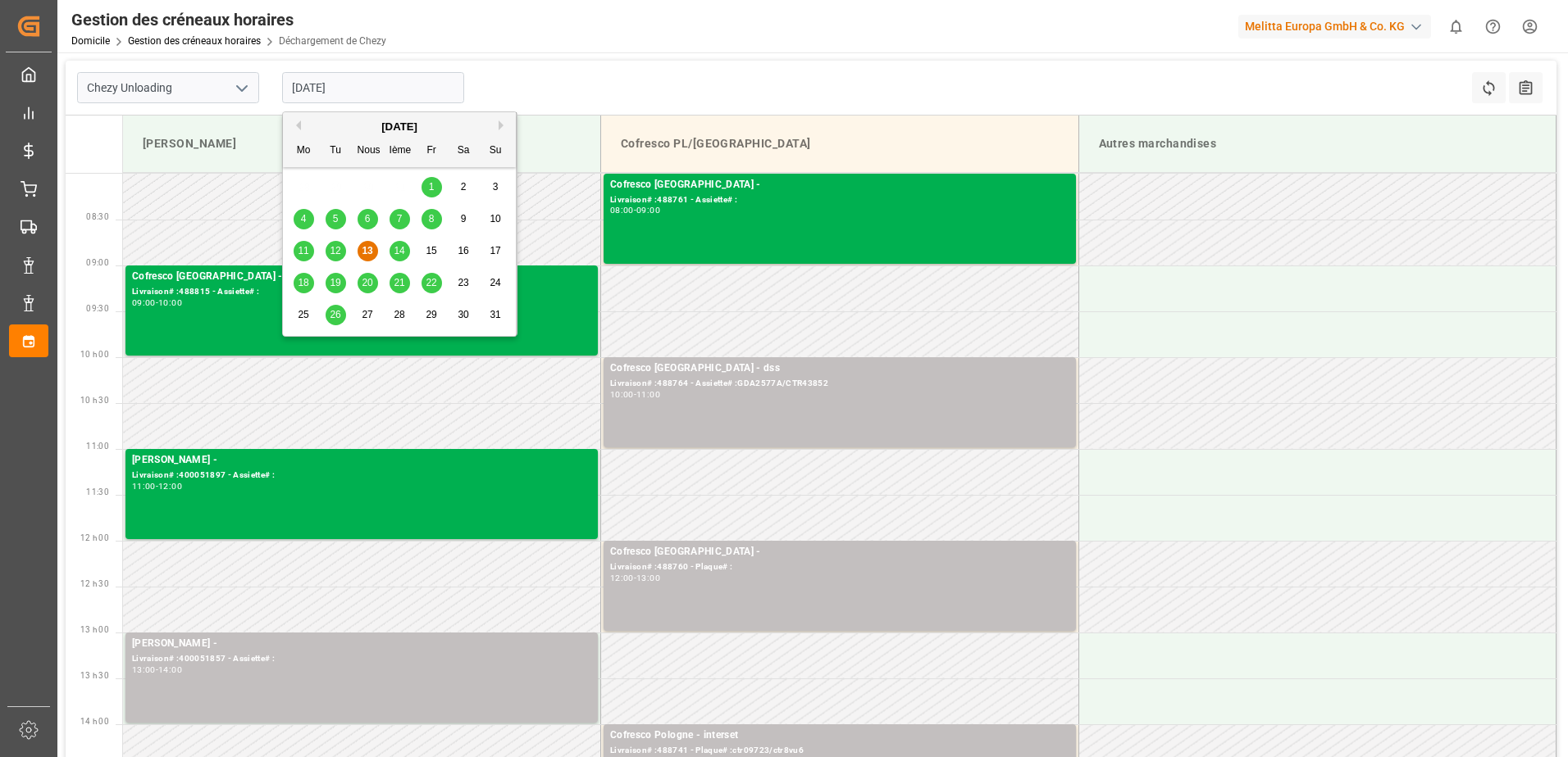
click at [340, 248] on span "12" at bounding box center [335, 251] width 11 height 12
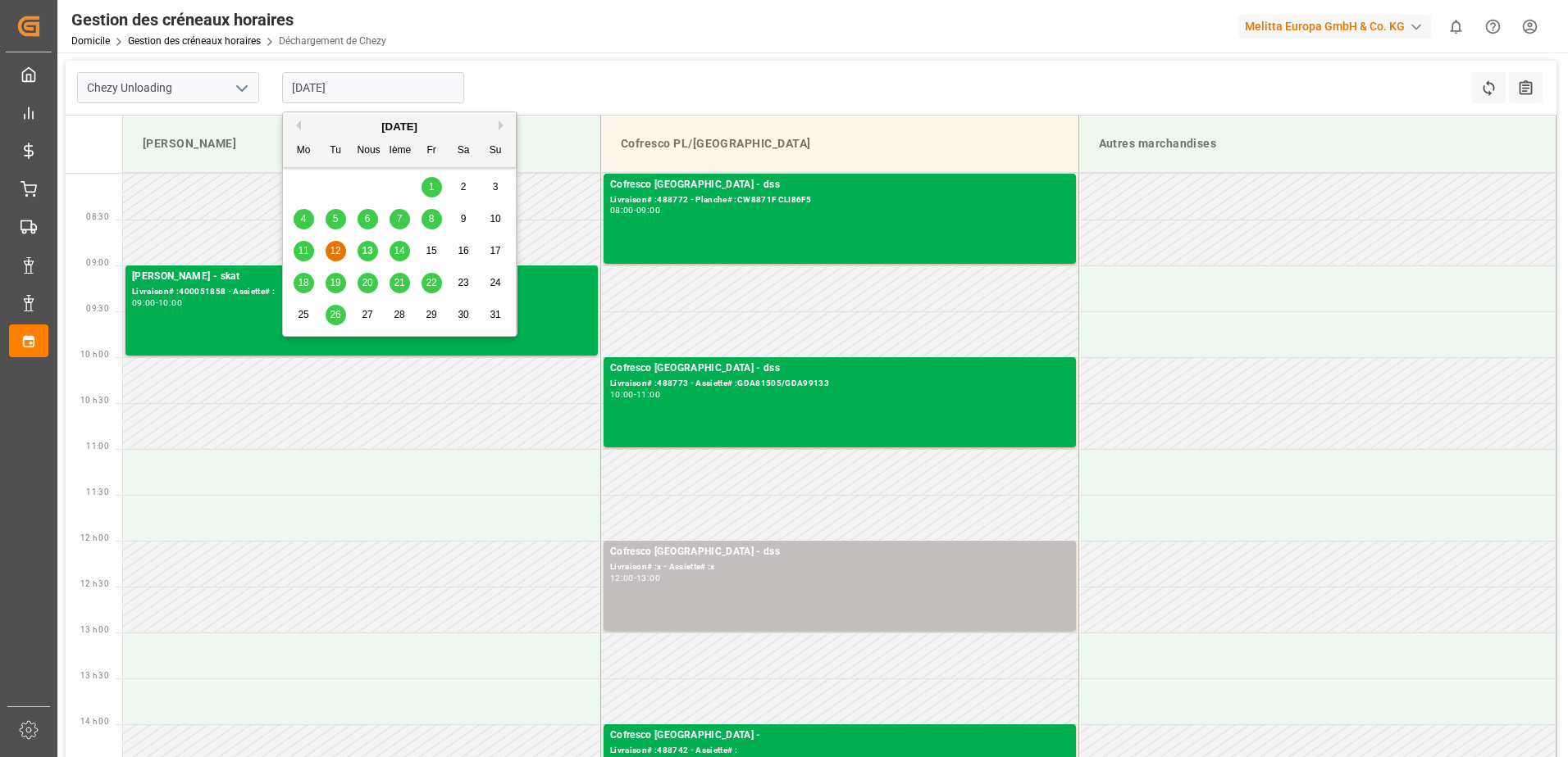
click at [382, 89] on input "[DATE]" at bounding box center [372, 87] width 182 height 31
click at [307, 281] on span "18" at bounding box center [303, 282] width 11 height 12
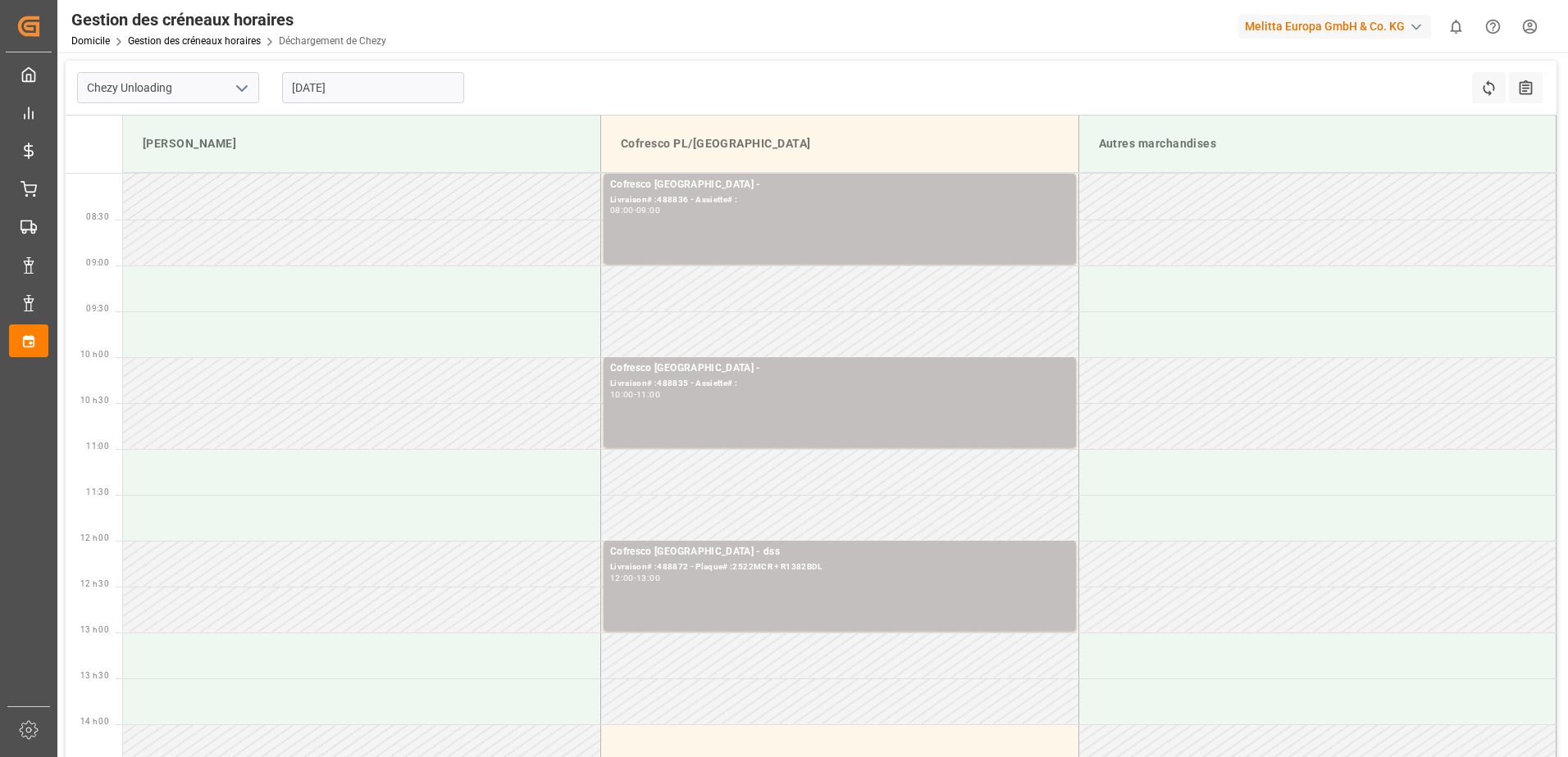
click at [373, 88] on input "[DATE]" at bounding box center [372, 87] width 182 height 31
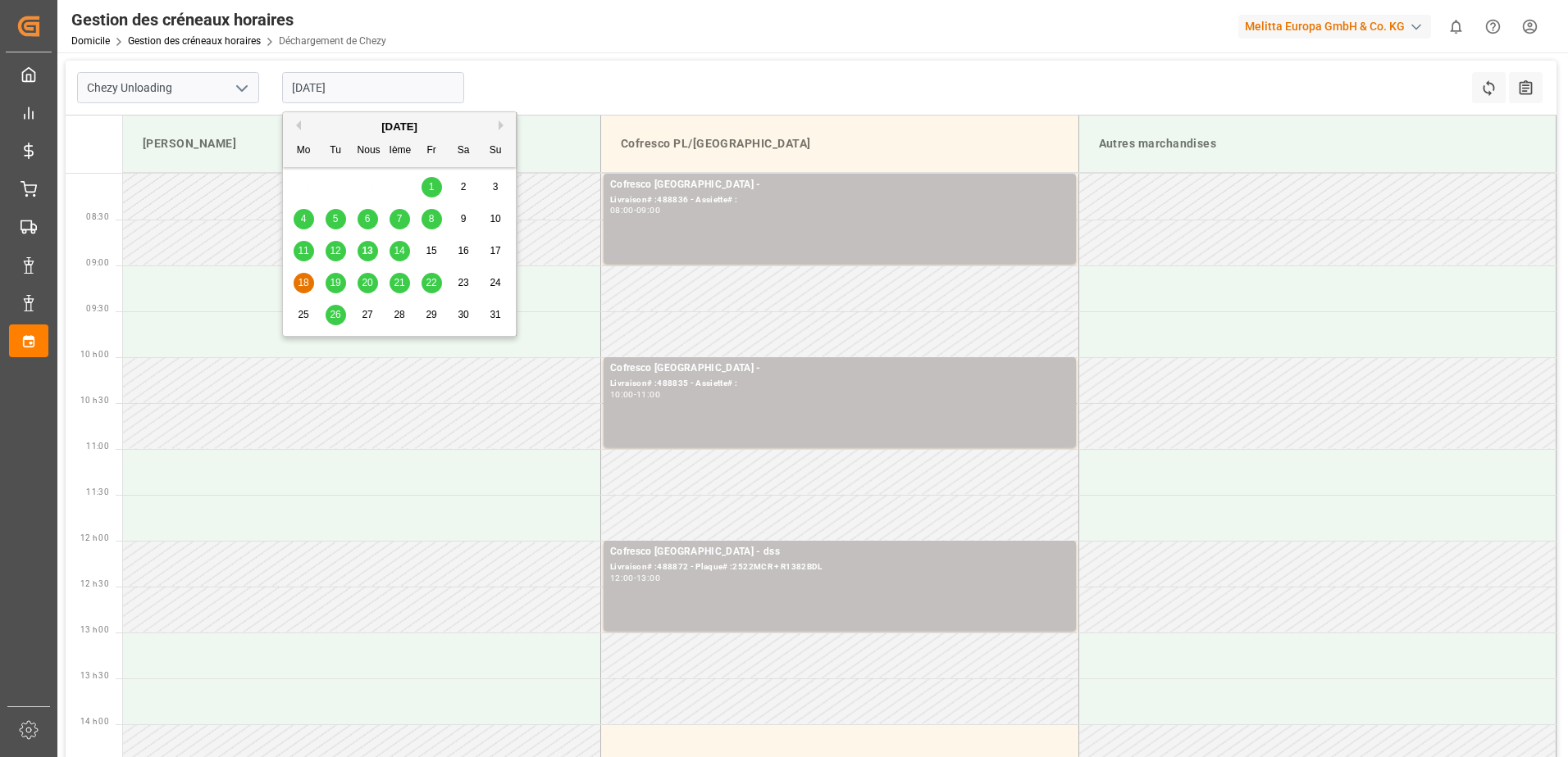
click at [338, 282] on span "19" at bounding box center [335, 282] width 11 height 12
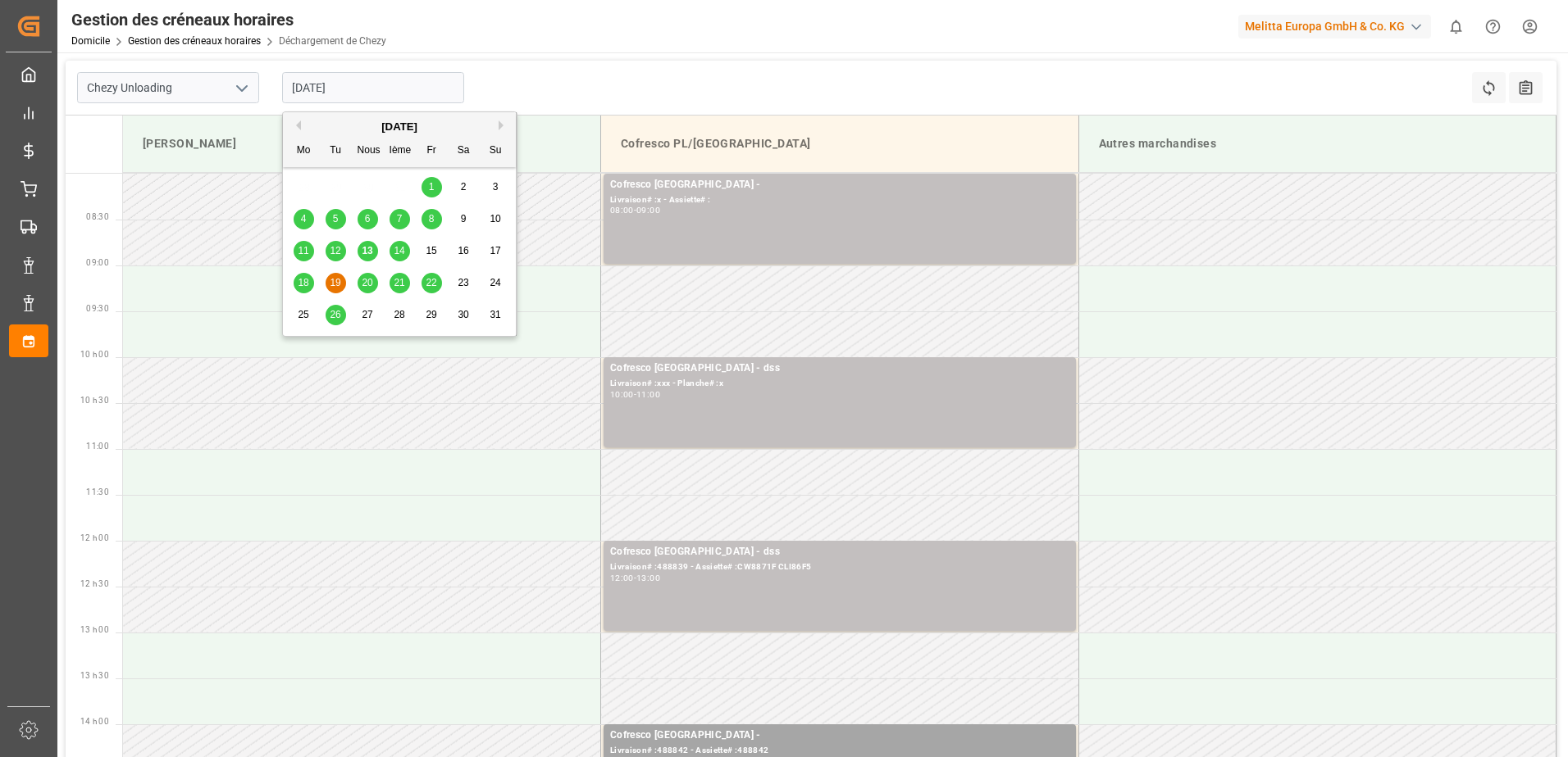
click at [372, 87] on input "[DATE]" at bounding box center [372, 87] width 182 height 31
click at [375, 282] on div "20" at bounding box center [368, 283] width 20 height 19
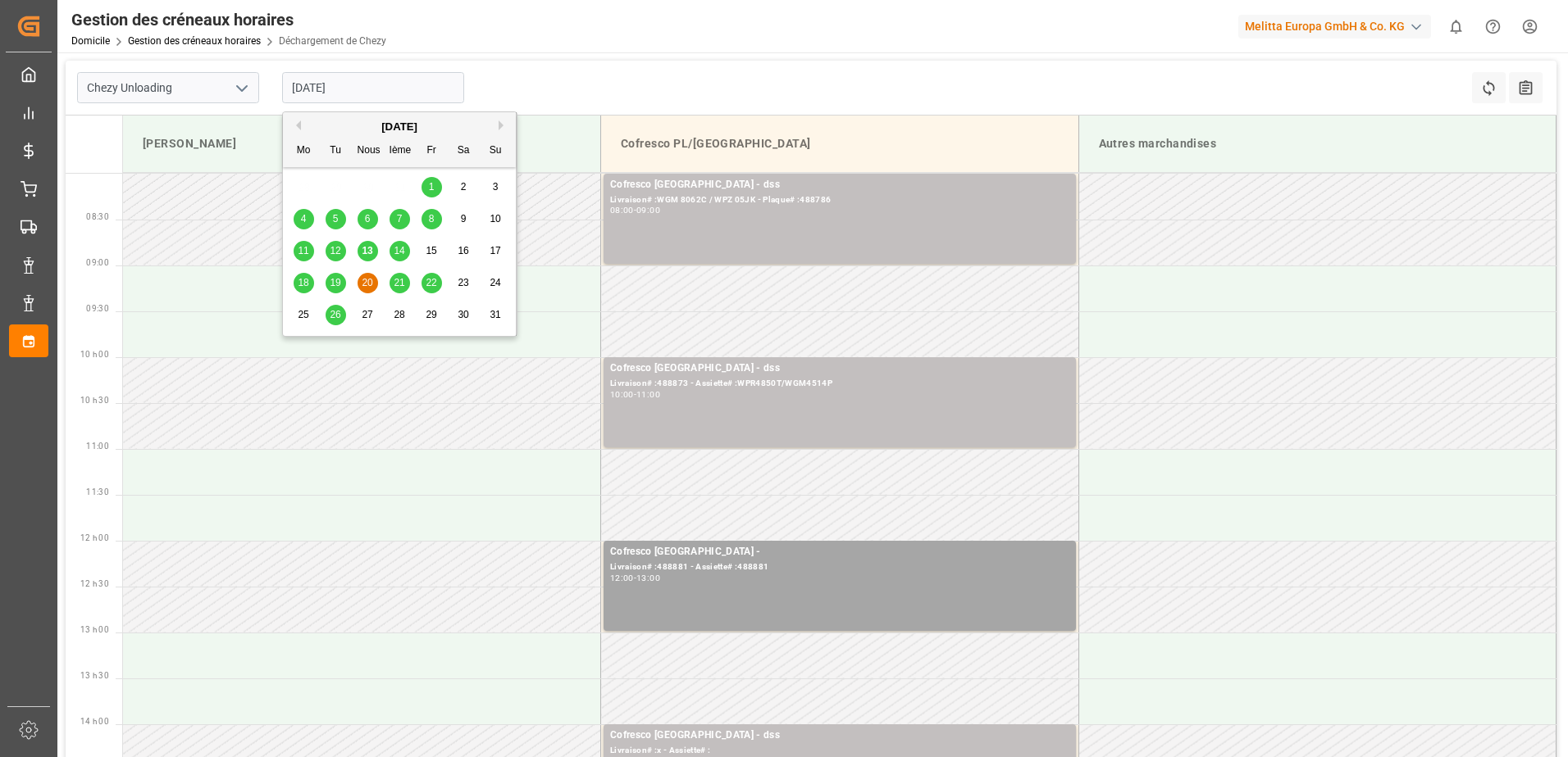
click at [365, 91] on input "[DATE]" at bounding box center [372, 87] width 182 height 31
click at [368, 250] on span "13" at bounding box center [367, 251] width 11 height 12
type input "[DATE]"
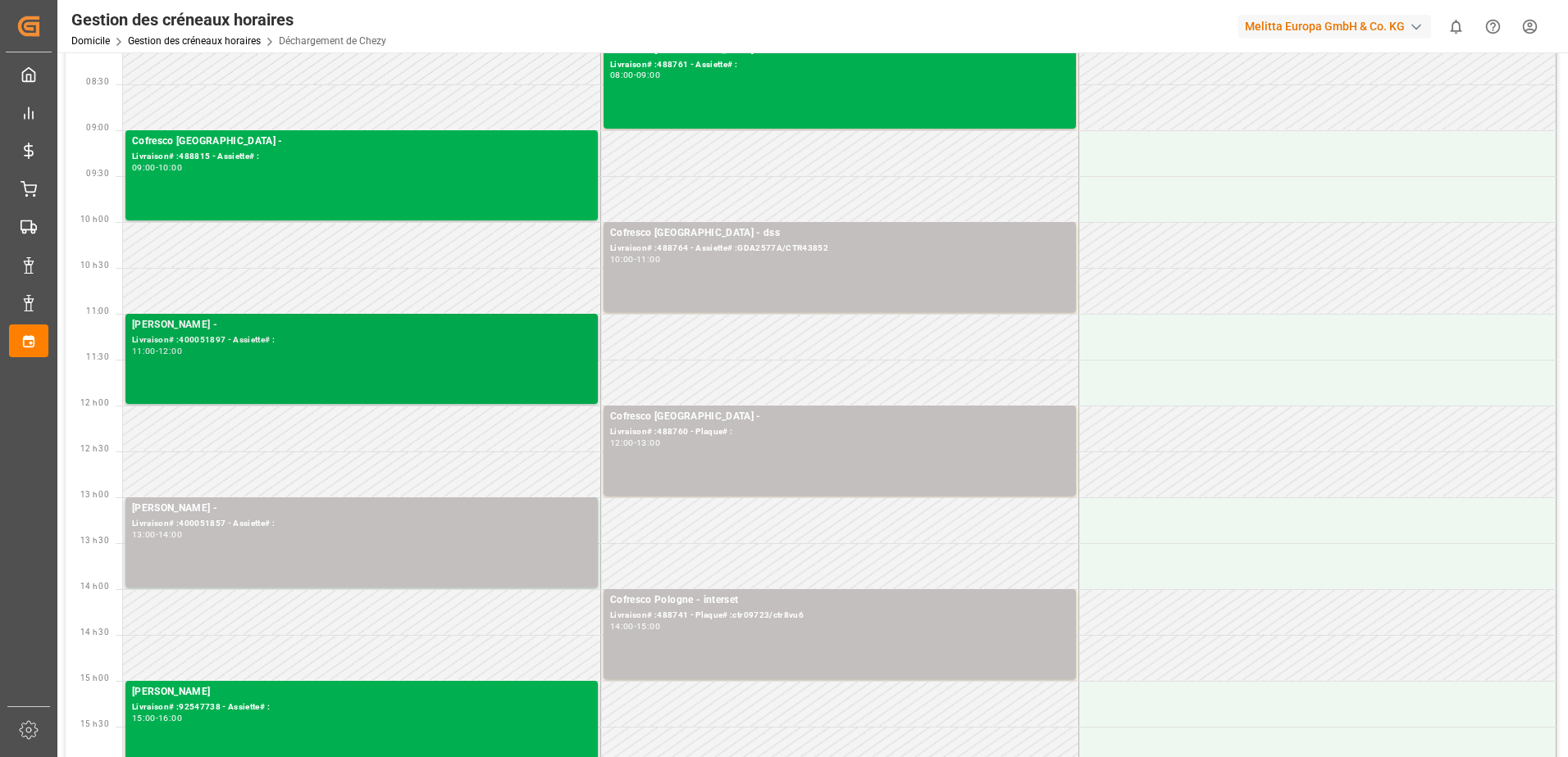
scroll to position [164, 0]
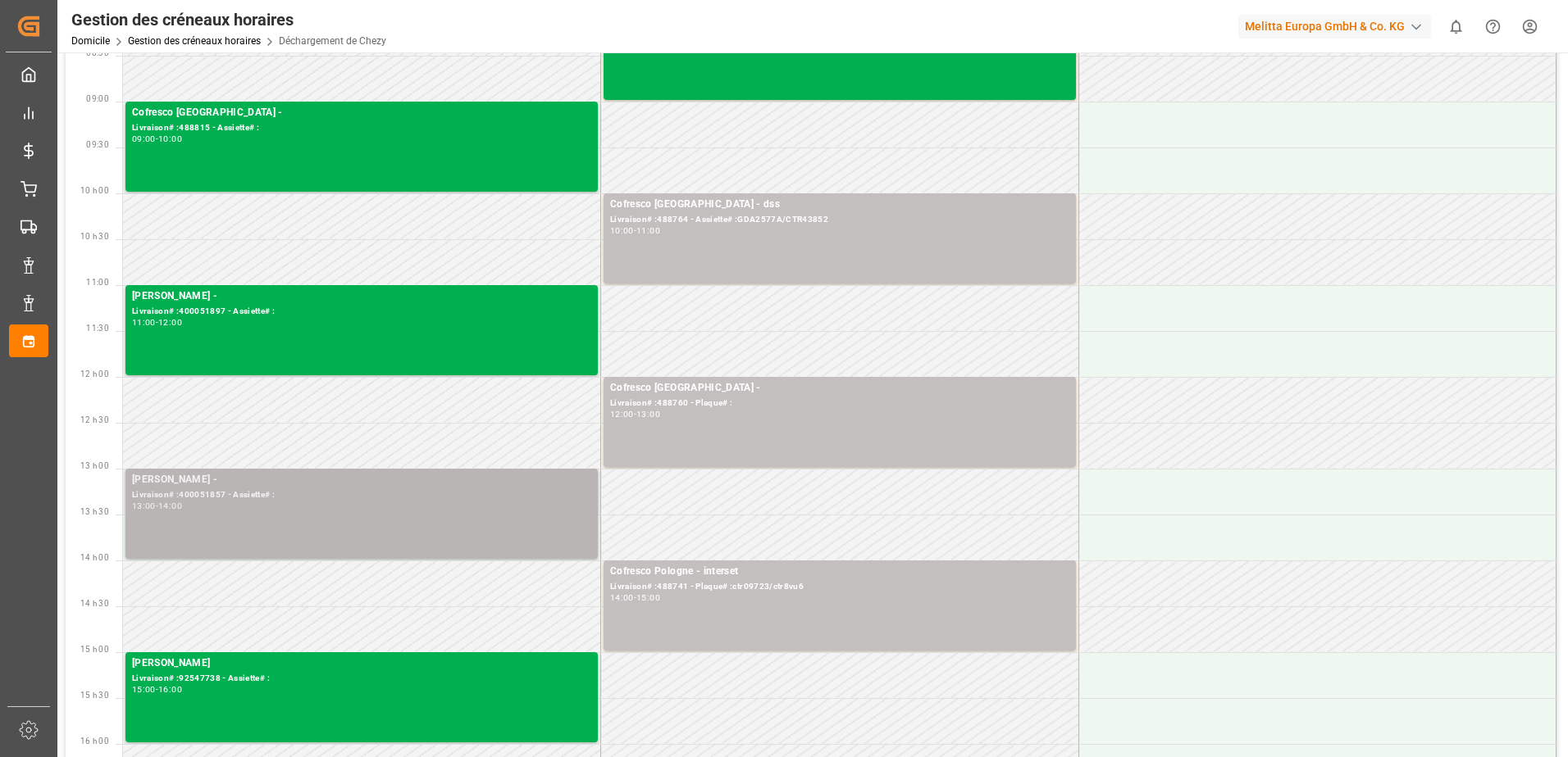
click at [463, 502] on div "13:00 - 14:00" at bounding box center [361, 506] width 459 height 9
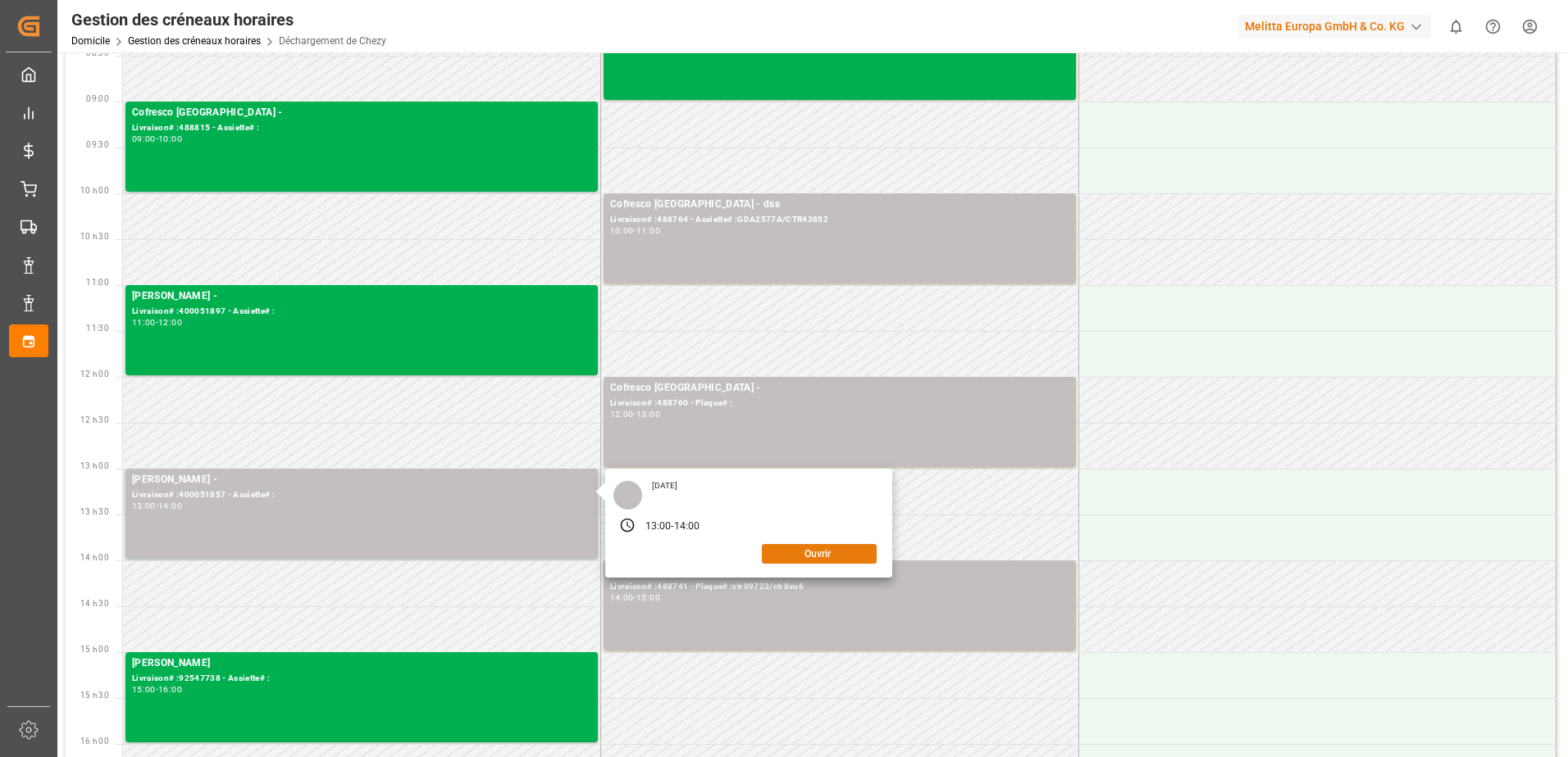
click at [819, 549] on button "Ouvrir" at bounding box center [819, 554] width 115 height 19
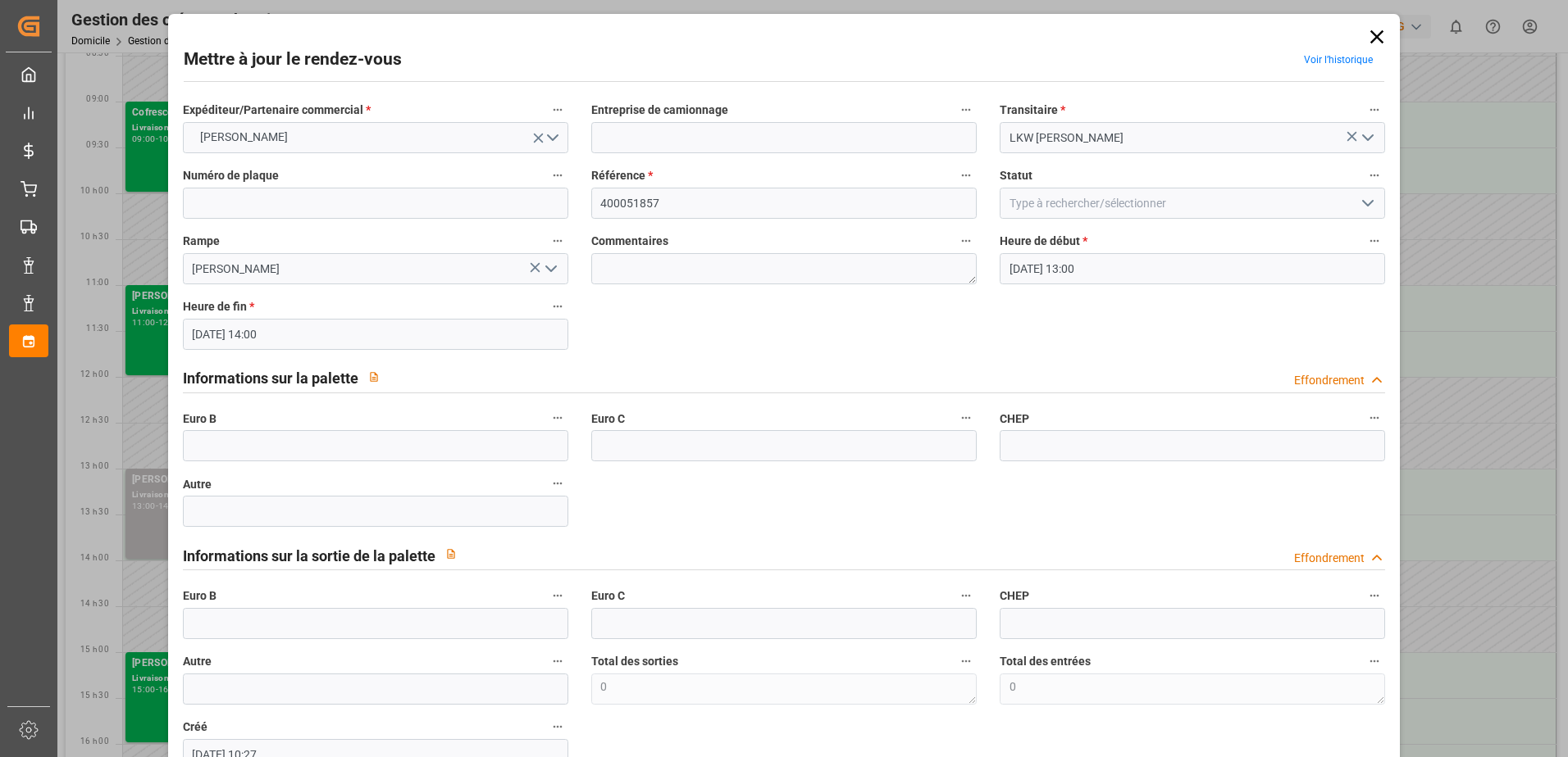
click at [1370, 34] on icon at bounding box center [1377, 37] width 23 height 23
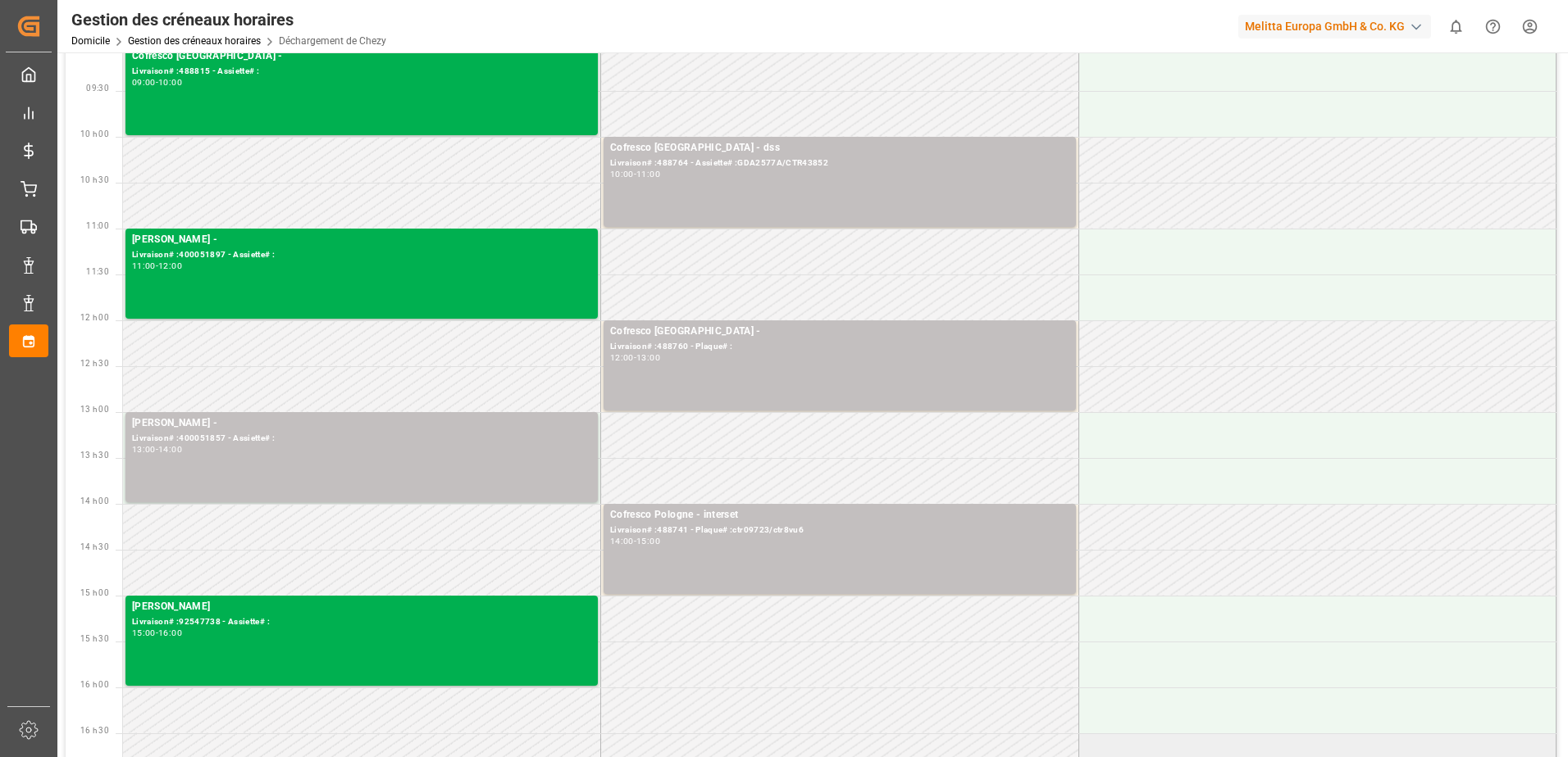
scroll to position [0, 0]
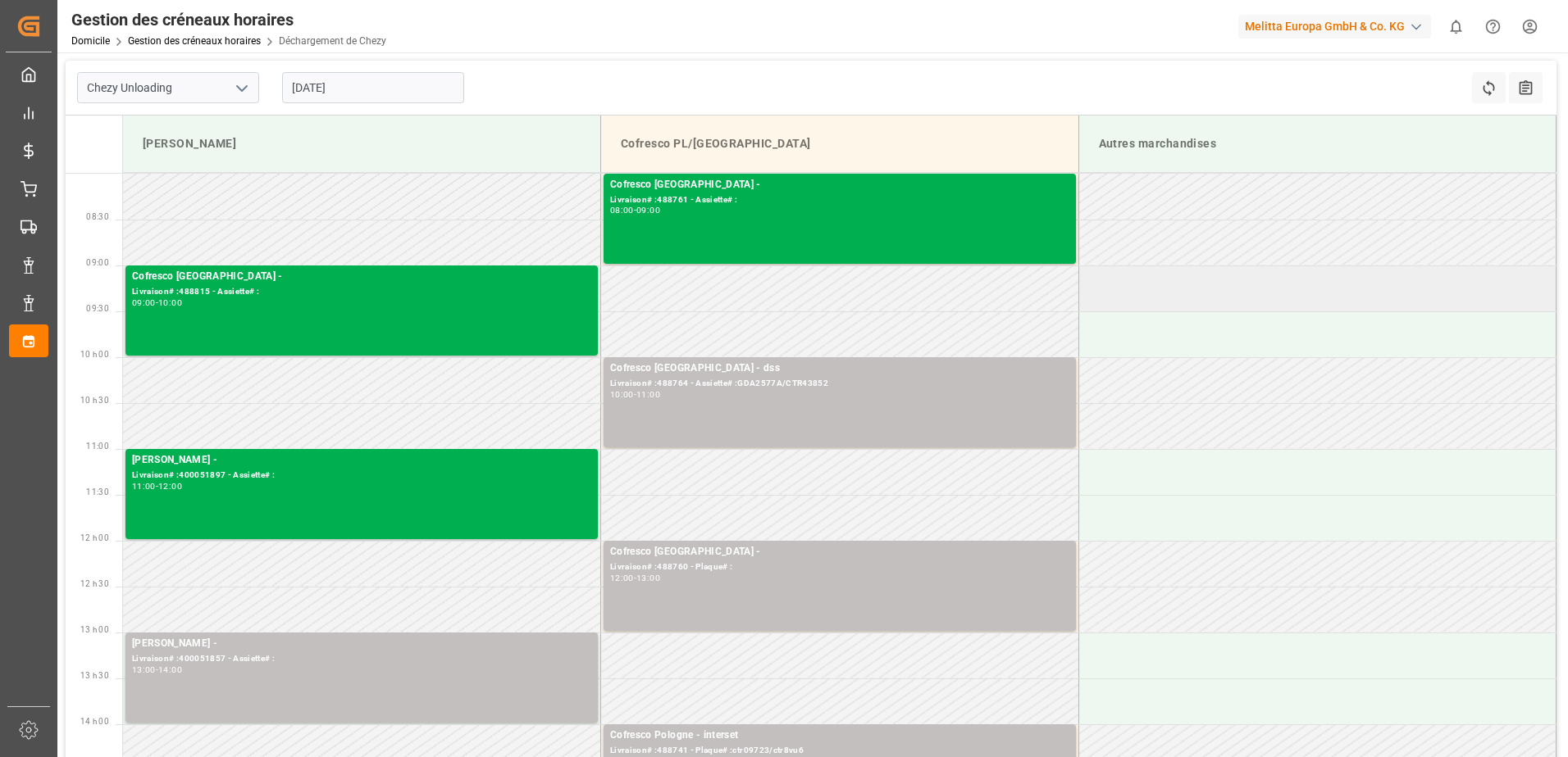
click at [1246, 290] on td at bounding box center [1317, 289] width 478 height 46
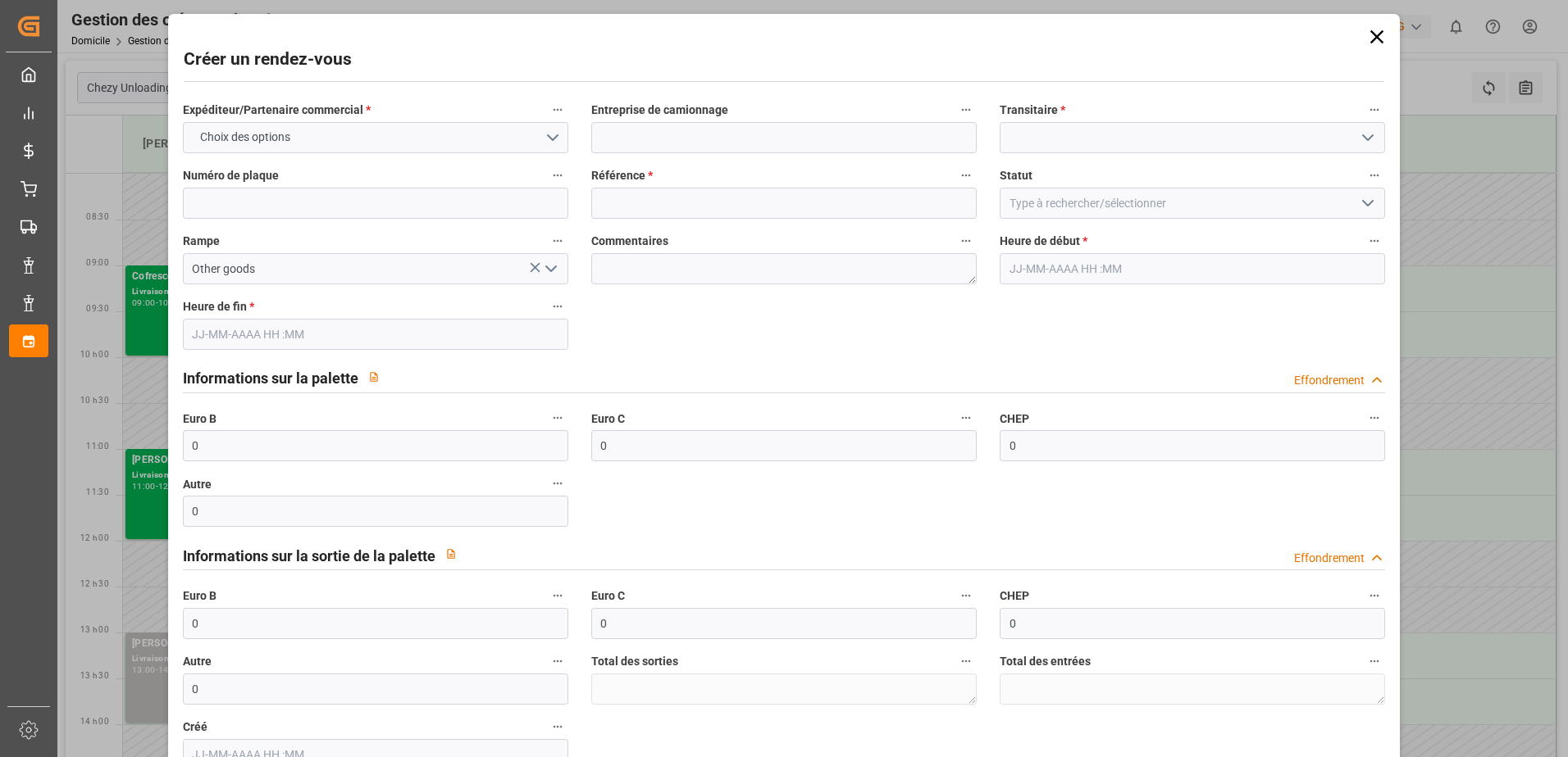
type input "[DATE] 09:00"
type input "[DATE] 10:00"
click at [1014, 135] on input at bounding box center [1192, 137] width 385 height 31
type input "MDI transport"
click at [547, 134] on button "Choix des options" at bounding box center [375, 137] width 385 height 31
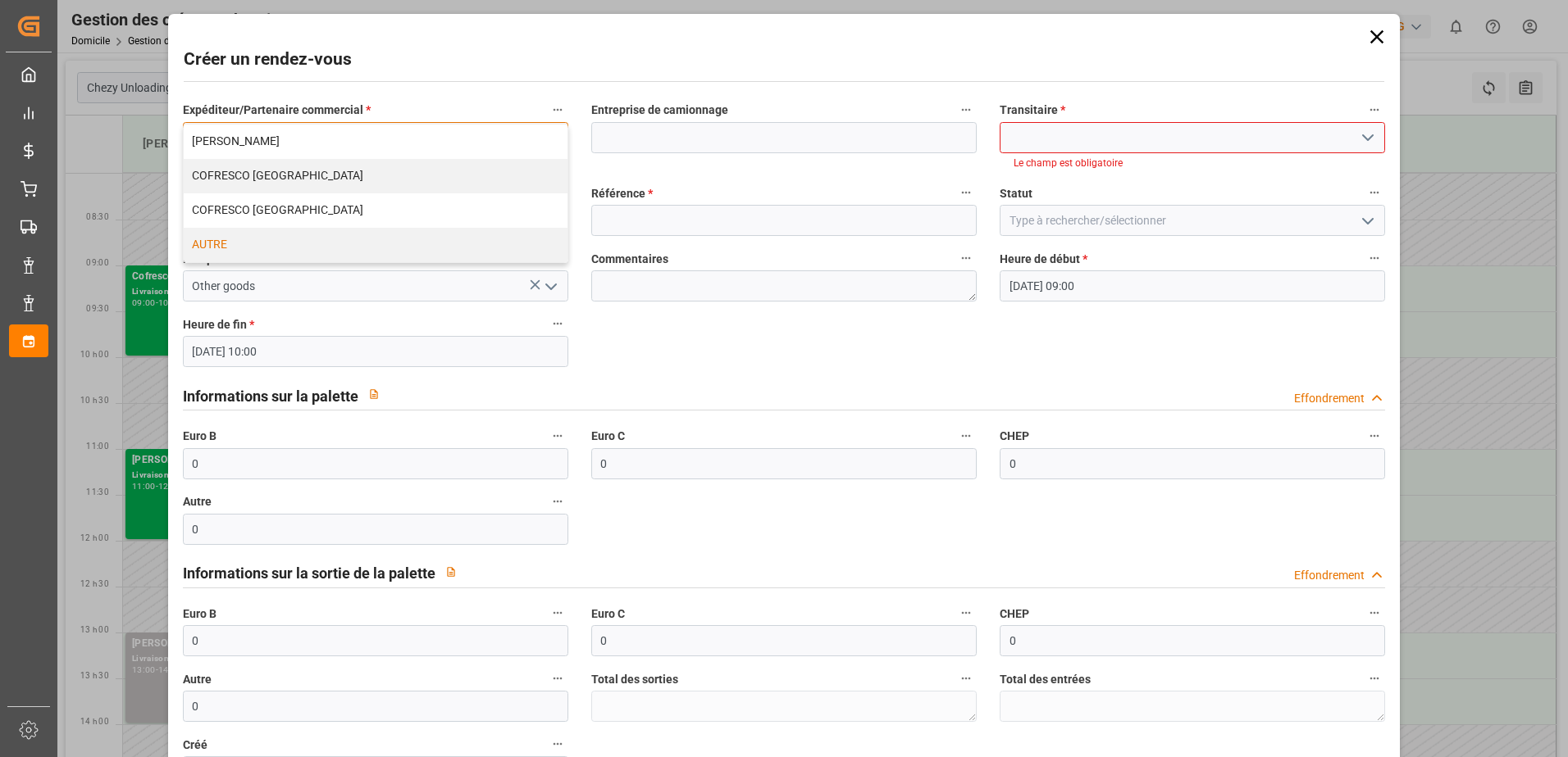
click at [236, 244] on div "AUTRE" at bounding box center [375, 244] width 384 height 35
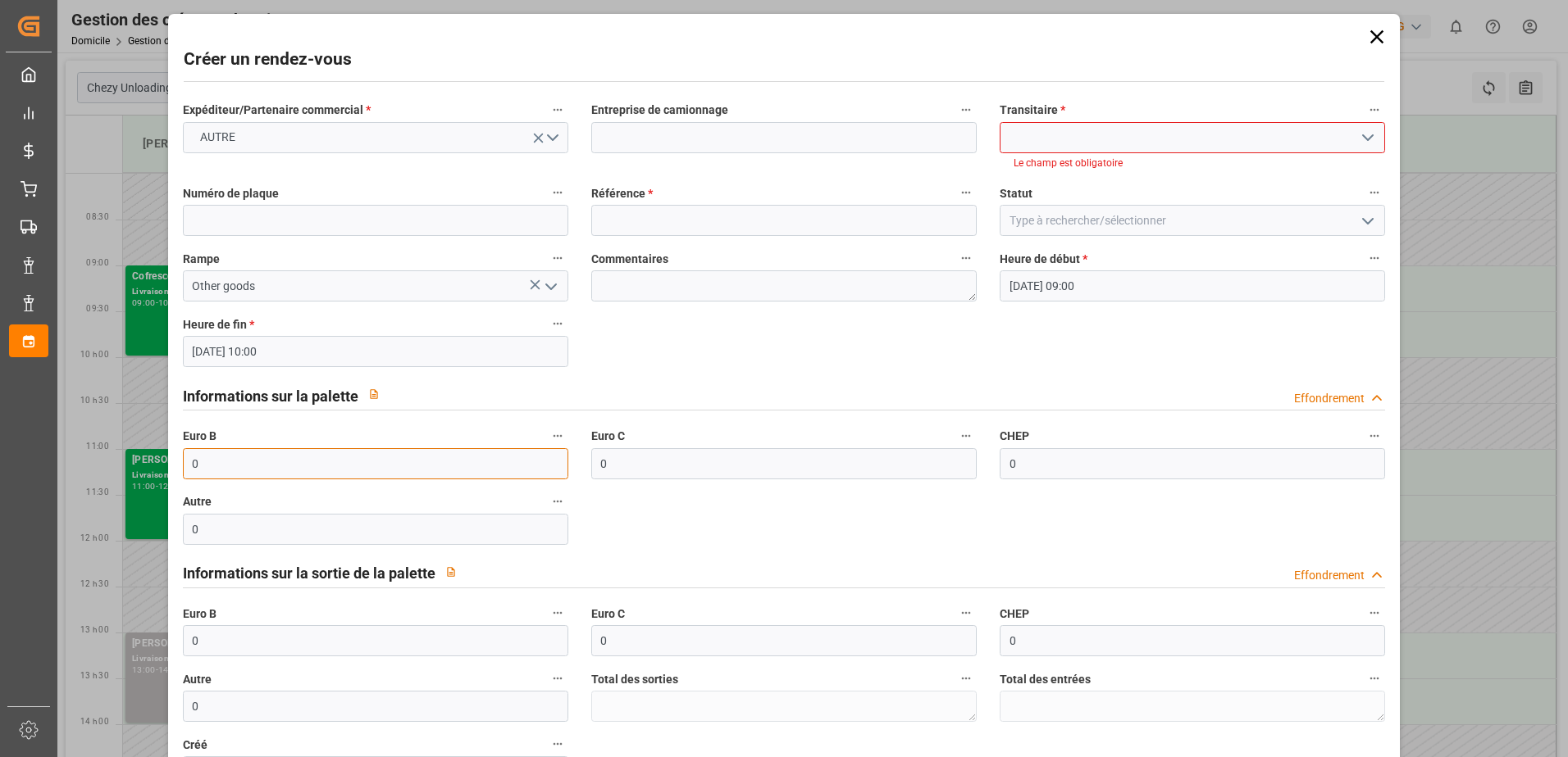
drag, startPoint x: 235, startPoint y: 466, endPoint x: 167, endPoint y: 454, distance: 69.1
click at [168, 454] on div "Créer un rendez-vous Expéditeur/Partenaire commercial * AUTRE Entreprise de cam…" at bounding box center [784, 442] width 1232 height 855
type input "66"
click at [1362, 228] on icon "Ouvrir le menu" at bounding box center [1368, 221] width 19 height 19
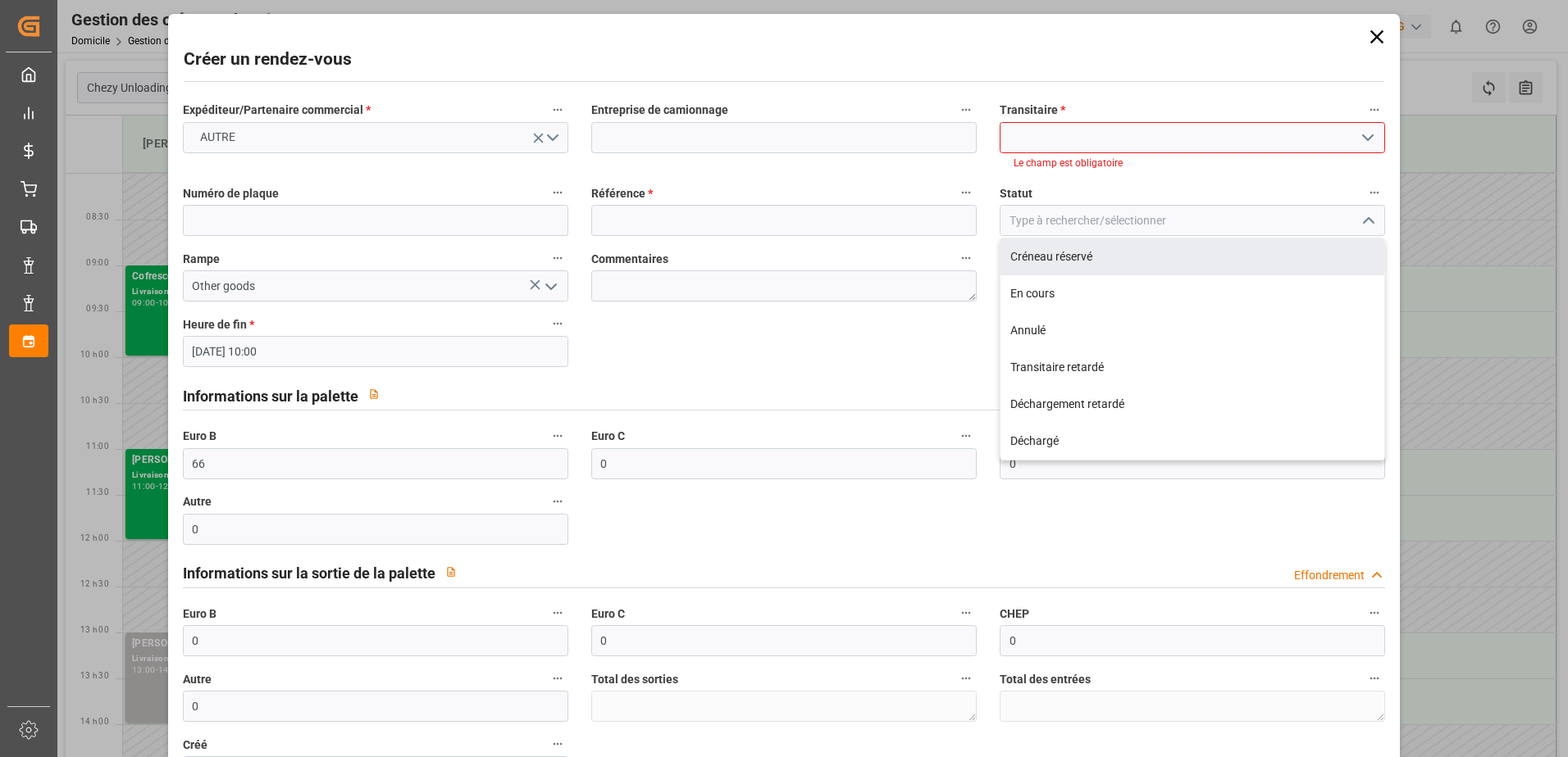
click at [1136, 142] on input at bounding box center [1192, 137] width 385 height 31
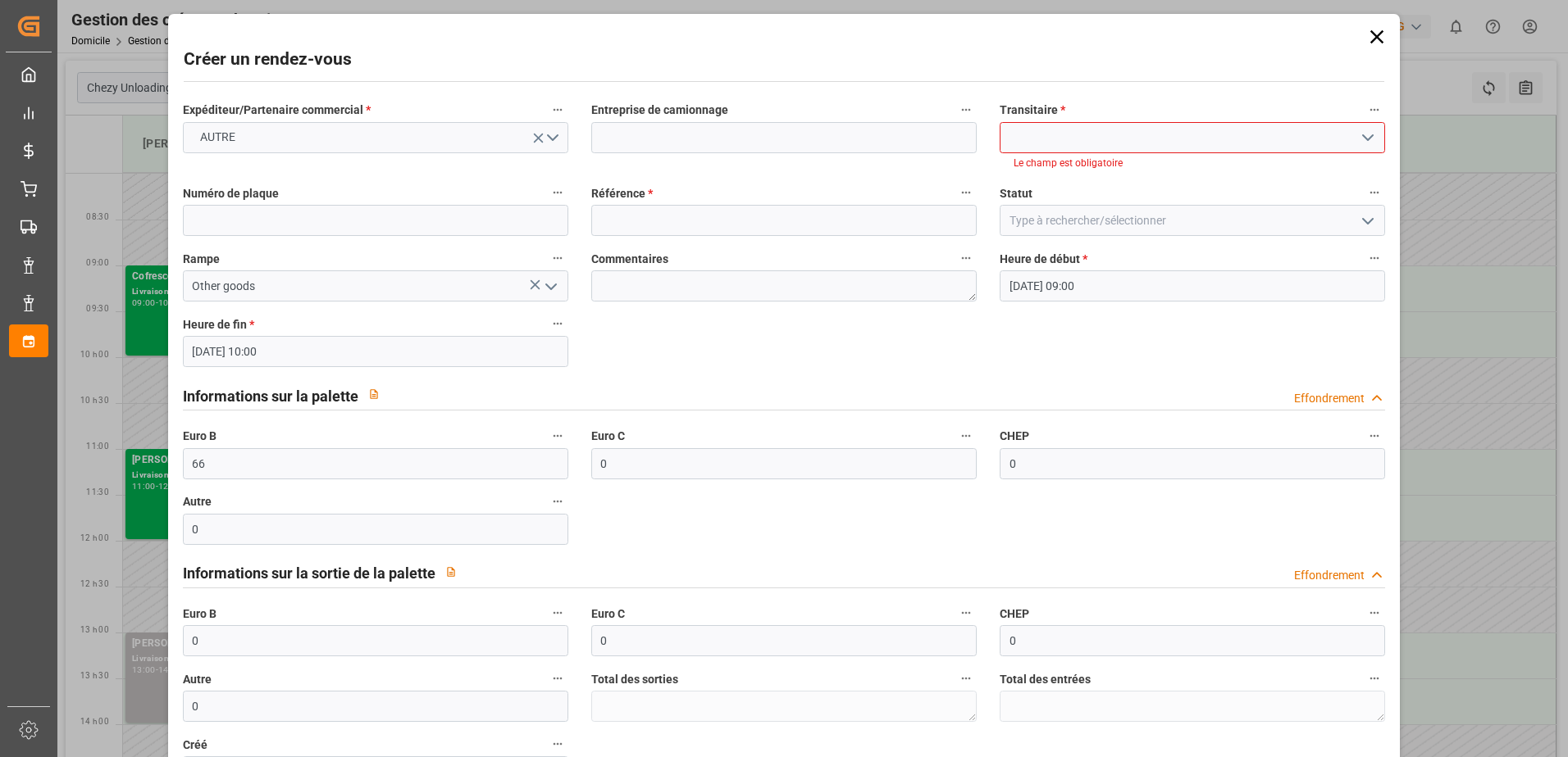
click at [1370, 137] on icon "Ouvrir le menu" at bounding box center [1368, 137] width 19 height 19
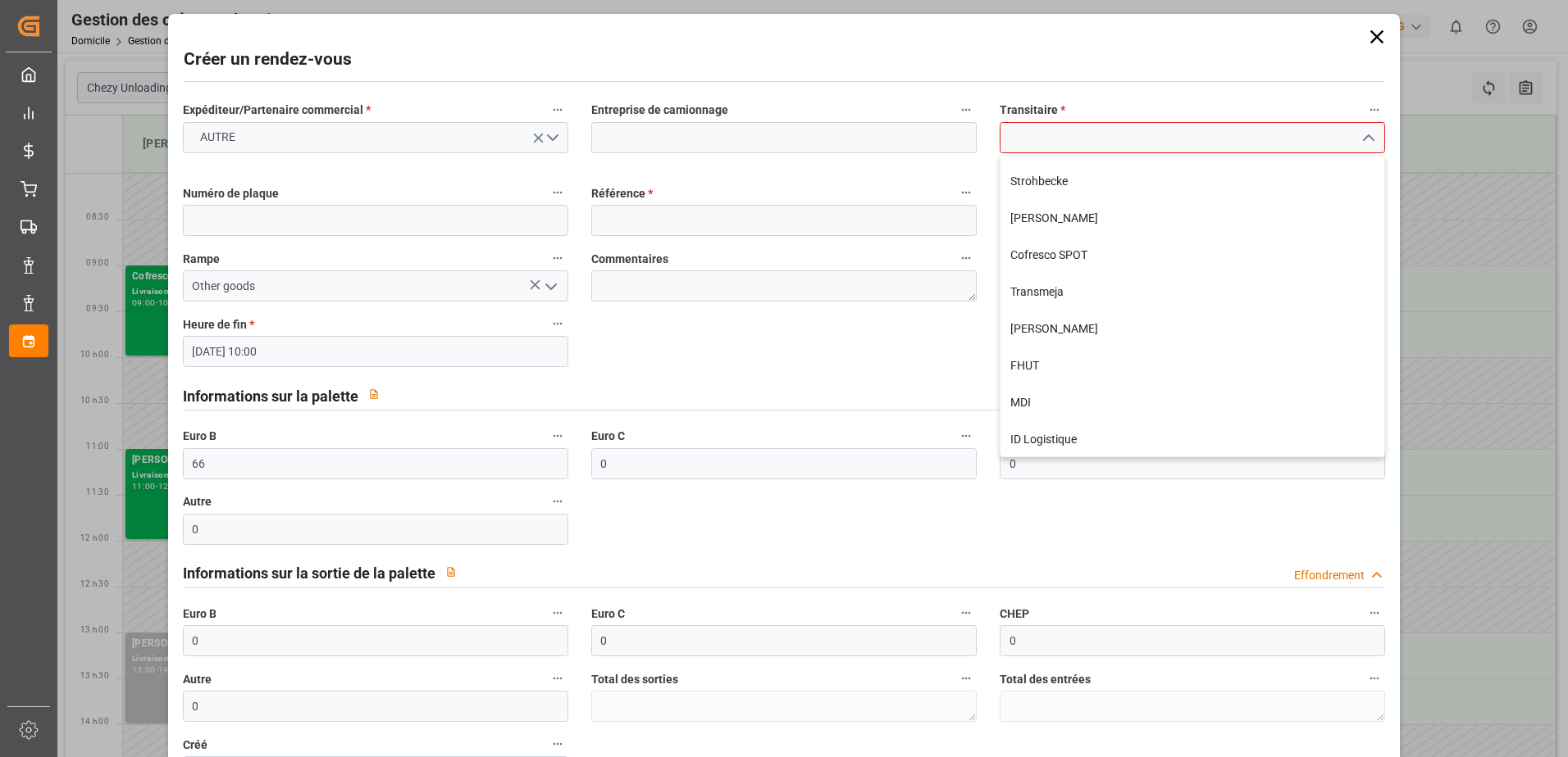
scroll to position [473, 0]
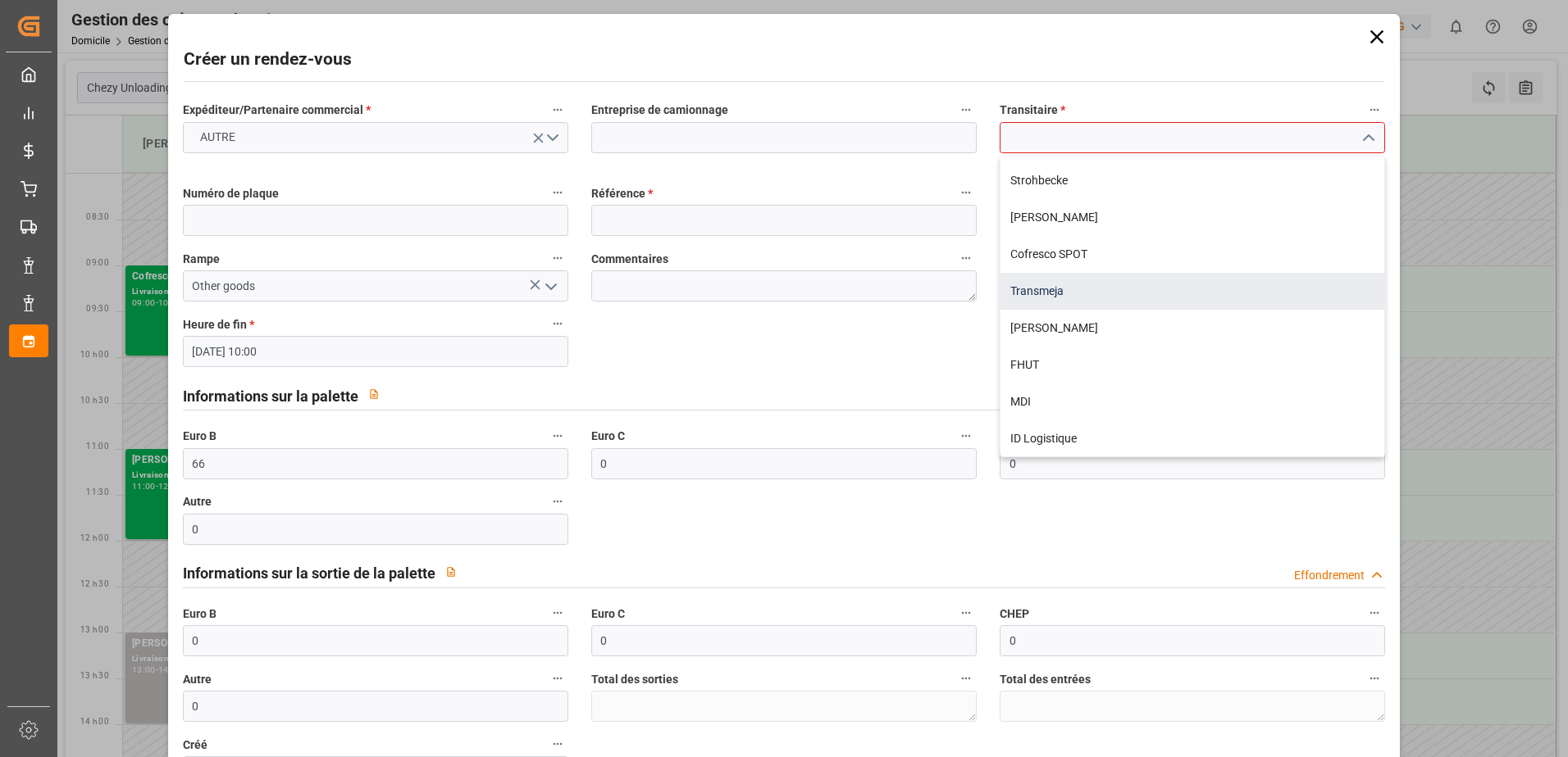
click at [1055, 291] on div "Transmeja" at bounding box center [1192, 291] width 384 height 37
type input "Transmeja"
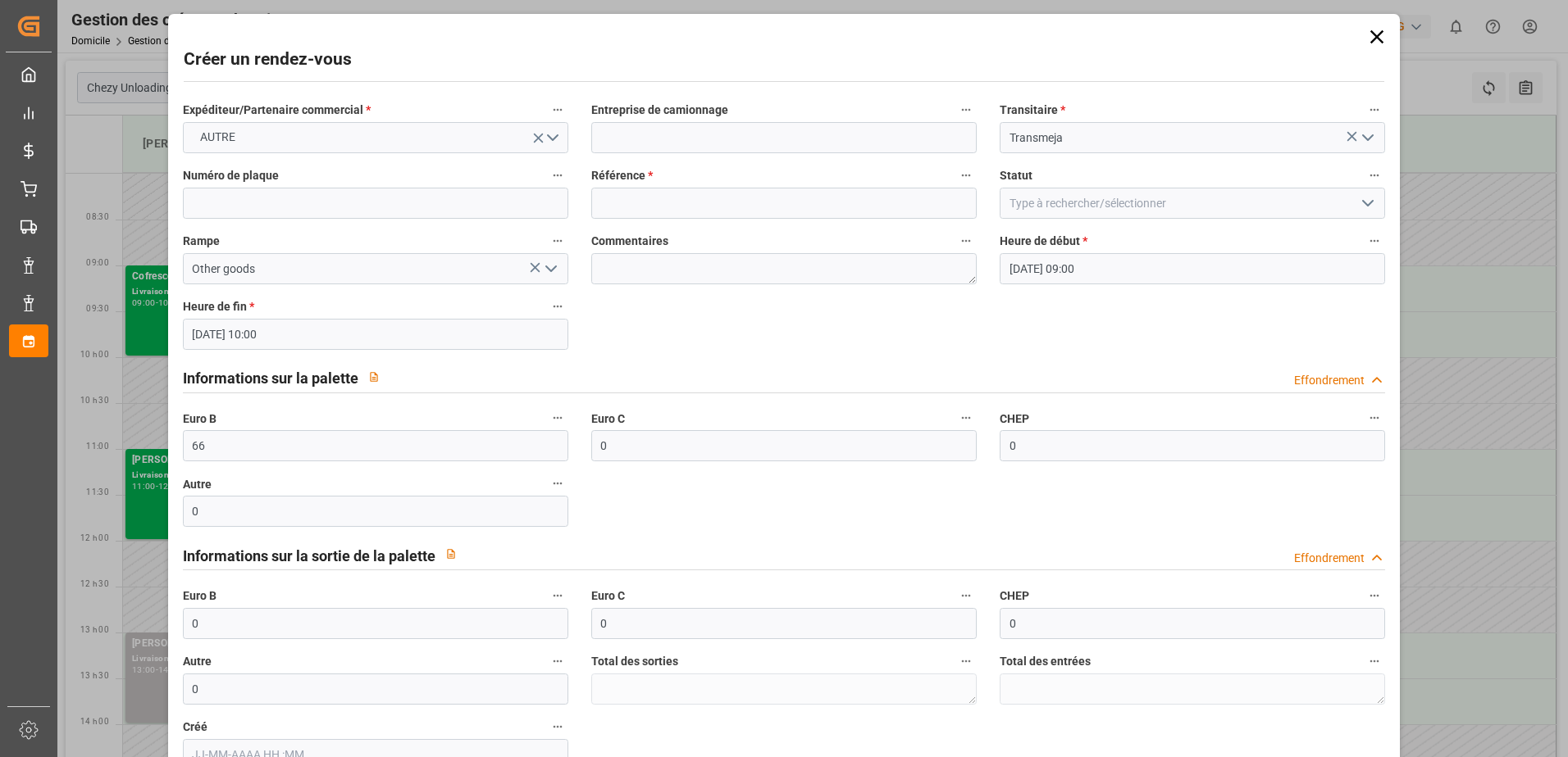
click at [1358, 204] on icon "Ouvrir le menu" at bounding box center [1368, 203] width 19 height 19
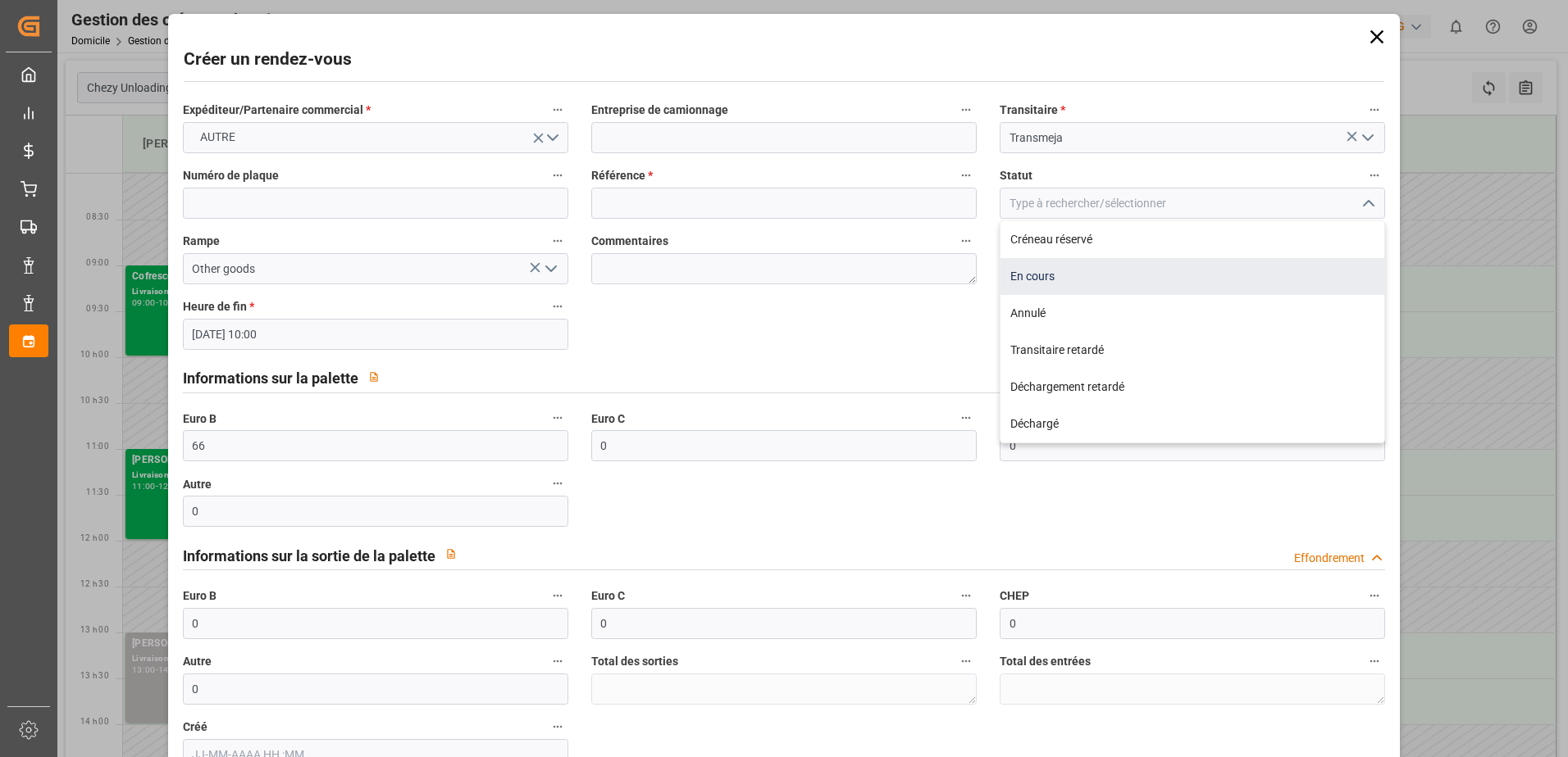
click at [1064, 271] on div "En cours" at bounding box center [1192, 277] width 384 height 37
type input "In Progress"
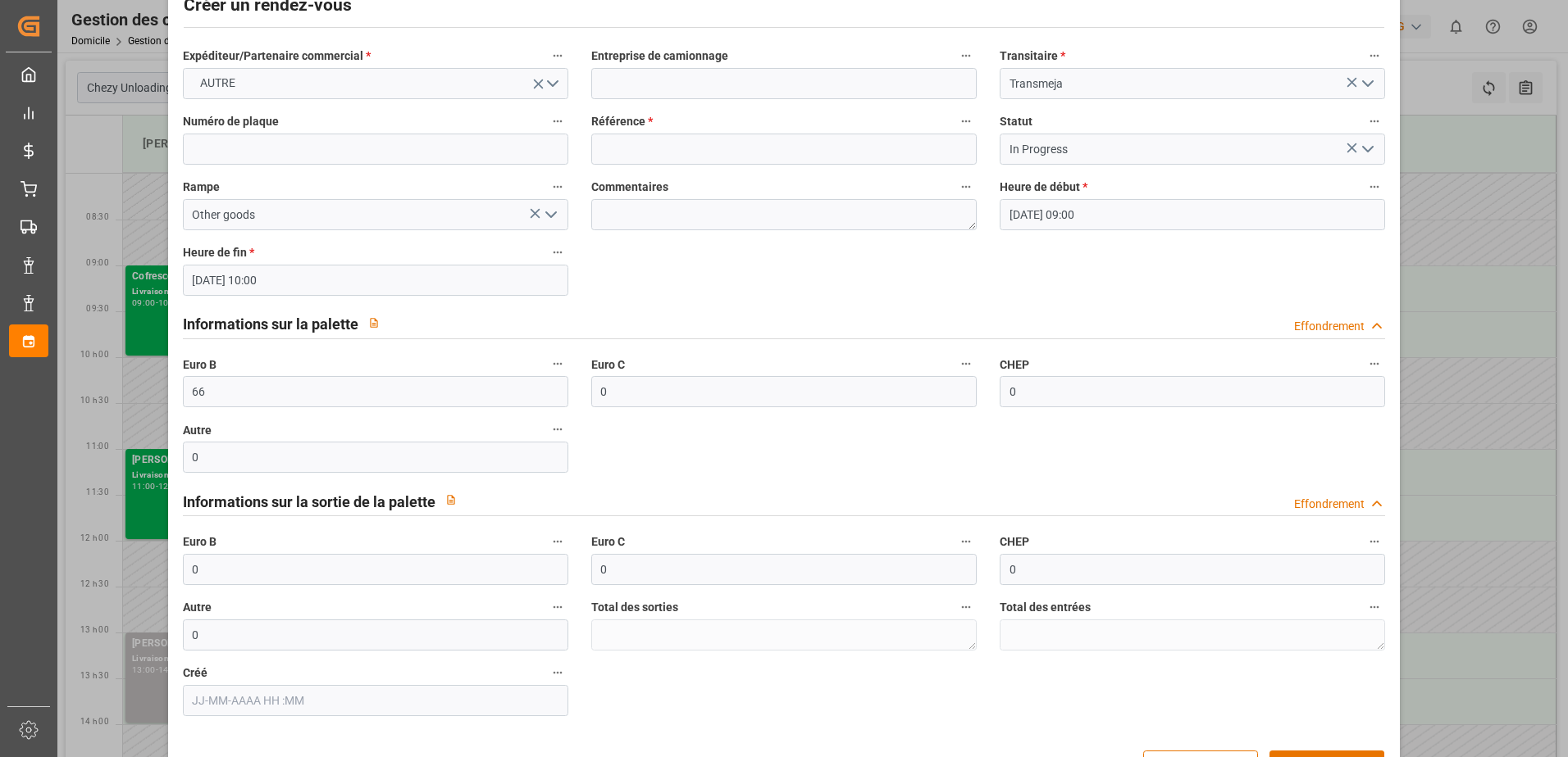
scroll to position [0, 0]
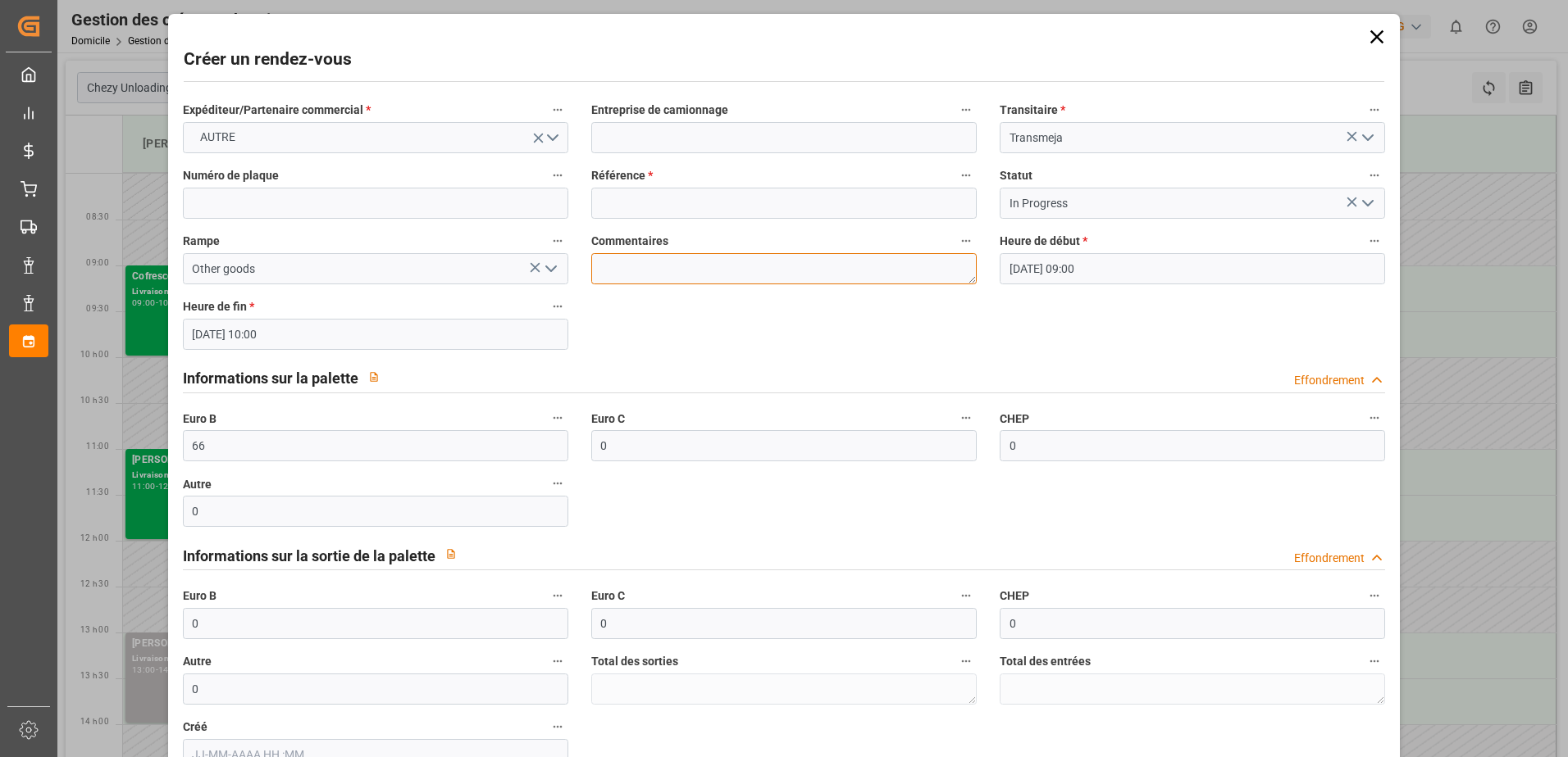
click at [684, 268] on textarea at bounding box center [783, 268] width 385 height 31
click at [692, 205] on input at bounding box center [783, 203] width 385 height 31
click at [602, 278] on textarea at bounding box center [783, 268] width 385 height 31
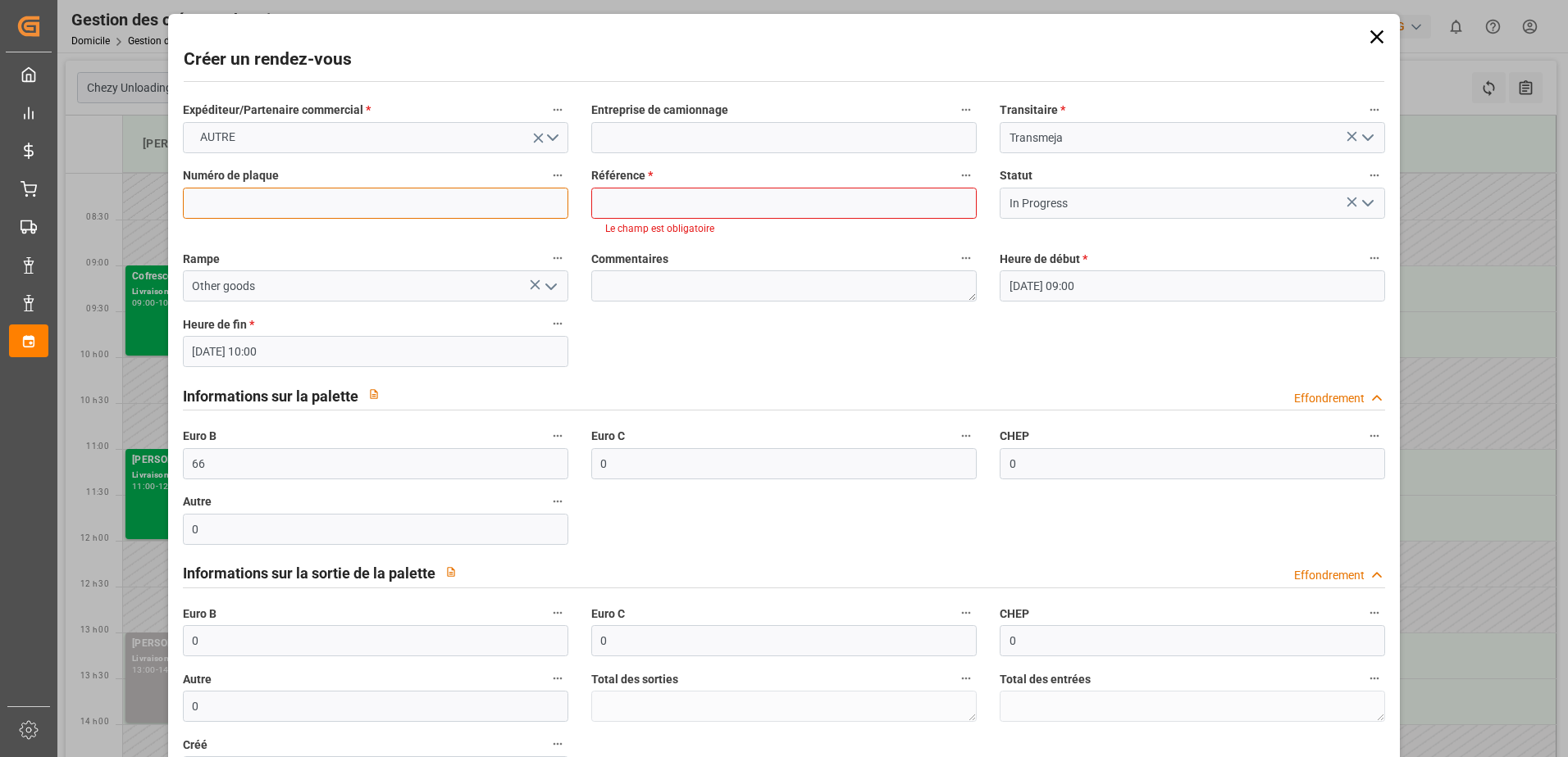
click at [230, 196] on input at bounding box center [375, 203] width 385 height 31
click at [684, 282] on textarea at bounding box center [783, 285] width 385 height 31
click at [819, 204] on input at bounding box center [783, 203] width 385 height 31
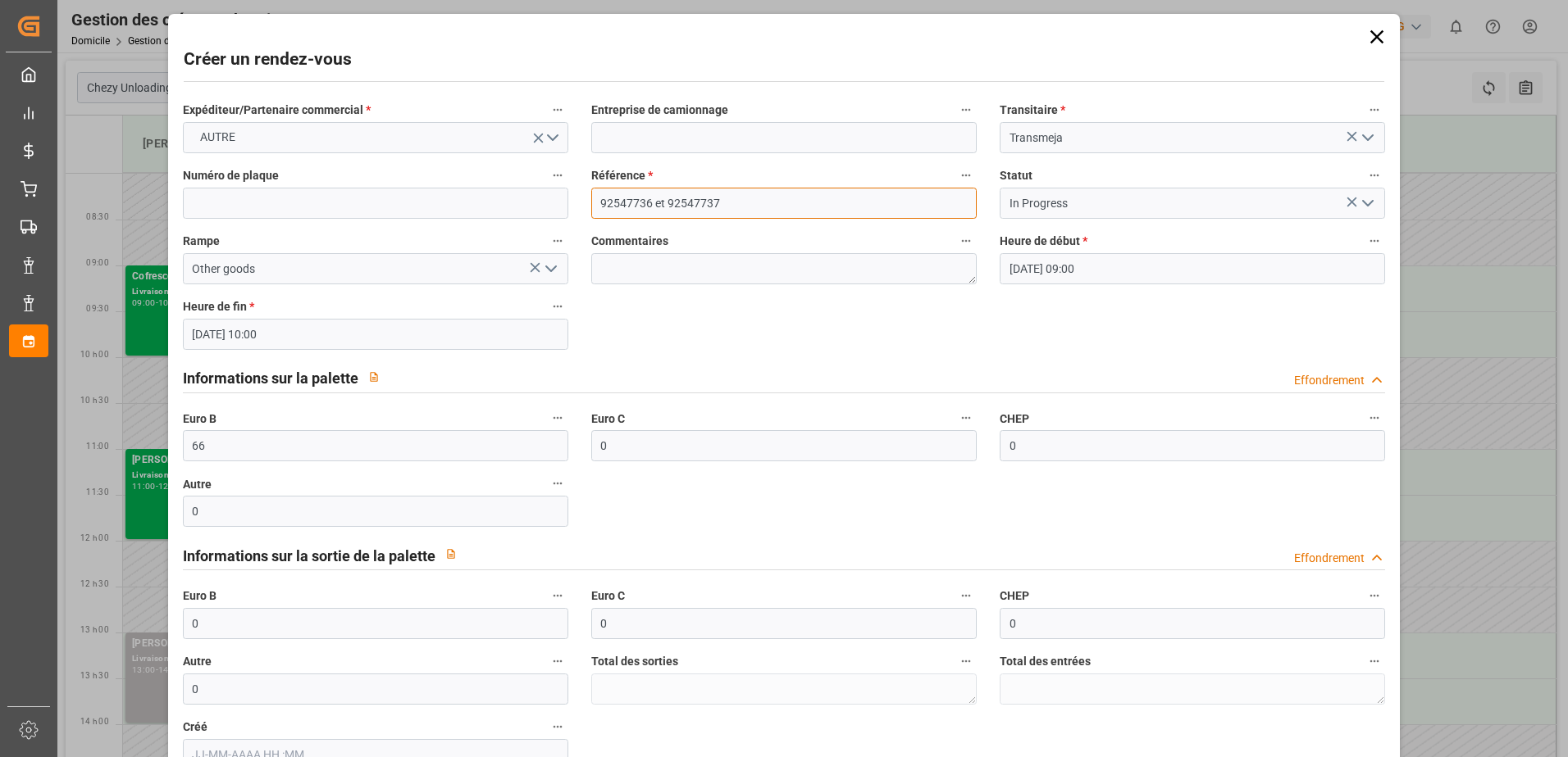
type input "92547736 et 92547737"
click at [650, 263] on textarea at bounding box center [783, 268] width 385 height 31
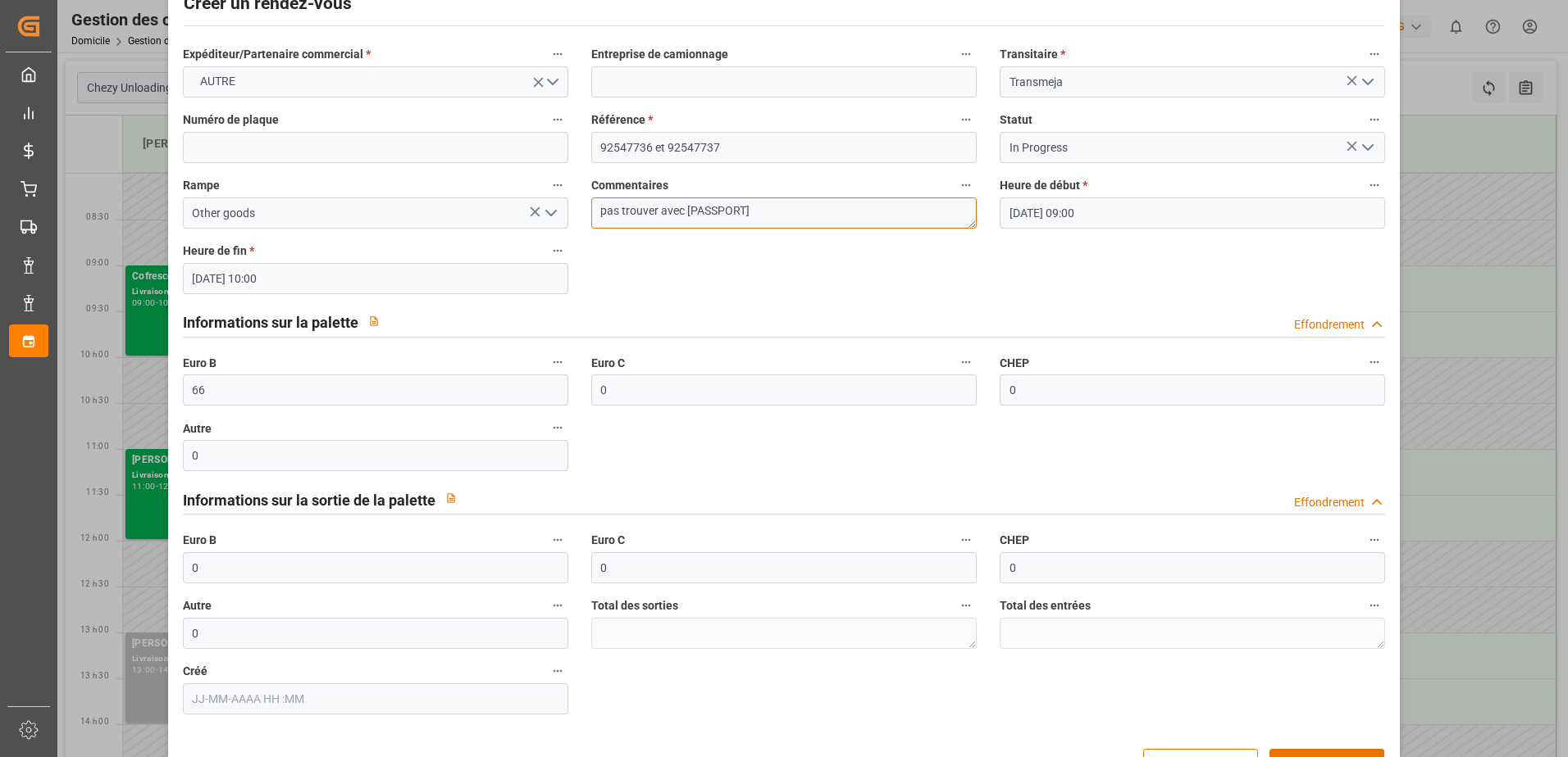
scroll to position [108, 0]
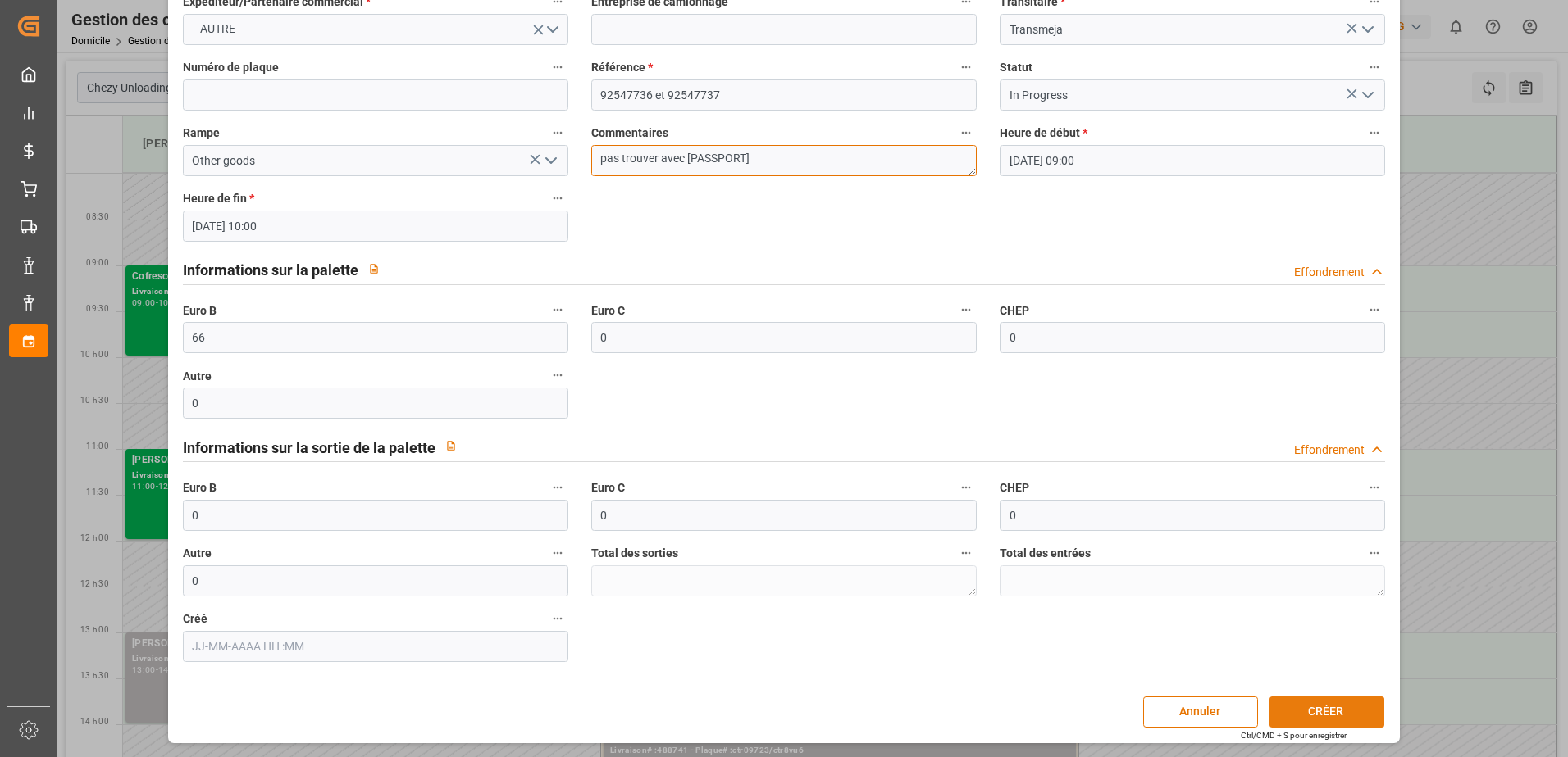
type textarea "pas trouver avec [PASSPORT]"
click at [1330, 706] on button "CRÉER" at bounding box center [1327, 712] width 115 height 31
